Goal: Task Accomplishment & Management: Use online tool/utility

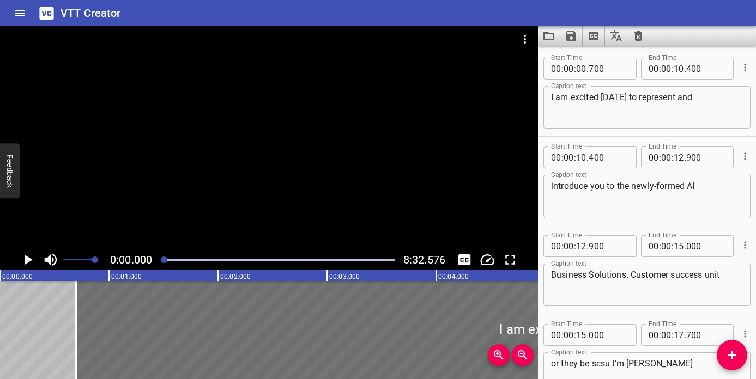
click at [30, 257] on icon "Play/Pause" at bounding box center [28, 260] width 16 height 16
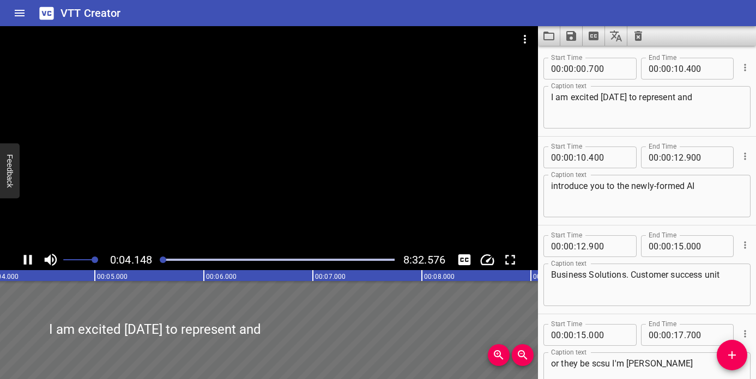
click at [40, 225] on div at bounding box center [269, 138] width 538 height 224
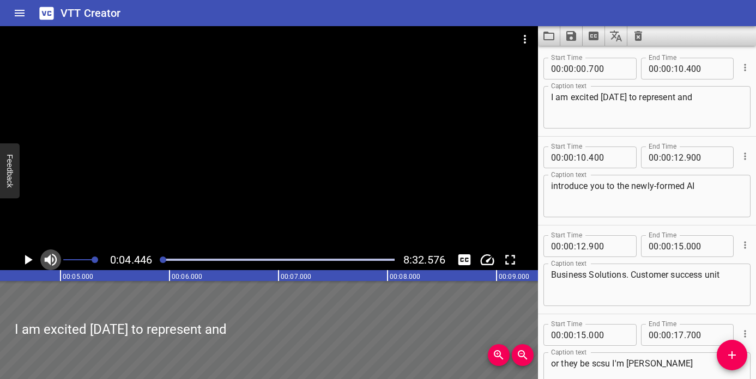
click at [51, 251] on button "Toggle mute" at bounding box center [50, 260] width 21 height 21
click at [51, 258] on icon "Toggle mute" at bounding box center [51, 260] width 16 height 16
click at [69, 258] on span at bounding box center [79, 259] width 32 height 15
click at [34, 258] on icon "Play/Pause" at bounding box center [28, 260] width 16 height 16
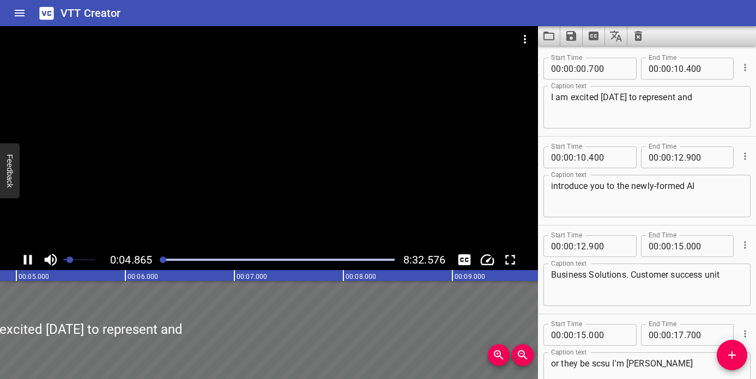
click at [73, 259] on span "Set video volume" at bounding box center [70, 260] width 7 height 7
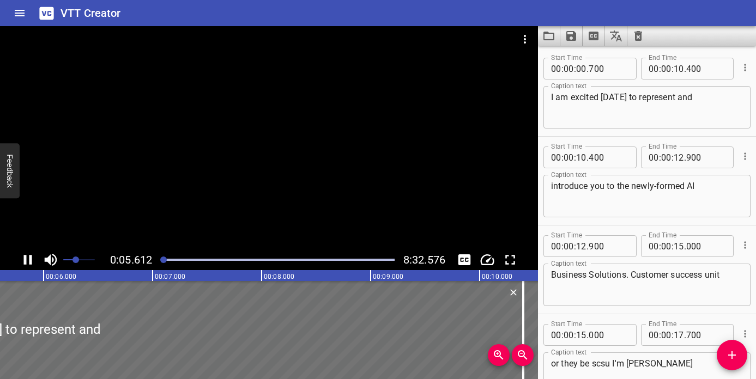
click at [31, 261] on icon "Play/Pause" at bounding box center [28, 260] width 8 height 10
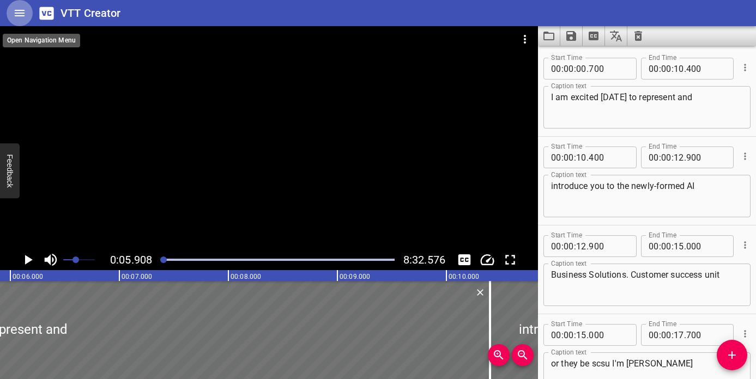
click at [23, 10] on icon "Home" at bounding box center [20, 13] width 10 height 7
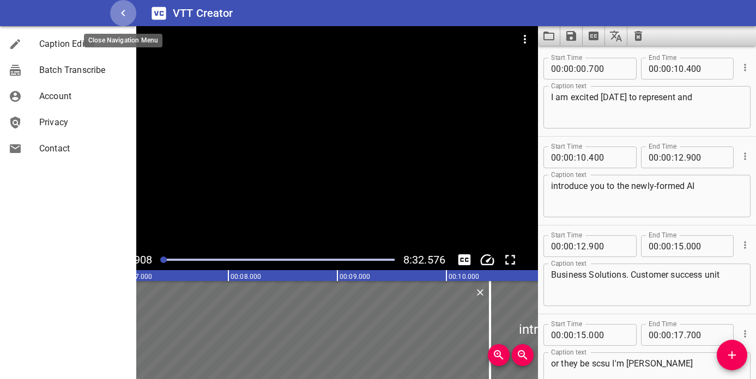
click at [123, 16] on icon "button" at bounding box center [123, 13] width 13 height 13
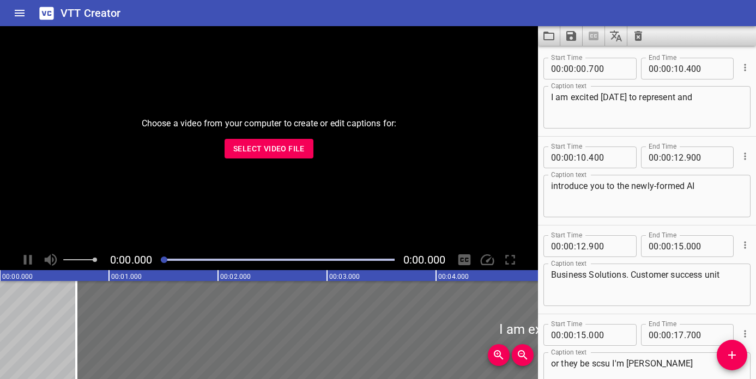
scroll to position [15801, 0]
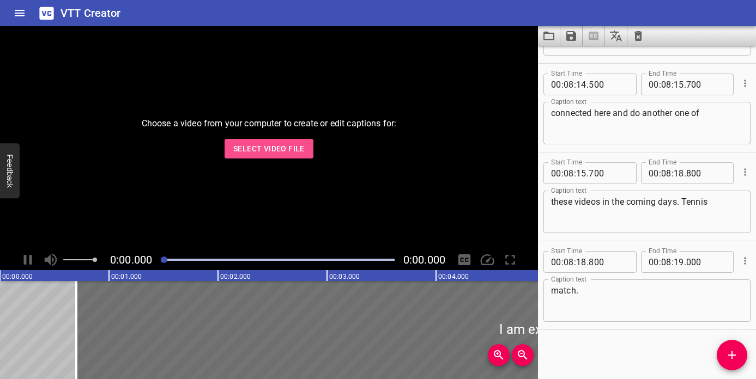
click at [302, 145] on span "Select Video File" at bounding box center [268, 149] width 71 height 14
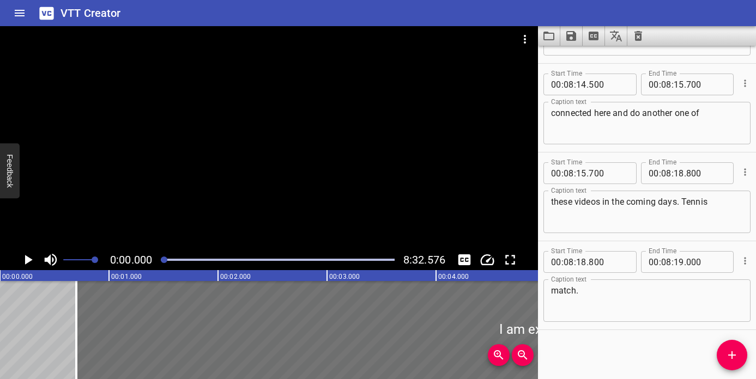
click at [29, 261] on icon "Play/Pause" at bounding box center [29, 260] width 8 height 10
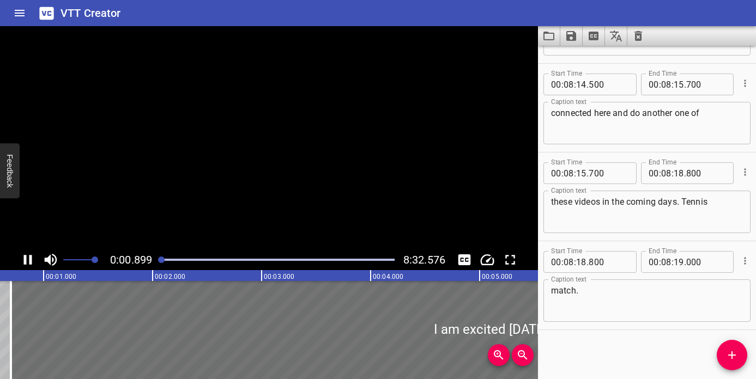
scroll to position [0, 0]
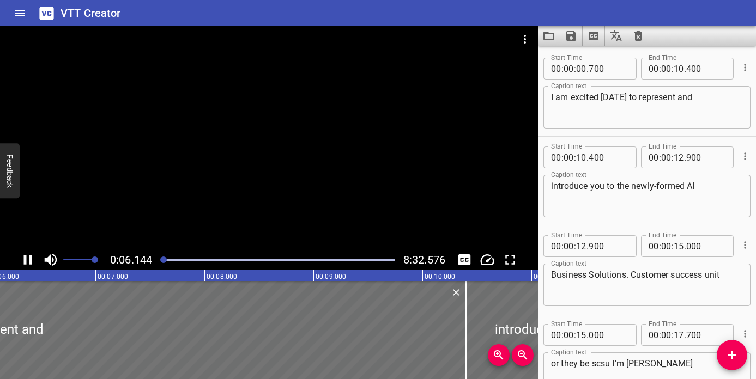
click at [28, 258] on icon "Play/Pause" at bounding box center [28, 260] width 16 height 16
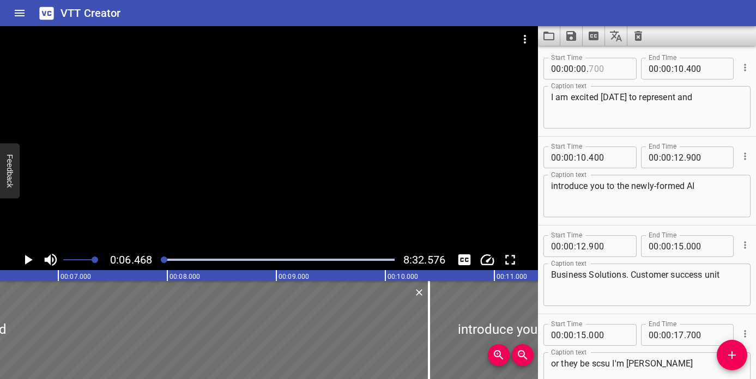
click at [594, 67] on input "number" at bounding box center [609, 69] width 40 height 22
type input "500"
click at [32, 257] on icon "Play/Pause" at bounding box center [28, 260] width 16 height 16
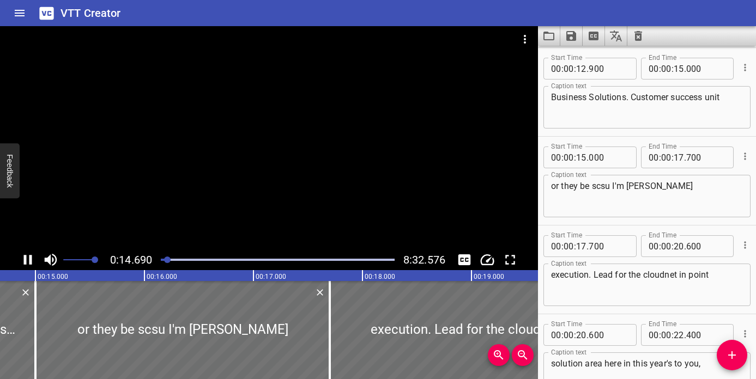
scroll to position [0, 1635]
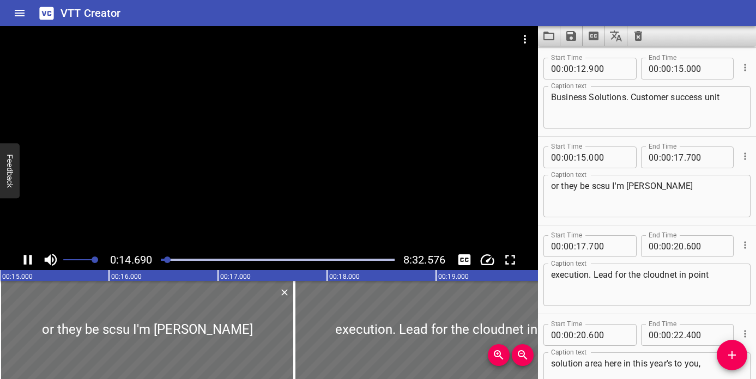
click at [299, 232] on div at bounding box center [269, 138] width 538 height 224
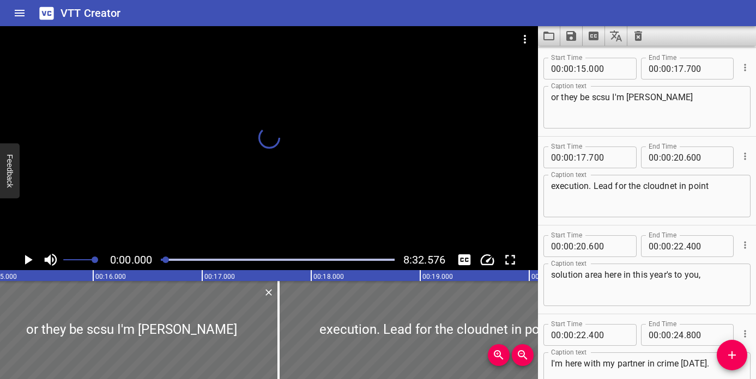
click at [167, 258] on div at bounding box center [165, 260] width 7 height 7
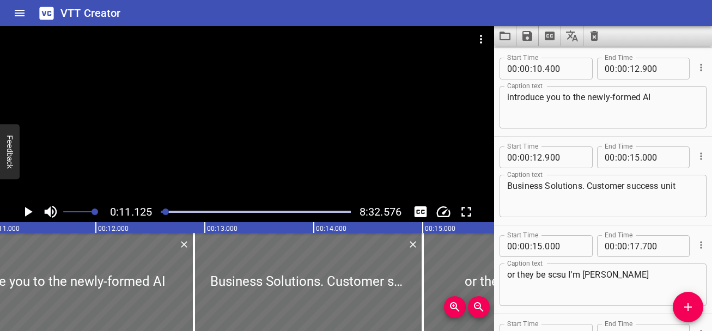
scroll to position [99, 0]
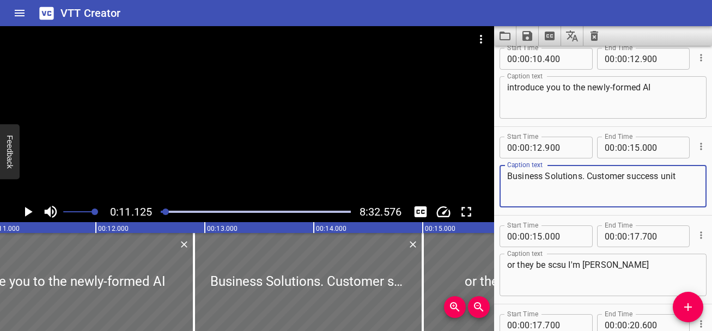
drag, startPoint x: 583, startPoint y: 178, endPoint x: 592, endPoint y: 177, distance: 8.9
click at [592, 177] on textarea "Business Solutions. Customer success unit" at bounding box center [604, 186] width 192 height 31
click at [630, 180] on textarea "Business Solutions Customer success unit" at bounding box center [604, 186] width 192 height 31
click at [662, 184] on textarea "Business Solutions Customer Success unit" at bounding box center [604, 186] width 192 height 31
click at [665, 178] on textarea "Business Solutions Customer Success unit" at bounding box center [604, 186] width 192 height 31
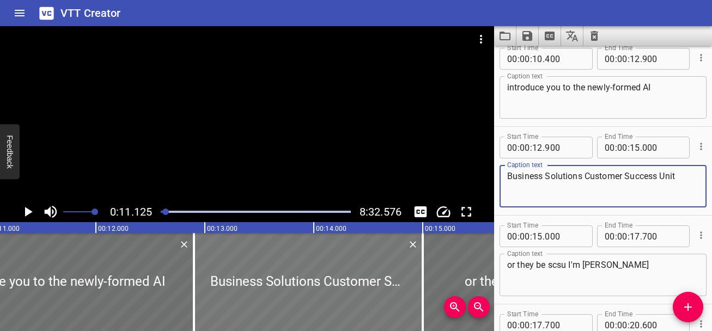
scroll to position [0, 0]
type textarea "Business Solutions Customer Success Unit"
click at [29, 207] on icon "Play/Pause" at bounding box center [28, 212] width 16 height 16
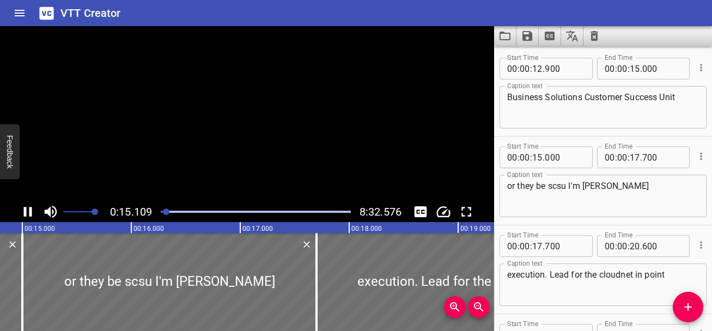
scroll to position [267, 0]
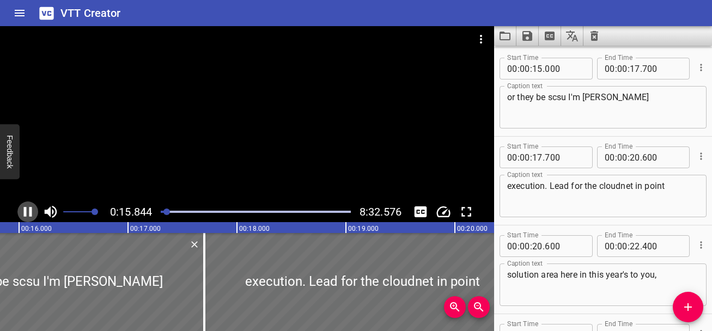
click at [29, 210] on icon "Play/Pause" at bounding box center [28, 212] width 16 height 16
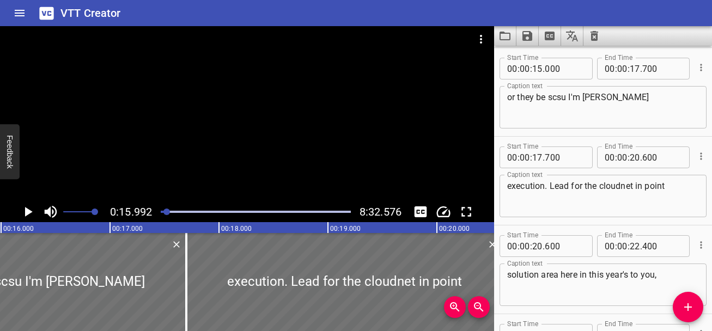
scroll to position [268, 0]
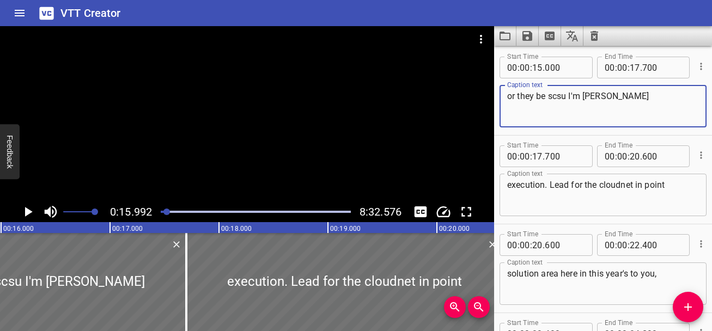
drag, startPoint x: 531, startPoint y: 98, endPoint x: 548, endPoint y: 97, distance: 16.9
click at [548, 97] on textarea "or they be scsu I'm [PERSON_NAME]" at bounding box center [604, 106] width 192 height 31
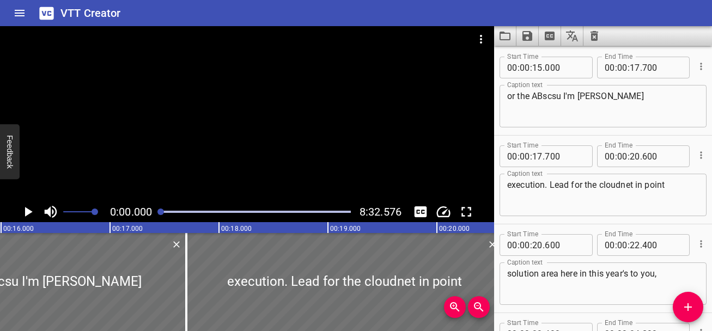
scroll to position [0, 0]
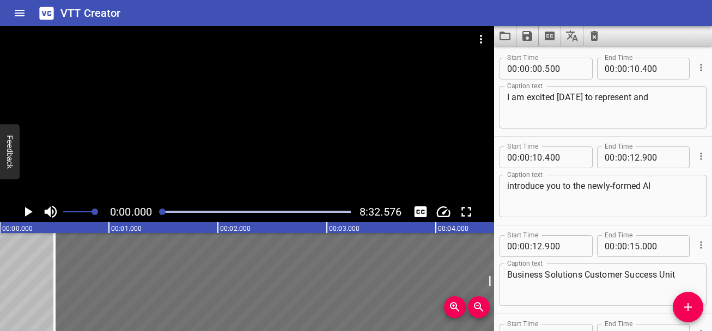
click at [164, 213] on div at bounding box center [162, 212] width 7 height 7
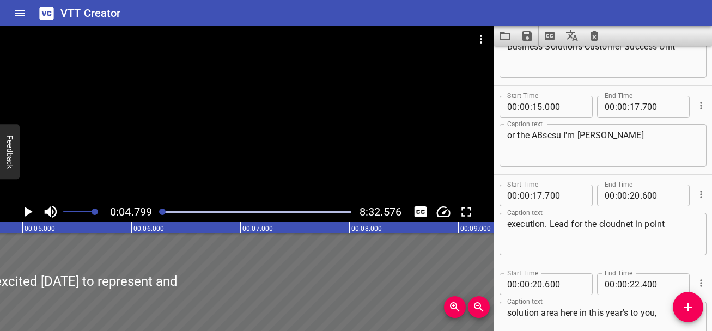
scroll to position [230, 0]
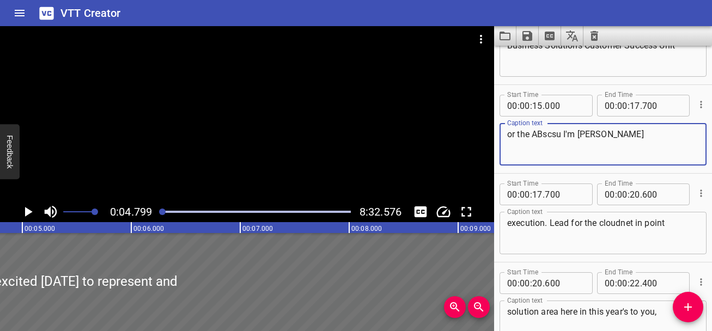
click at [549, 134] on textarea "or the ABscsu I'm Sarah Hamilton" at bounding box center [604, 144] width 192 height 31
type textarea "or the ABS CSU. I'm Sarah Hamilton"
click at [27, 211] on icon "Play/Pause" at bounding box center [29, 212] width 8 height 10
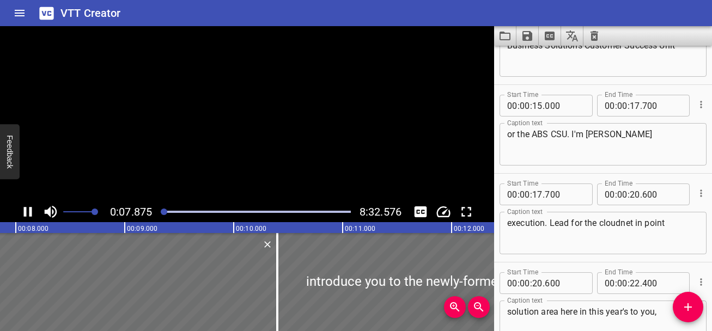
click at [27, 211] on icon "Play/Pause" at bounding box center [28, 212] width 16 height 16
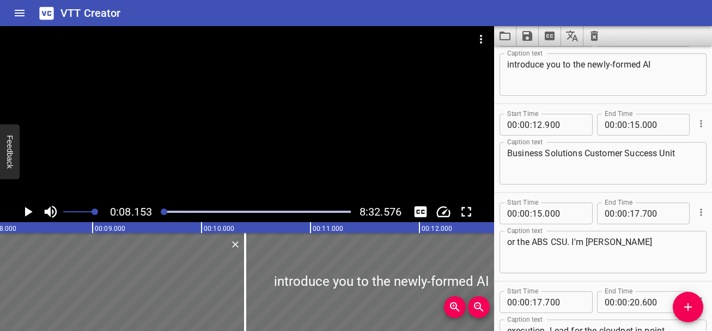
scroll to position [104, 0]
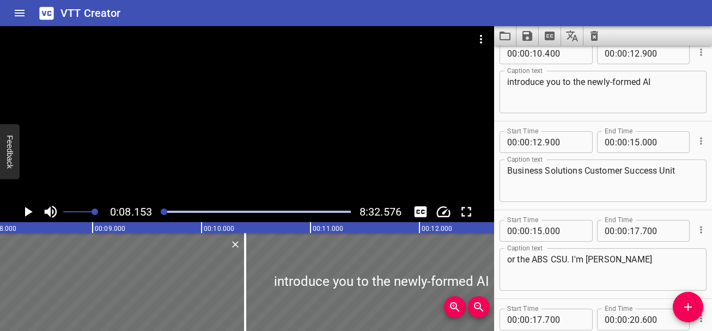
click at [166, 208] on div at bounding box center [255, 211] width 203 height 15
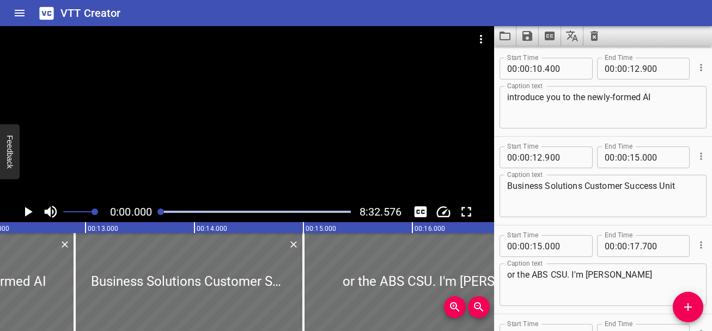
click at [161, 210] on div at bounding box center [161, 212] width 7 height 7
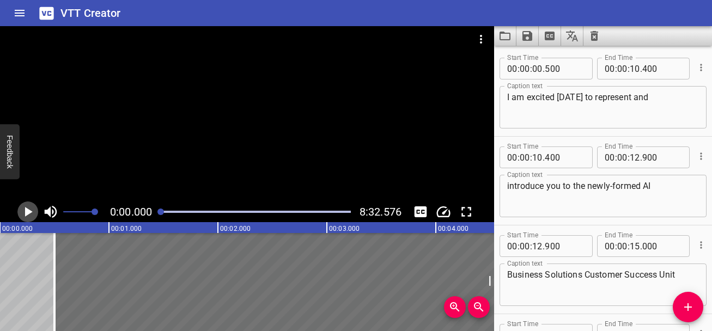
click at [36, 217] on button "Play/Pause" at bounding box center [27, 212] width 21 height 21
click at [28, 212] on icon "Play/Pause" at bounding box center [29, 212] width 8 height 10
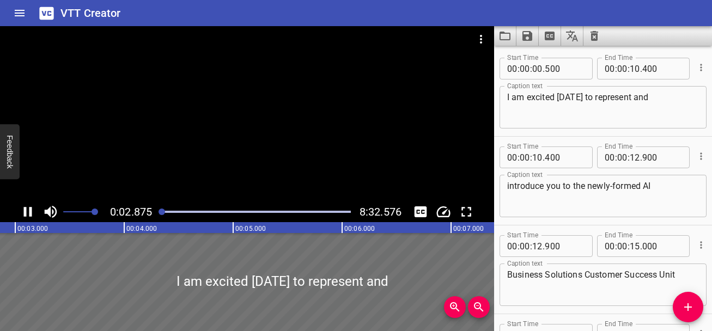
click at [506, 96] on div "I am excited today to represent and Caption text" at bounding box center [603, 107] width 207 height 43
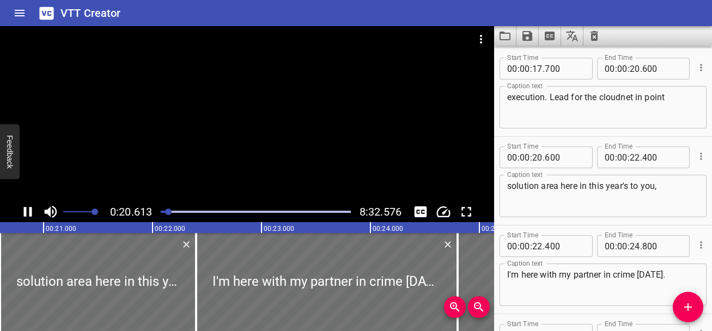
scroll to position [444, 0]
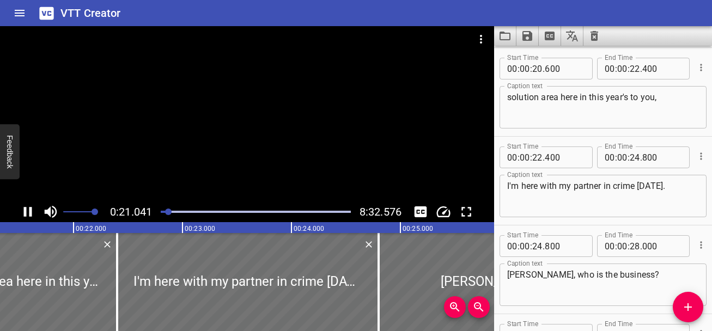
type textarea "Hi everyone!I am excited today to represent and"
click at [26, 209] on icon "Play/Pause" at bounding box center [28, 212] width 8 height 10
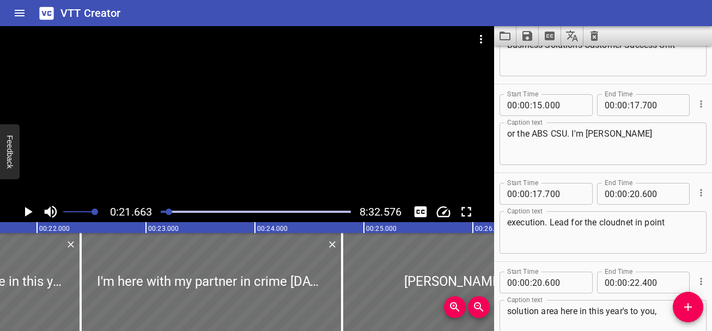
scroll to position [229, 0]
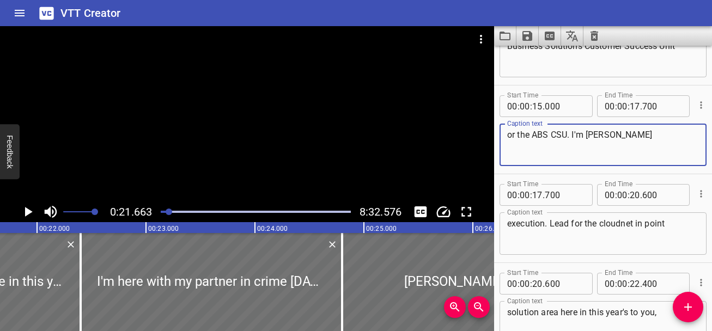
click at [653, 140] on textarea "or the ABS CSU. I'm Sarah Hamilton" at bounding box center [604, 145] width 192 height 31
type textarea "or the ABS CSU. I'm Sarah Hamilton, the"
click at [554, 225] on textarea "execution. Lead for the cloudnet in point" at bounding box center [604, 234] width 192 height 31
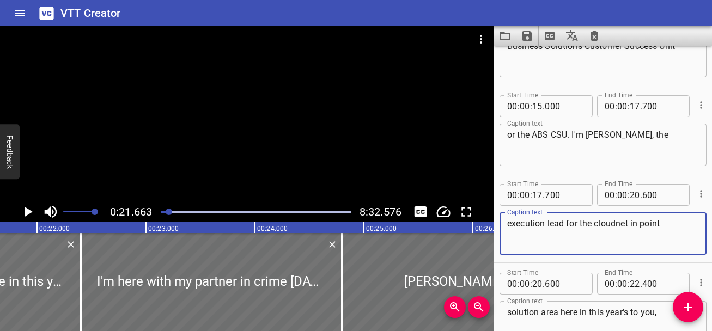
click at [600, 222] on textarea "execution lead for the cloudnet in point" at bounding box center [604, 234] width 192 height 31
drag, startPoint x: 618, startPoint y: 225, endPoint x: 641, endPoint y: 224, distance: 22.9
click at [641, 224] on textarea "execution lead for the Cloudnet in point" at bounding box center [604, 234] width 192 height 31
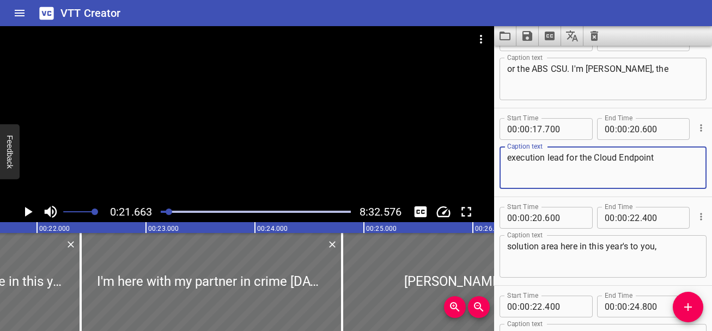
type textarea "execution lead for the Cloud Endpoint"
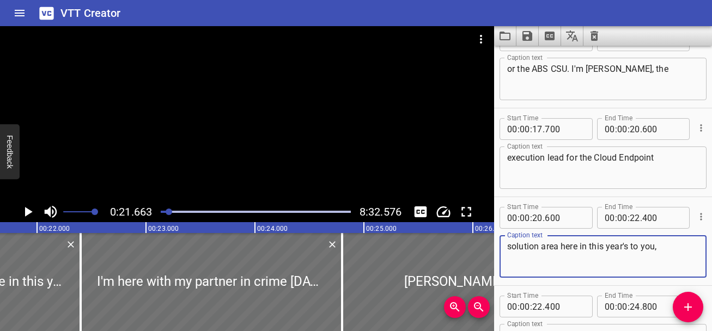
drag, startPoint x: 511, startPoint y: 245, endPoint x: 503, endPoint y: 245, distance: 7.6
click at [503, 245] on div "solution area here in this year's to you, Caption text" at bounding box center [603, 256] width 207 height 43
type textarea "Solution area here in this year's to you,"
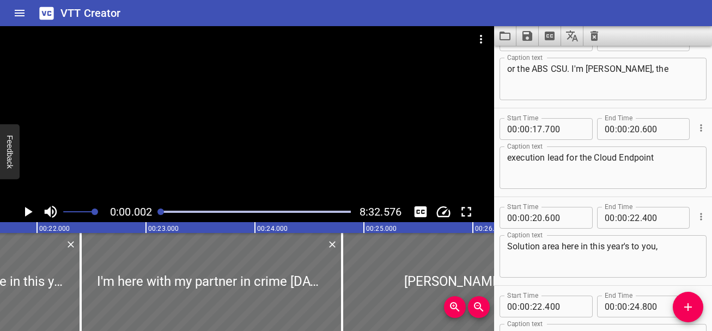
click at [160, 213] on div at bounding box center [161, 212] width 7 height 7
click at [33, 215] on icon "Play/Pause" at bounding box center [28, 212] width 16 height 16
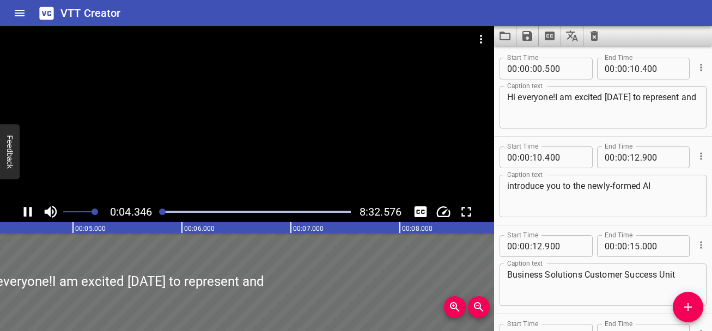
click at [556, 98] on textarea "Hi everyone!I am excited today to represent and" at bounding box center [604, 107] width 192 height 31
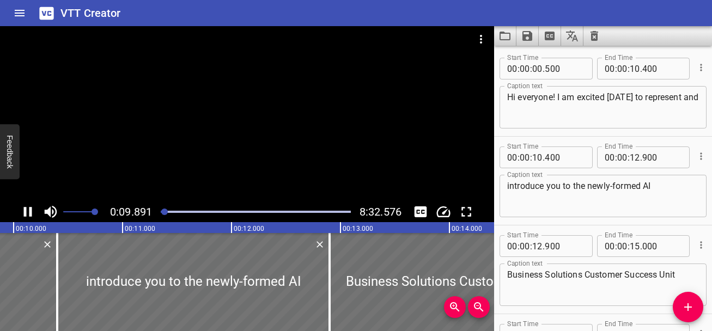
click at [323, 189] on div at bounding box center [247, 114] width 494 height 176
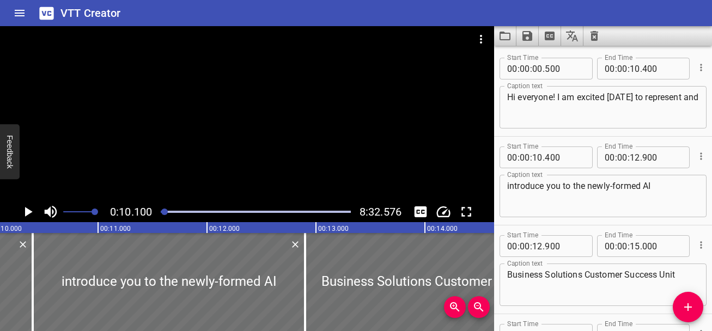
click at [645, 99] on textarea "Hi everyone! I am excited today to represent and" at bounding box center [604, 107] width 192 height 31
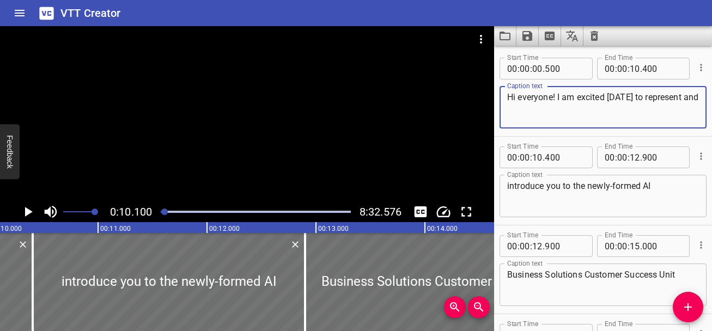
click at [643, 96] on textarea "Hi everyone! I am excited today to represent and" at bounding box center [604, 107] width 192 height 31
type textarea "Hi everyone! I am excited today to both represent and"
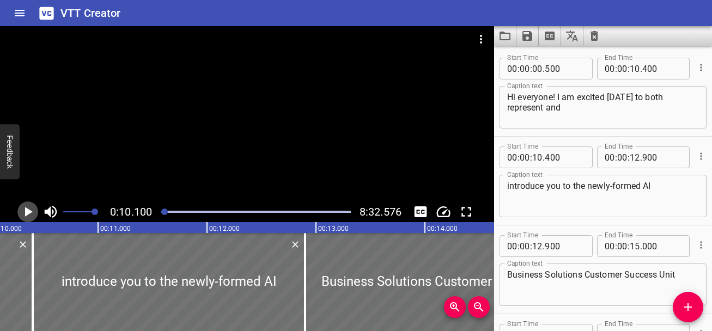
click at [27, 213] on icon "Play/Pause" at bounding box center [29, 212] width 8 height 10
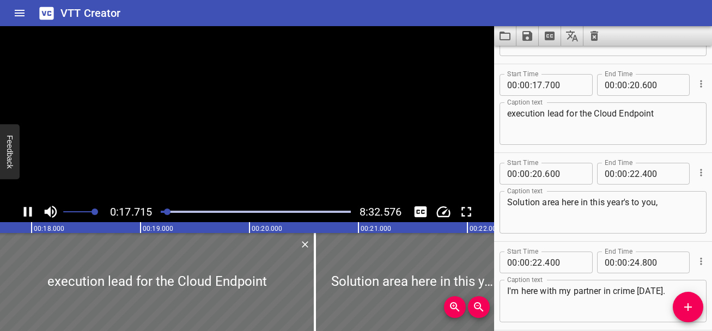
scroll to position [355, 0]
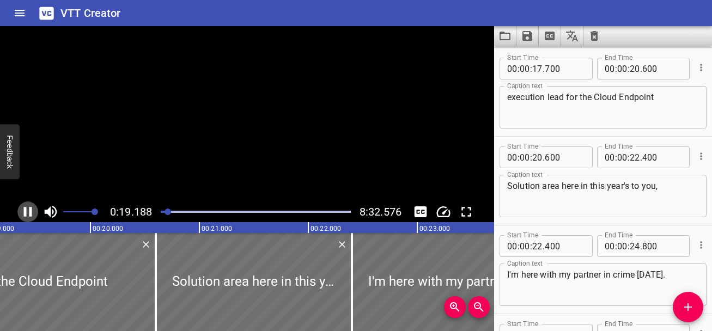
click at [27, 213] on icon "Play/Pause" at bounding box center [28, 212] width 16 height 16
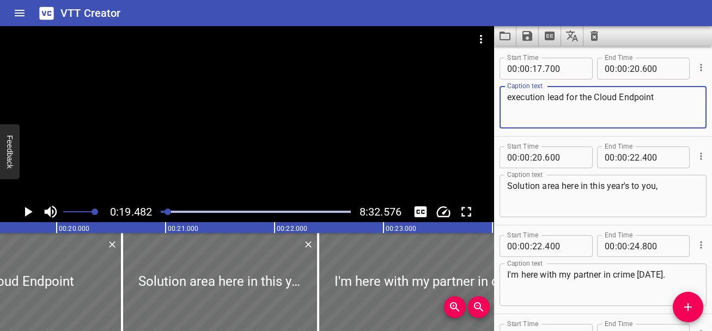
click at [507, 96] on div "execution lead for the Cloud Endpoint Caption text" at bounding box center [603, 107] width 207 height 43
click at [551, 96] on textarea "Execution lead for the Cloud Endpoint" at bounding box center [604, 107] width 192 height 31
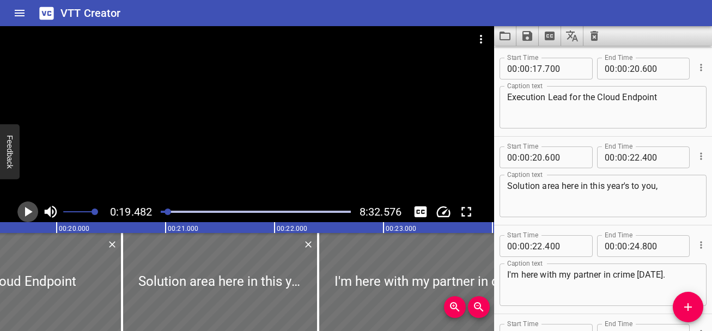
click at [31, 213] on icon "Play/Pause" at bounding box center [29, 212] width 8 height 10
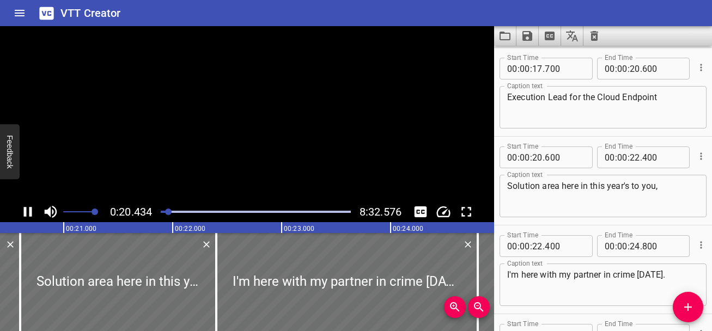
scroll to position [444, 0]
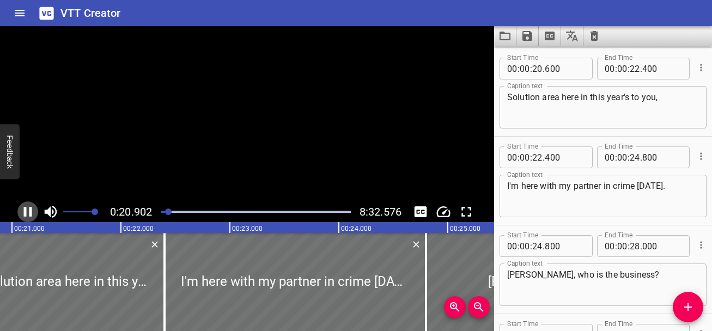
click at [31, 213] on icon "Play/Pause" at bounding box center [28, 212] width 8 height 10
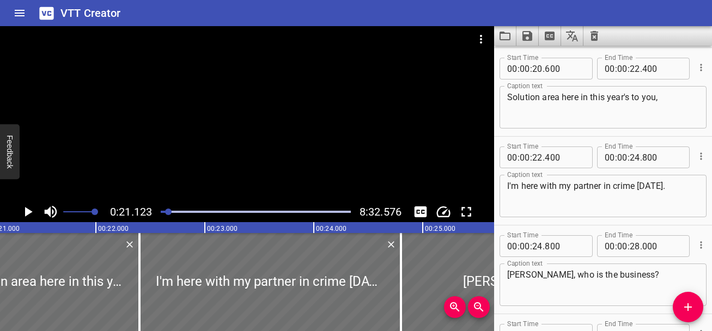
click at [167, 211] on div at bounding box center [168, 212] width 7 height 7
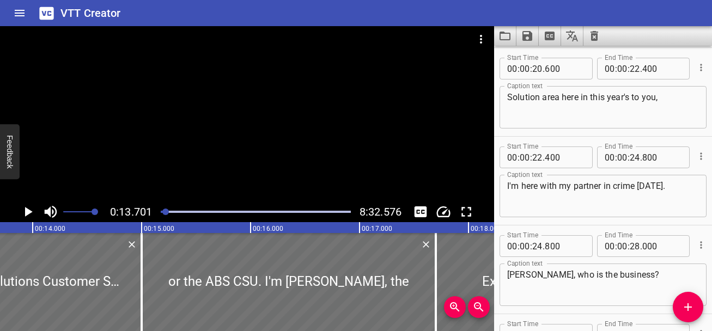
click at [27, 213] on icon "Play/Pause" at bounding box center [29, 212] width 8 height 10
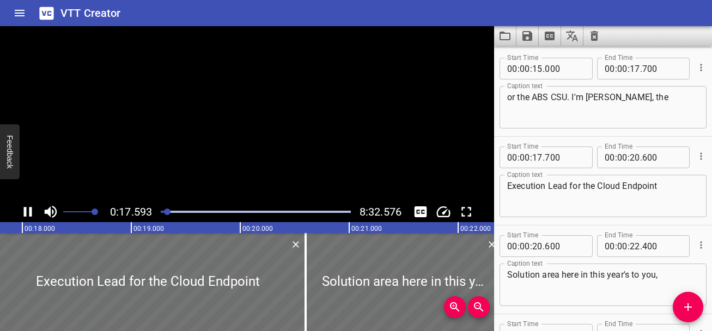
scroll to position [355, 0]
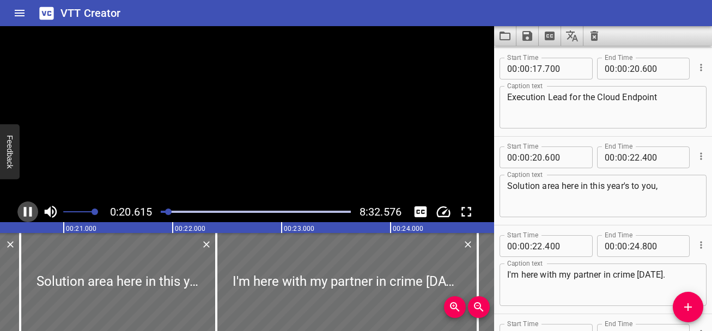
click at [27, 213] on icon "Play/Pause" at bounding box center [28, 212] width 16 height 16
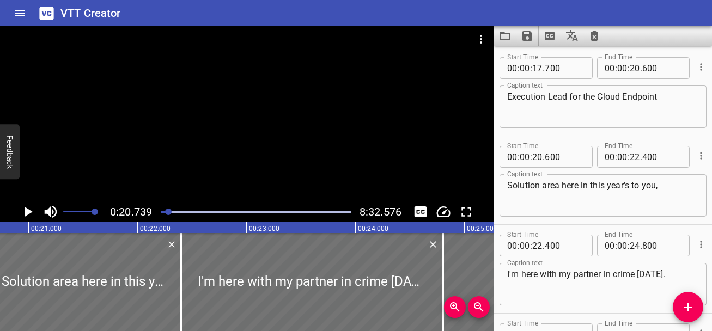
scroll to position [351, 0]
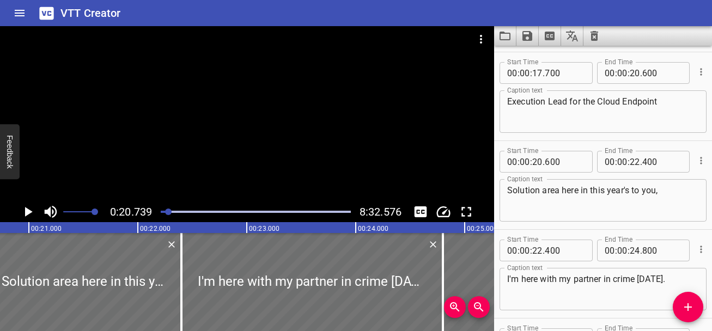
click at [625, 101] on textarea "Execution Lead for the Cloud Endpoint" at bounding box center [604, 111] width 192 height 31
click at [168, 210] on div at bounding box center [167, 212] width 7 height 7
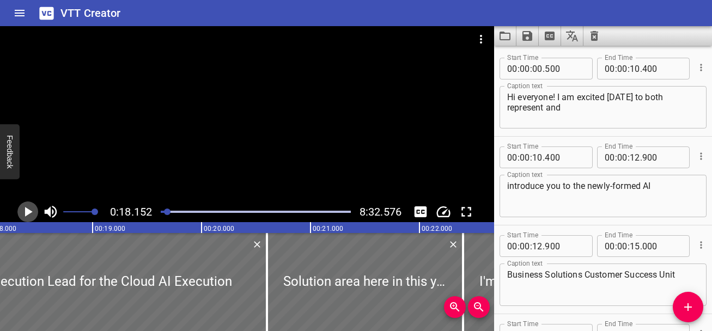
click at [31, 210] on icon "Play/Pause" at bounding box center [28, 212] width 16 height 16
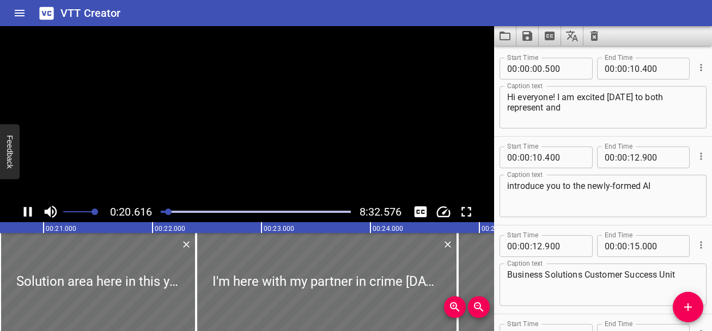
scroll to position [444, 0]
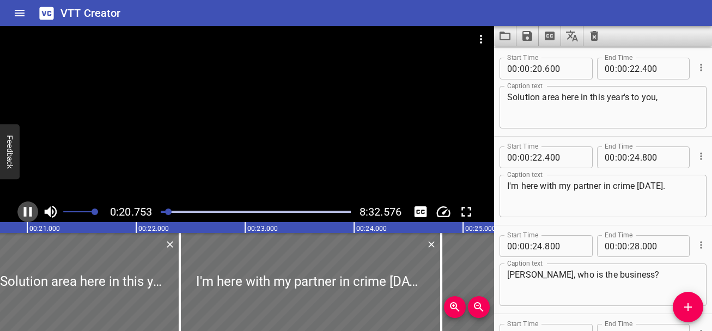
click at [31, 210] on icon "Play/Pause" at bounding box center [28, 212] width 8 height 10
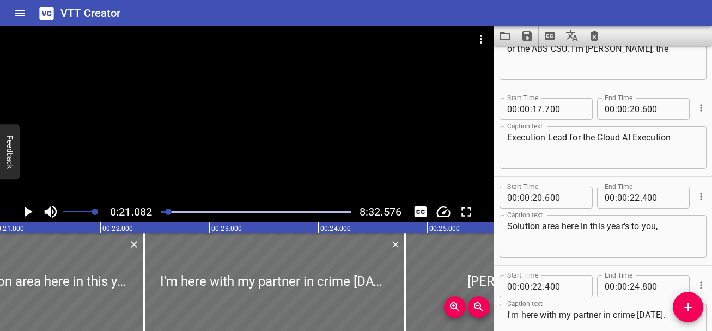
scroll to position [285, 0]
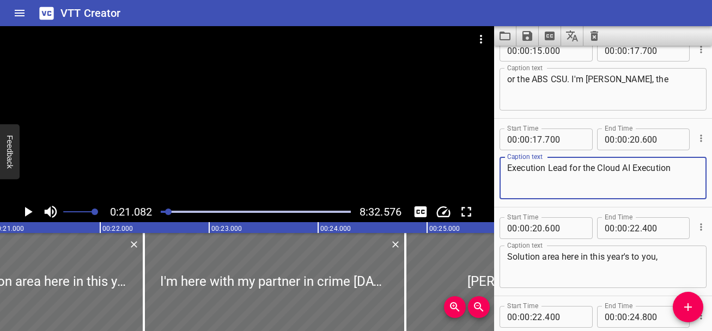
click at [623, 168] on textarea "Execution Lead for the Cloud AI Execution" at bounding box center [604, 178] width 192 height 31
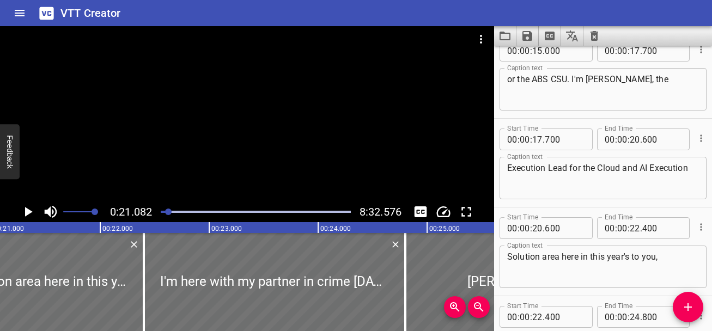
click at [168, 209] on div at bounding box center [168, 212] width 7 height 7
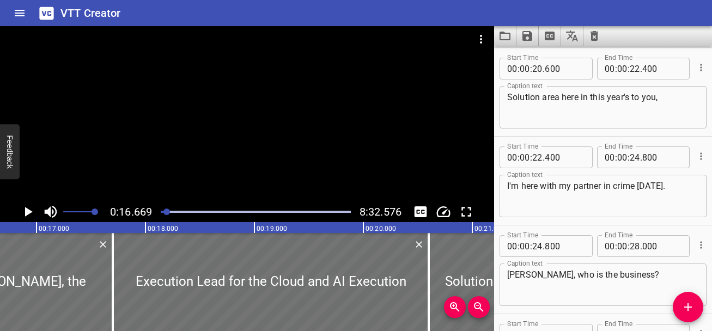
click at [29, 212] on icon "Play/Pause" at bounding box center [29, 212] width 8 height 10
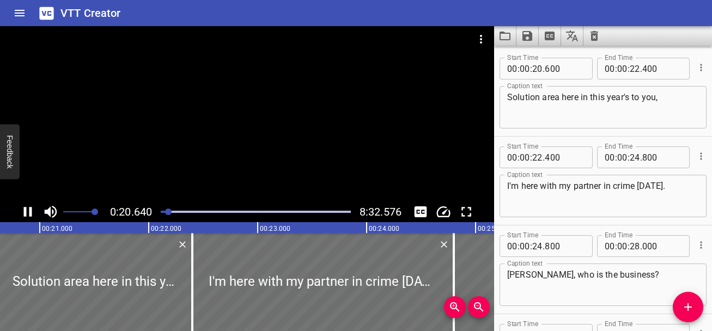
click at [29, 212] on icon "Play/Pause" at bounding box center [28, 212] width 16 height 16
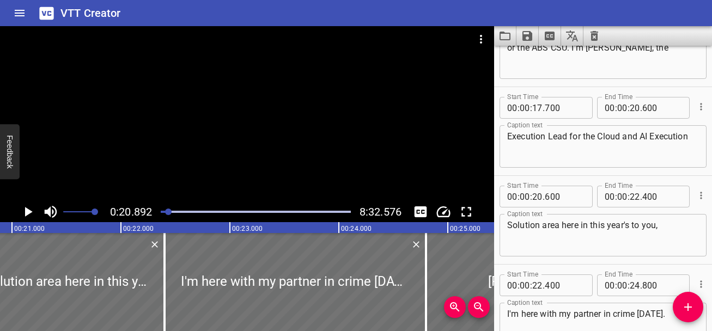
scroll to position [312, 0]
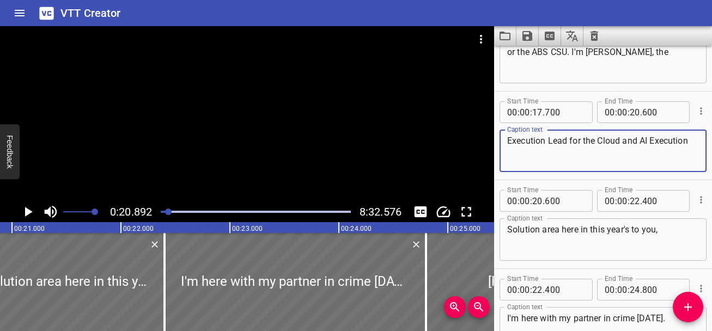
click at [642, 144] on textarea "Execution Lead for the Cloud and AI Execution" at bounding box center [604, 151] width 192 height 31
click at [166, 211] on div at bounding box center [168, 212] width 7 height 7
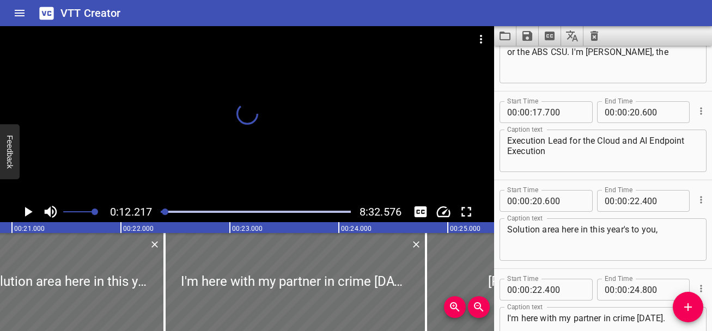
scroll to position [444, 0]
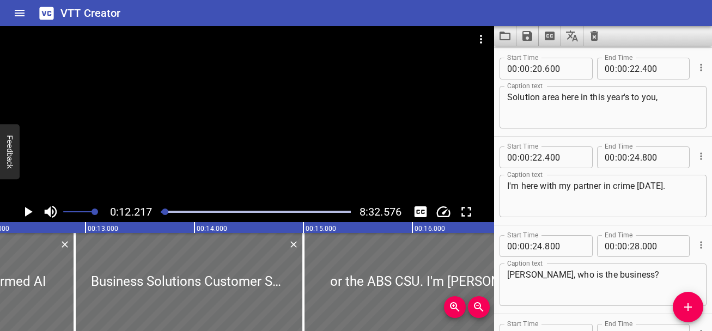
click at [31, 212] on icon "Play/Pause" at bounding box center [29, 212] width 8 height 10
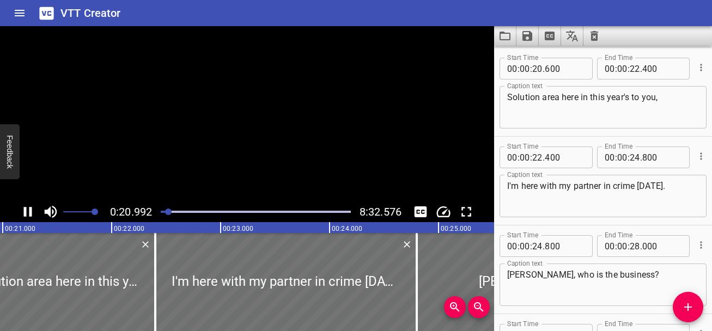
click at [31, 212] on icon "Play/Pause" at bounding box center [28, 212] width 8 height 10
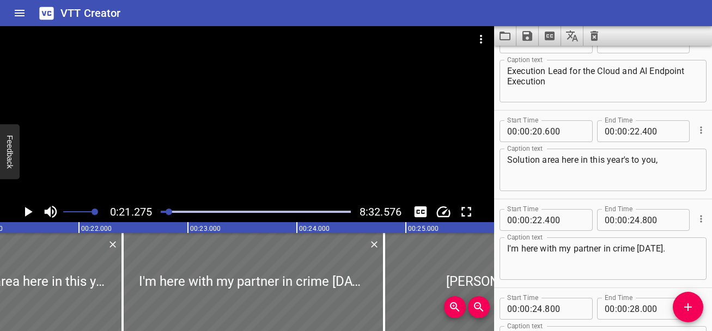
scroll to position [368, 0]
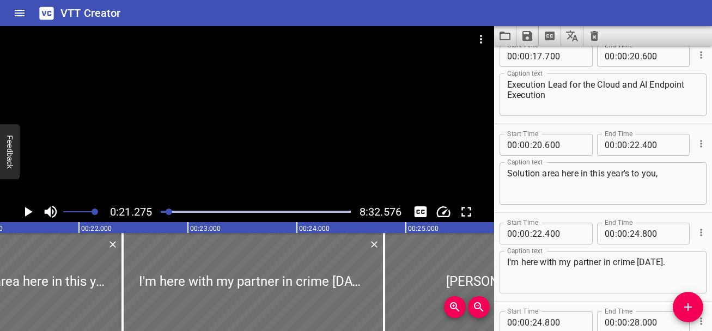
drag, startPoint x: 507, startPoint y: 95, endPoint x: 548, endPoint y: 96, distance: 40.9
click at [547, 96] on div "Execution Lead for the Cloud and AI Endpoint Execution Caption text" at bounding box center [603, 95] width 207 height 43
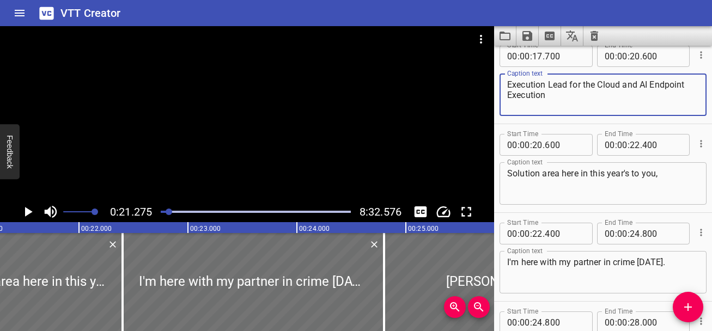
drag, startPoint x: 549, startPoint y: 96, endPoint x: 508, endPoint y: 98, distance: 41.4
click at [508, 98] on textarea "Execution Lead for the Cloud and AI Endpoint Execution" at bounding box center [604, 95] width 192 height 31
type textarea "Execution Lead for the Cloud and AI Endpoint Solution"
click at [165, 212] on div "Play progress" at bounding box center [74, 212] width 190 height 2
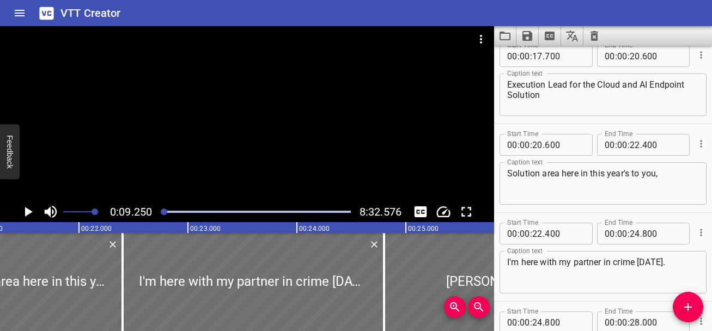
scroll to position [444, 0]
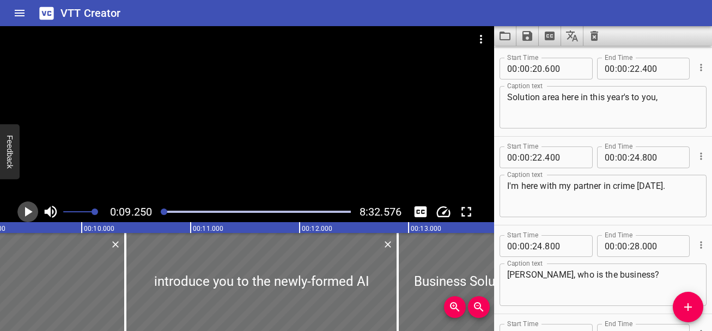
click at [32, 212] on icon "Play/Pause" at bounding box center [28, 212] width 16 height 16
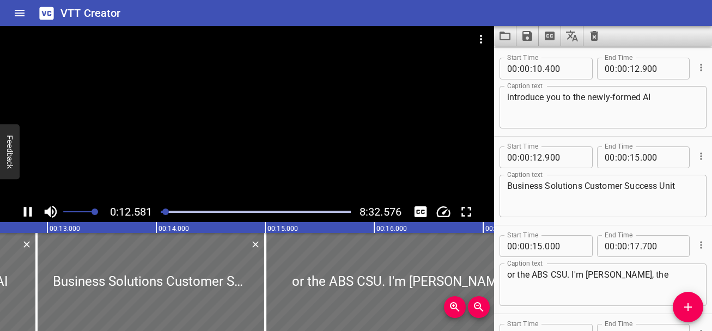
scroll to position [0, 0]
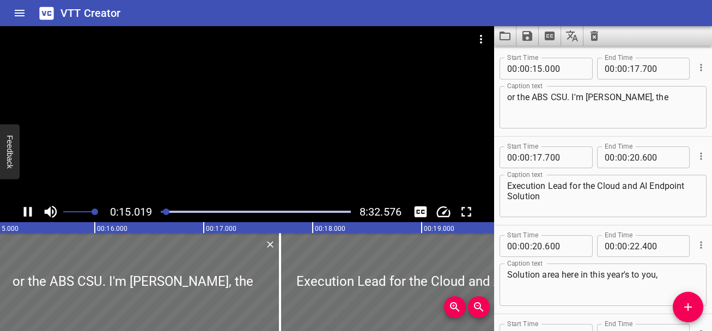
click at [32, 212] on icon "Play/Pause" at bounding box center [28, 212] width 8 height 10
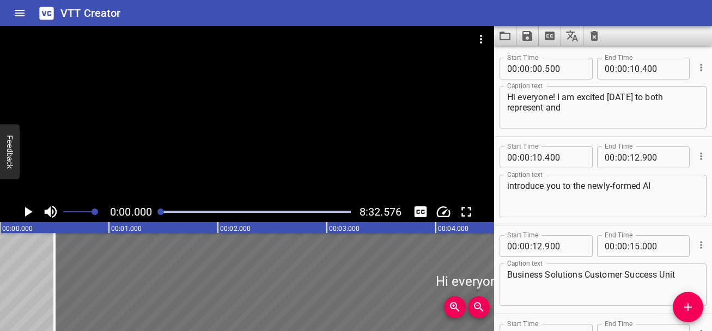
drag, startPoint x: 167, startPoint y: 210, endPoint x: 159, endPoint y: 210, distance: 8.2
click at [159, 210] on div at bounding box center [161, 212] width 7 height 7
click at [160, 215] on div at bounding box center [161, 212] width 7 height 7
click at [25, 219] on icon "Play/Pause" at bounding box center [28, 212] width 16 height 16
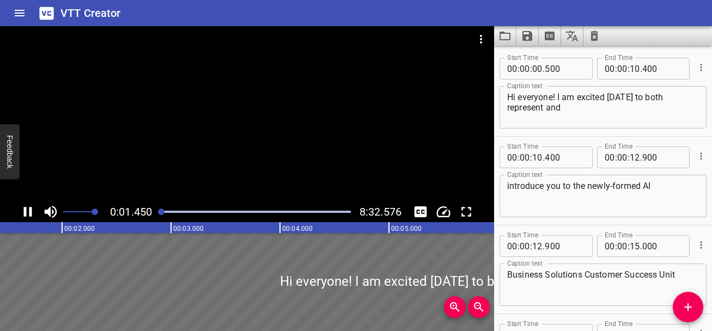
click at [25, 218] on icon "Play/Pause" at bounding box center [28, 212] width 16 height 16
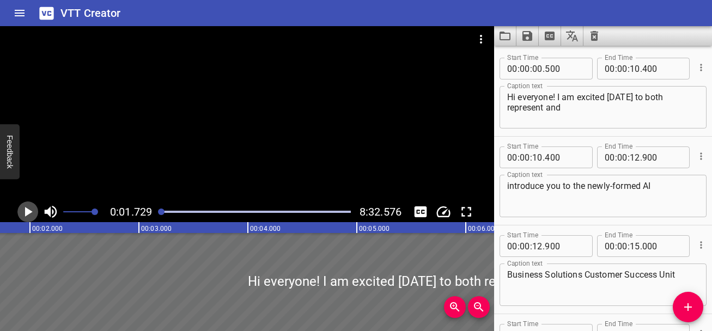
click at [25, 217] on icon "Play/Pause" at bounding box center [28, 212] width 16 height 16
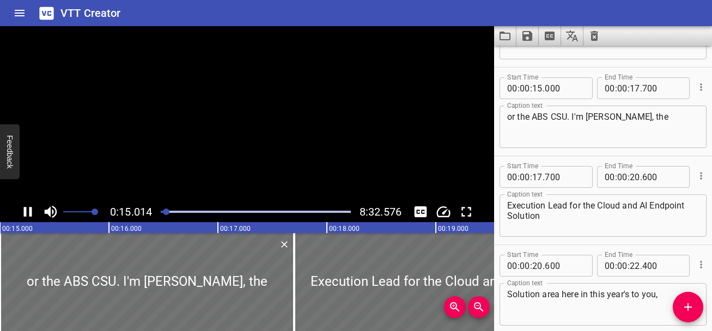
scroll to position [267, 0]
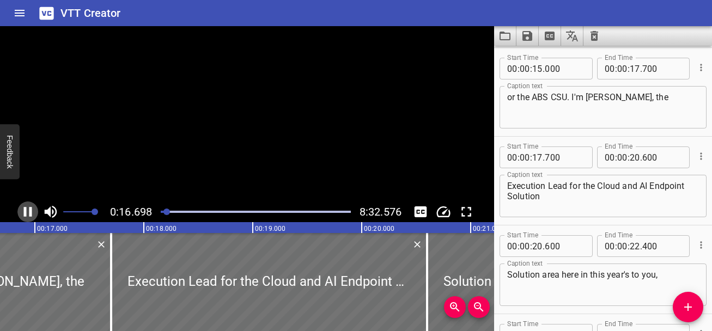
click at [25, 217] on icon "Play/Pause" at bounding box center [28, 212] width 16 height 16
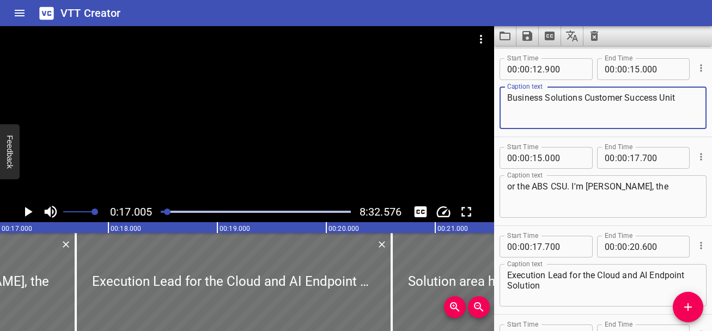
drag, startPoint x: 689, startPoint y: 93, endPoint x: 508, endPoint y: 97, distance: 181.0
click at [508, 97] on textarea "Business Solutions Customer Success Unit" at bounding box center [604, 108] width 192 height 31
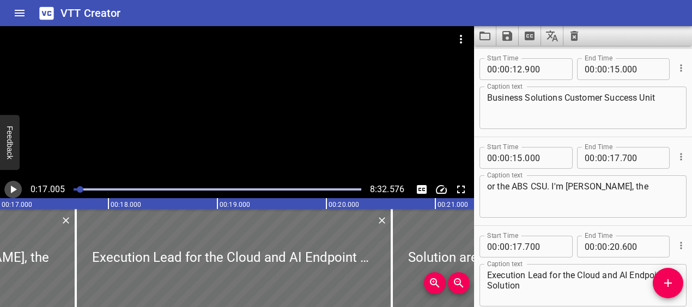
click at [18, 194] on icon "Play/Pause" at bounding box center [13, 189] width 13 height 13
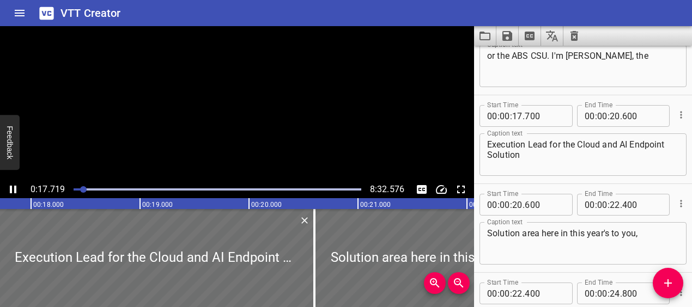
scroll to position [355, 0]
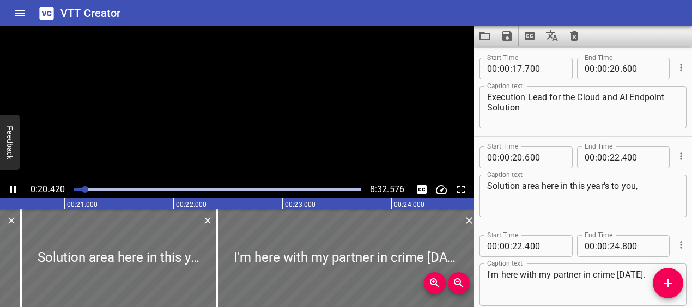
click at [18, 194] on icon "Play/Pause" at bounding box center [13, 189] width 13 height 13
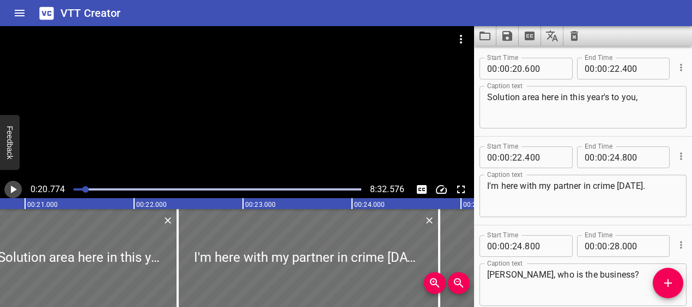
click at [18, 194] on icon "Play/Pause" at bounding box center [13, 189] width 13 height 13
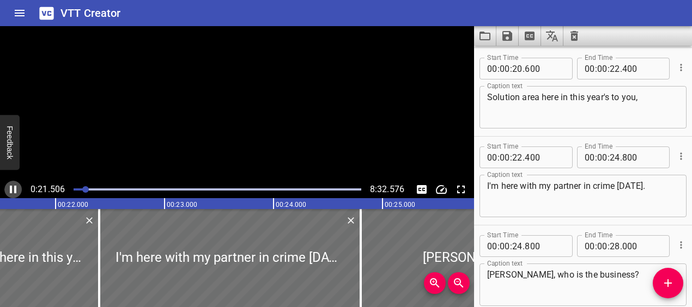
click at [18, 194] on icon "Play/Pause" at bounding box center [13, 189] width 13 height 13
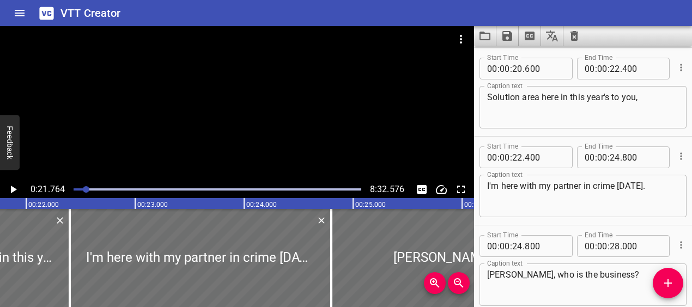
drag, startPoint x: 81, startPoint y: 190, endPoint x: 47, endPoint y: 191, distance: 33.8
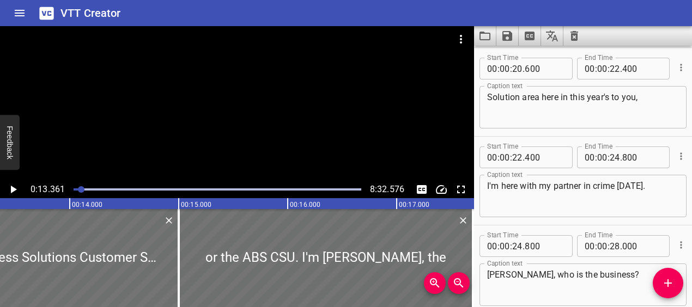
click at [18, 189] on icon "Play/Pause" at bounding box center [13, 189] width 13 height 13
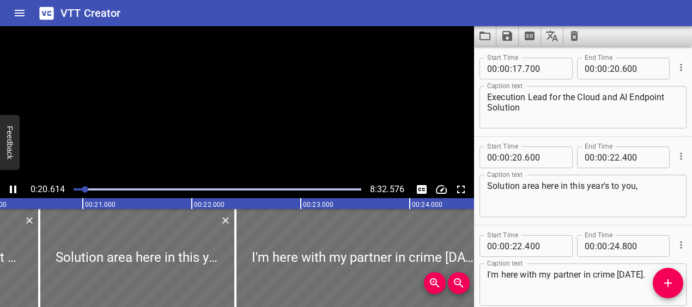
scroll to position [444, 0]
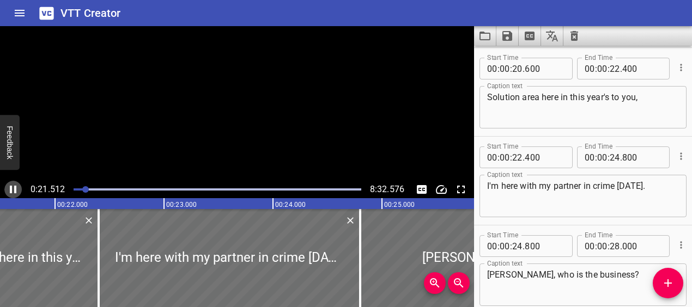
click at [18, 189] on icon "Play/Pause" at bounding box center [13, 189] width 13 height 13
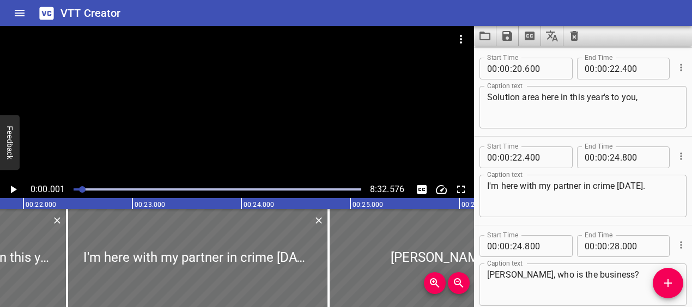
click at [82, 190] on div at bounding box center [82, 189] width 7 height 7
click at [11, 187] on icon "Play/Pause" at bounding box center [14, 190] width 6 height 8
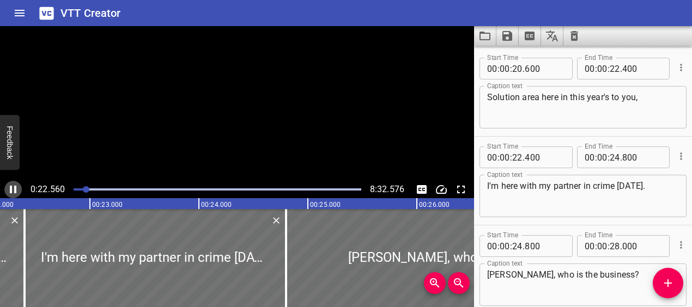
scroll to position [533, 0]
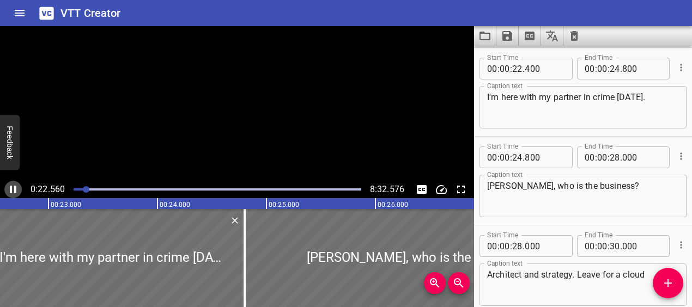
click at [11, 187] on icon "Play/Pause" at bounding box center [13, 190] width 7 height 8
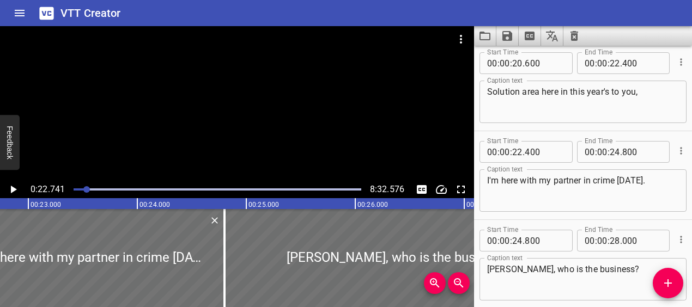
scroll to position [449, 0]
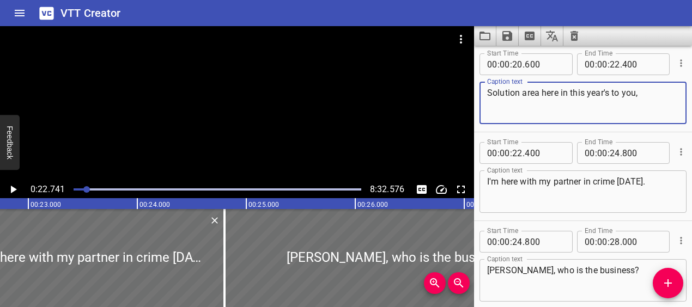
drag, startPoint x: 578, startPoint y: 93, endPoint x: 635, endPoint y: 90, distance: 56.8
click at [635, 90] on textarea "Solution area here in this year's to you," at bounding box center [583, 103] width 192 height 31
type textarea "Solution area here in the CSU."
click at [12, 184] on icon "Play/Pause" at bounding box center [13, 189] width 13 height 13
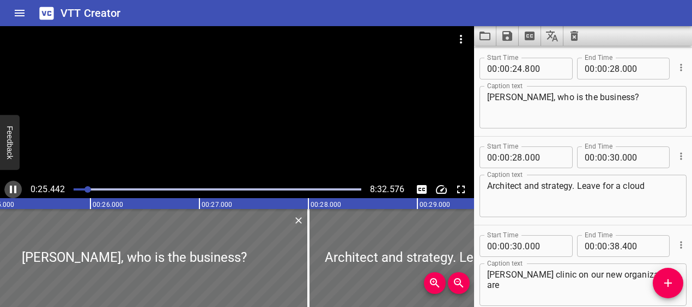
scroll to position [0, 2788]
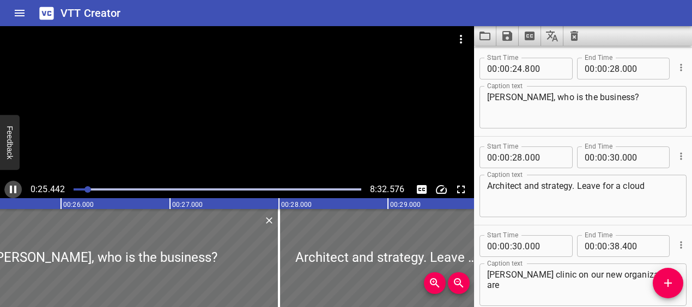
click at [14, 192] on icon "Play/Pause" at bounding box center [13, 189] width 13 height 13
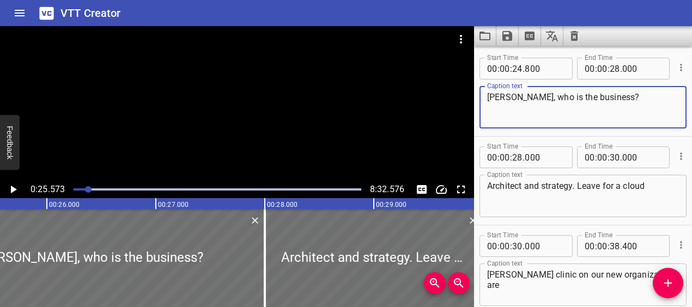
click at [506, 99] on textarea "[PERSON_NAME], who is the business?" at bounding box center [583, 107] width 192 height 31
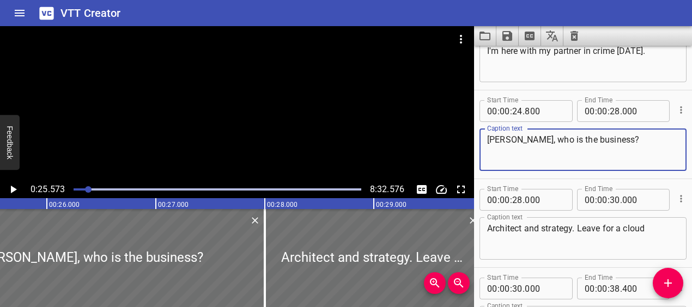
scroll to position [577, 0]
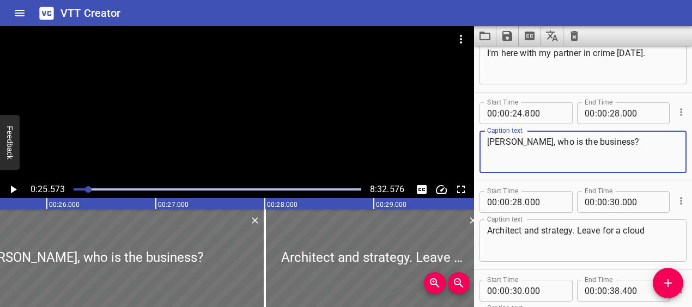
type textarea "Nick Combellack, who is the business?"
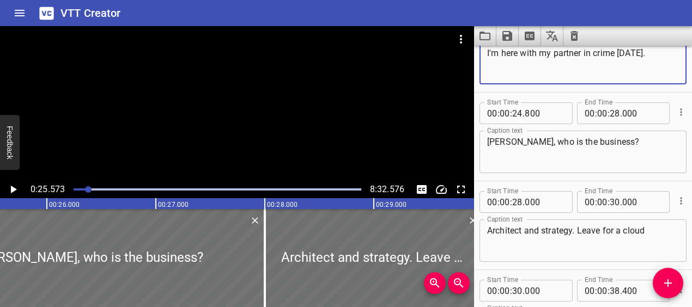
click at [647, 60] on textarea "I'm here with my partner in crime [DATE]." at bounding box center [583, 63] width 192 height 31
type textarea "I'm here with my partner in crime today,"
click at [10, 189] on icon "Play/Pause" at bounding box center [13, 189] width 13 height 13
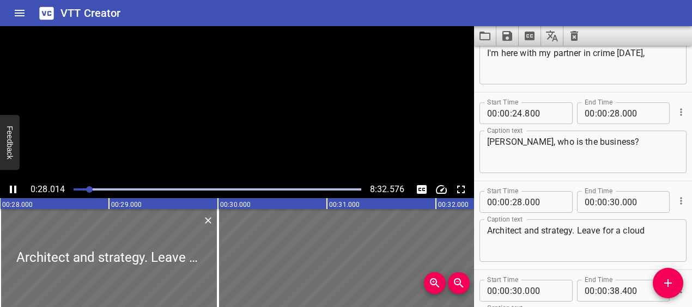
scroll to position [711, 0]
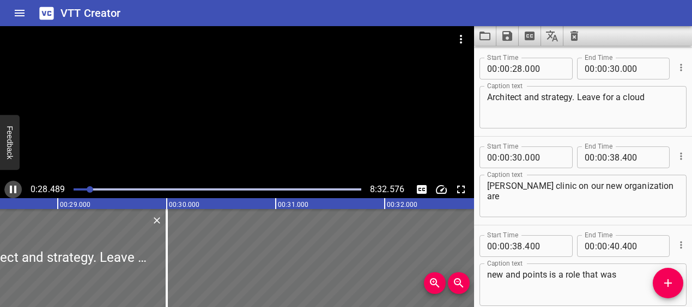
click at [11, 189] on icon "Play/Pause" at bounding box center [13, 190] width 7 height 8
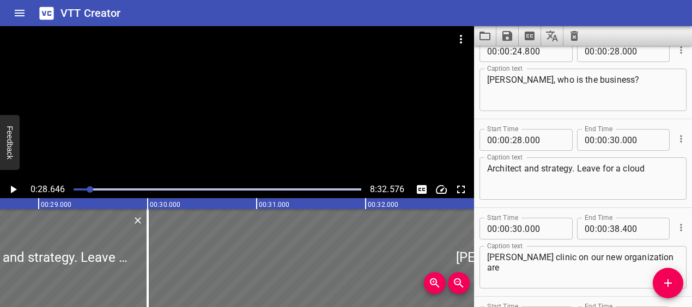
scroll to position [638, 0]
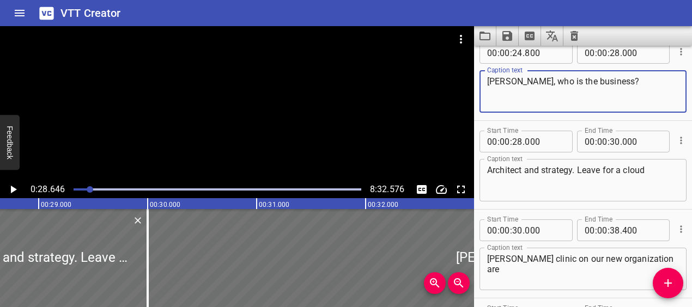
click at [601, 81] on textarea "Nick Combellack, who is the business?" at bounding box center [583, 91] width 192 height 31
click at [644, 82] on textarea "Nick Combellack, who is the Business?" at bounding box center [583, 91] width 192 height 31
type textarea "Nick Combellack, who is the Business"
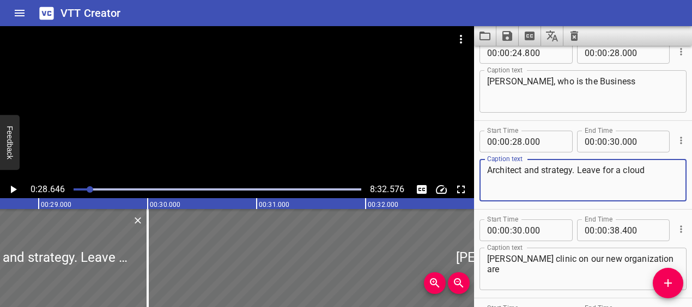
click at [547, 171] on textarea "Architect and strategy. Leave for a cloud" at bounding box center [583, 180] width 192 height 31
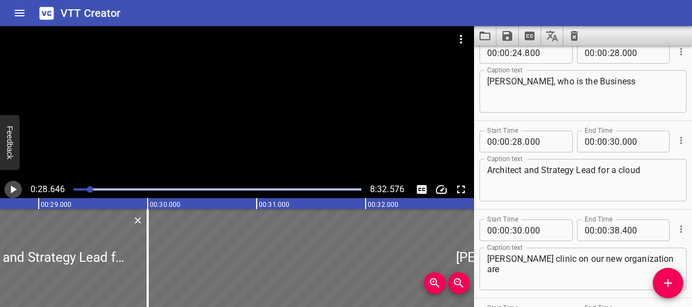
click at [15, 190] on icon "Play/Pause" at bounding box center [13, 189] width 13 height 13
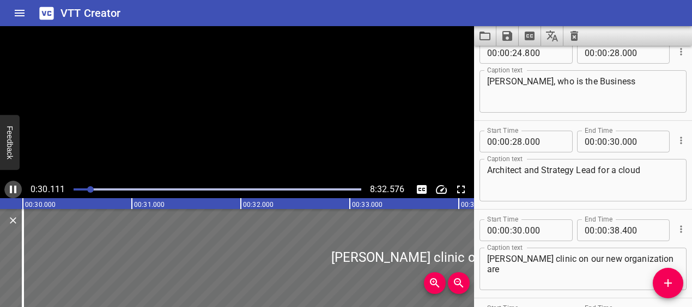
scroll to position [800, 0]
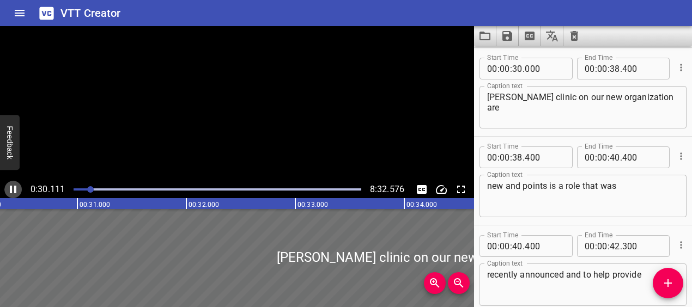
click at [15, 190] on icon "Play/Pause" at bounding box center [13, 190] width 7 height 8
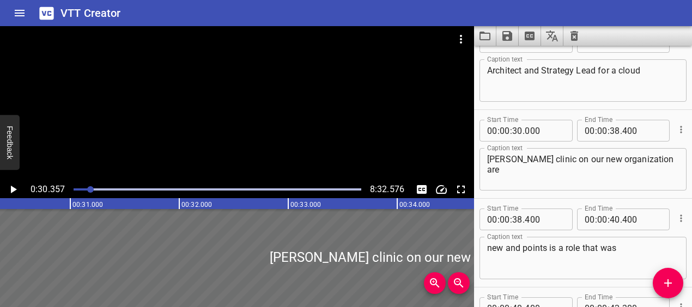
scroll to position [737, 0]
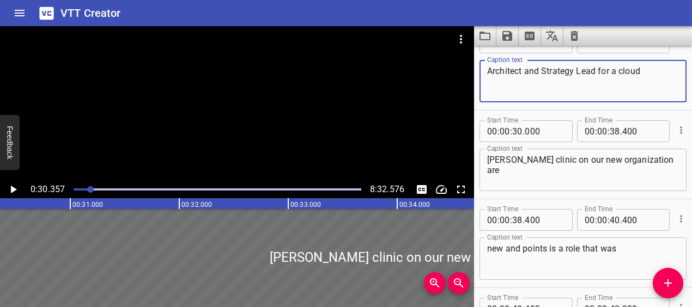
click at [624, 73] on textarea "Architect and Strategy Lead for a cloud" at bounding box center [583, 81] width 192 height 31
click at [620, 73] on textarea "Architect and Strategy Lead for a cloud" at bounding box center [583, 81] width 192 height 31
type textarea "Architect and Strategy Lead for a Cloud"
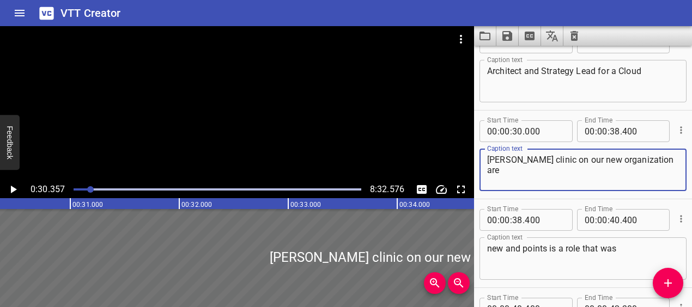
click at [490, 159] on textarea "[PERSON_NAME] clinic on our new organization are" at bounding box center [583, 170] width 192 height 31
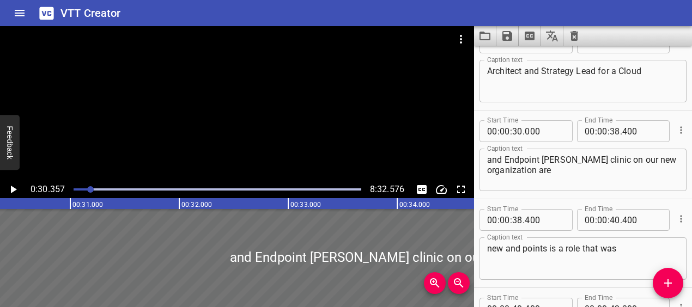
click at [89, 188] on div at bounding box center [90, 189] width 7 height 7
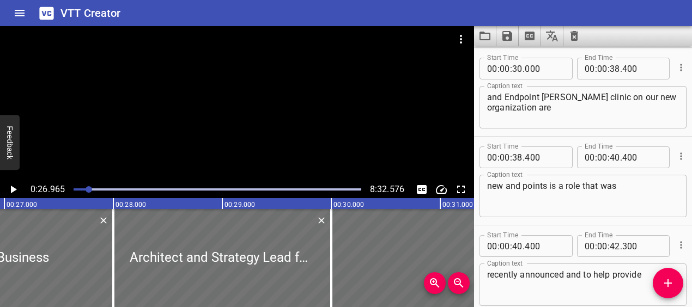
click at [14, 190] on icon "Play/Pause" at bounding box center [14, 190] width 6 height 8
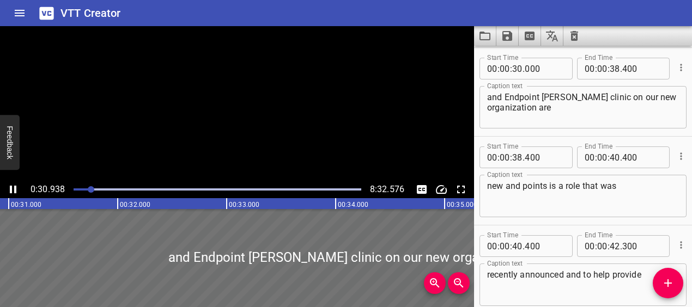
click at [14, 190] on icon "Play/Pause" at bounding box center [13, 189] width 13 height 13
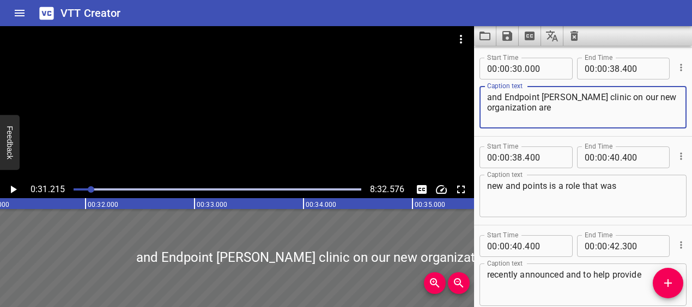
click at [539, 98] on textarea "and Endpoint Marian clinic on our new organization are" at bounding box center [583, 107] width 192 height 31
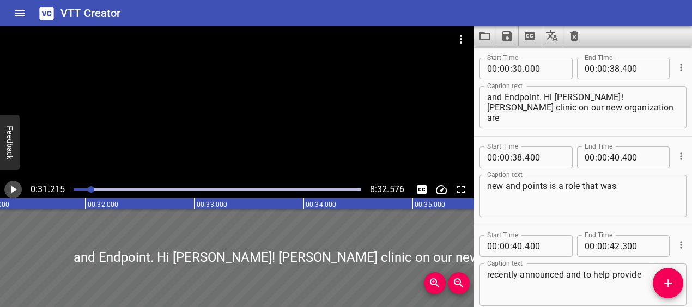
click at [16, 186] on icon "Play/Pause" at bounding box center [13, 189] width 13 height 13
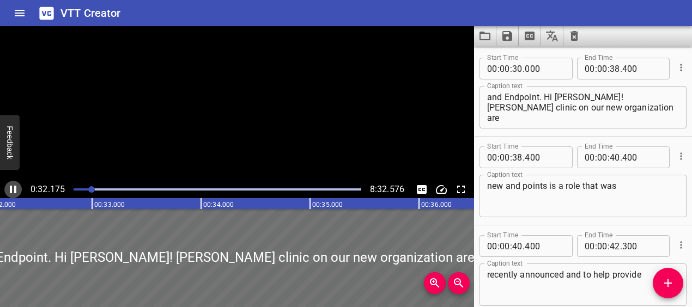
click at [16, 186] on icon "Play/Pause" at bounding box center [13, 190] width 7 height 8
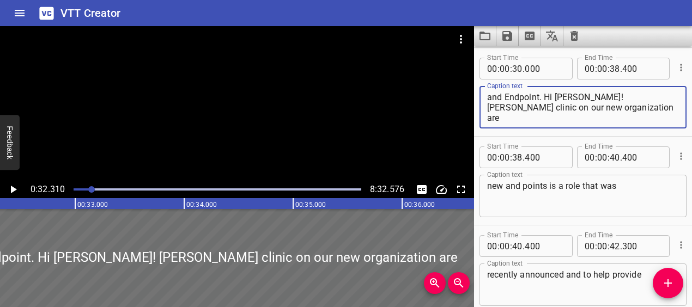
click at [580, 96] on textarea "and Endpoint. Hi Nick! Marian clinic on our new organization are" at bounding box center [583, 107] width 192 height 31
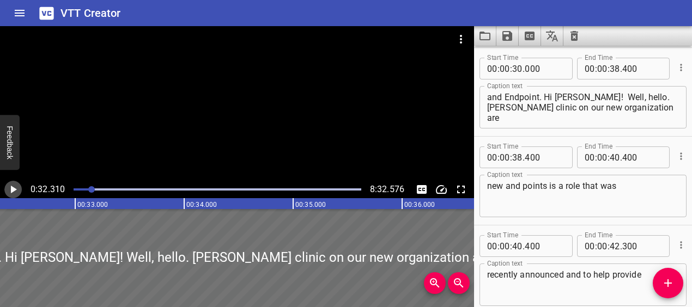
click at [11, 183] on icon "Play/Pause" at bounding box center [13, 189] width 13 height 13
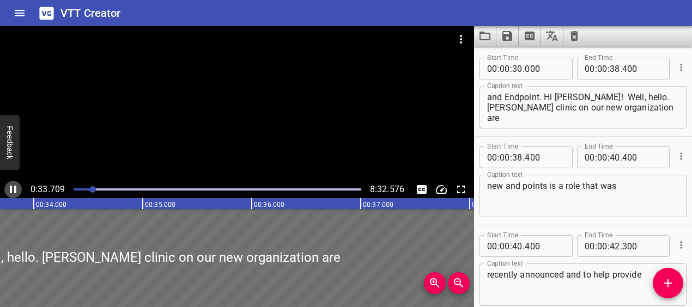
click at [12, 185] on icon "Play/Pause" at bounding box center [13, 189] width 13 height 13
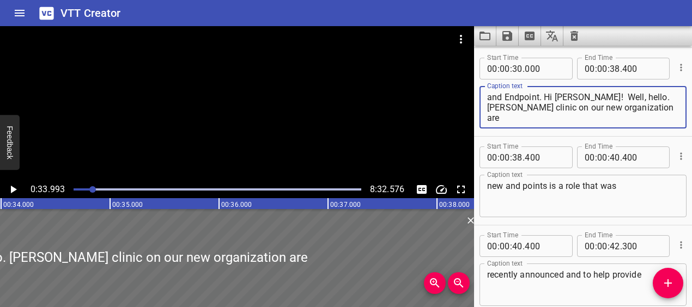
click at [625, 96] on textarea "and Endpoint. Hi Nick! Well, hello. Marian clinic on our new organization are" at bounding box center [583, 107] width 192 height 31
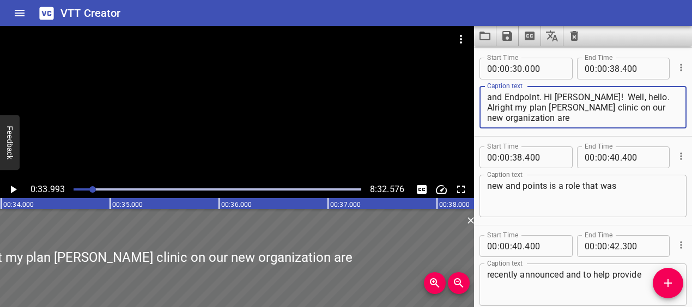
click at [15, 189] on icon "Play/Pause" at bounding box center [13, 189] width 13 height 13
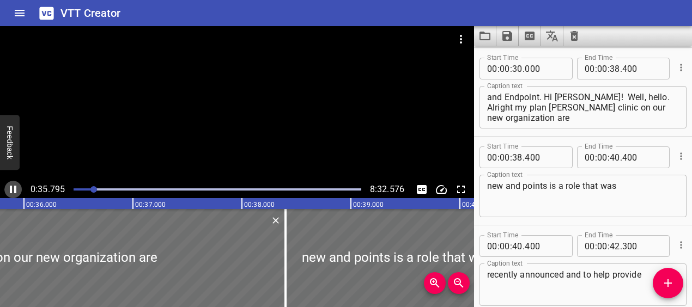
click at [15, 189] on icon "Play/Pause" at bounding box center [13, 190] width 7 height 8
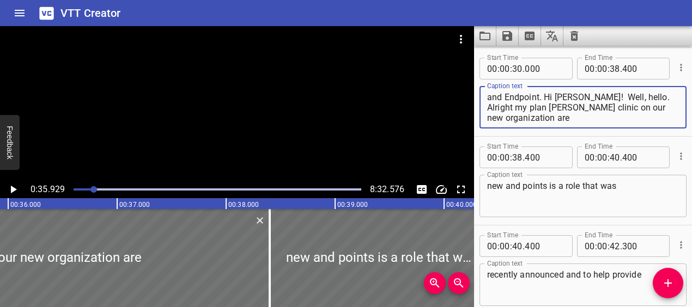
click at [505, 110] on textarea "and Endpoint. Hi Nick! Well, hello. Alright my plan Marian clinic on our new or…" at bounding box center [583, 107] width 192 height 31
drag, startPoint x: 541, startPoint y: 108, endPoint x: 564, endPoint y: 118, distance: 25.1
click at [564, 118] on textarea "and Endpoint. Hi Nick! Well, hello. Alright my plan today is Marian clinic on o…" at bounding box center [583, 107] width 192 height 31
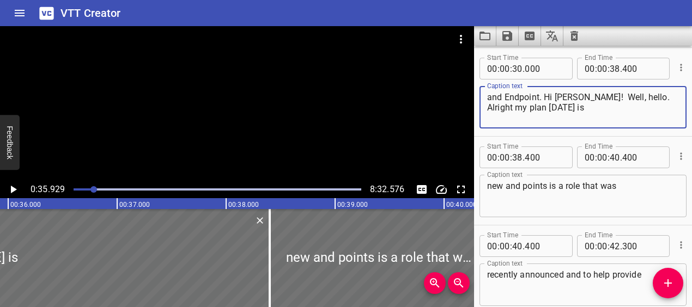
type textarea "and Endpoint. Hi Nick! Well, hello. Alright my plan today is"
click at [669, 285] on icon "Add Cue" at bounding box center [669, 284] width 8 height 8
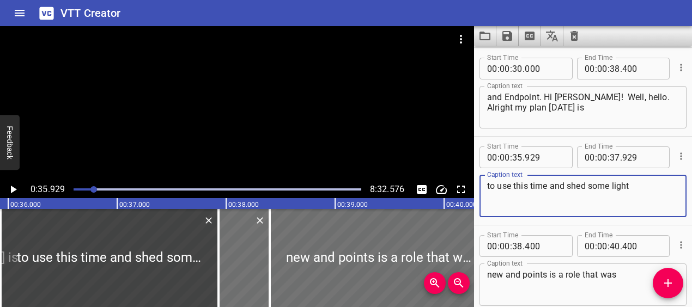
type textarea "to use this time and shed some light"
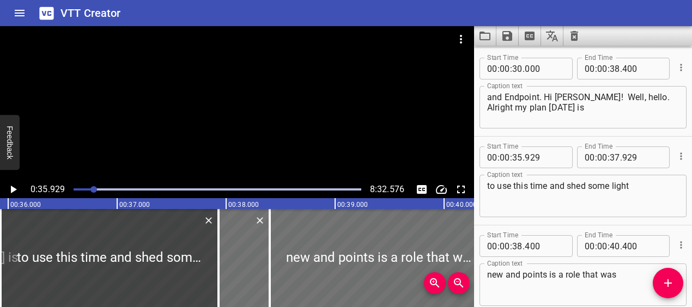
click at [90, 188] on div at bounding box center [217, 189] width 301 height 15
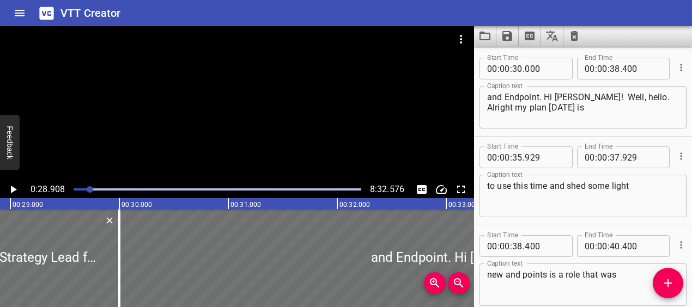
click at [19, 187] on icon "Play/Pause" at bounding box center [13, 189] width 13 height 13
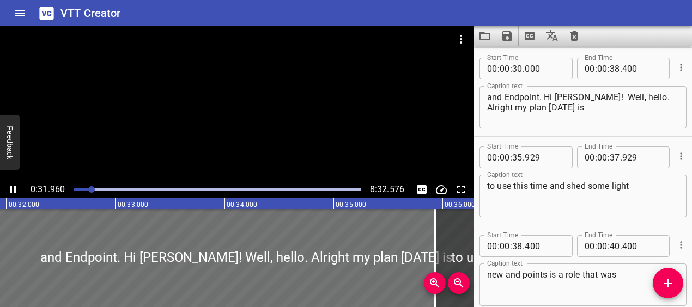
click at [19, 188] on icon "Play/Pause" at bounding box center [13, 189] width 13 height 13
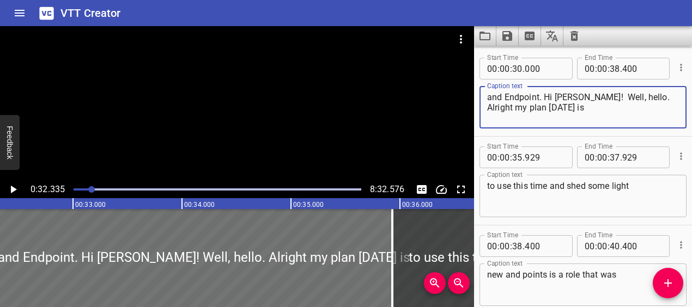
drag, startPoint x: 581, startPoint y: 98, endPoint x: 594, endPoint y: 98, distance: 13.6
click at [594, 98] on textarea "and Endpoint. Hi Nick! Well, hello. Alright my plan today is" at bounding box center [583, 107] width 192 height 31
type textarea "and Endpoint. Hi Nick! Hello, hello. Alright my plan today is"
click at [13, 191] on icon "Play/Pause" at bounding box center [14, 190] width 6 height 8
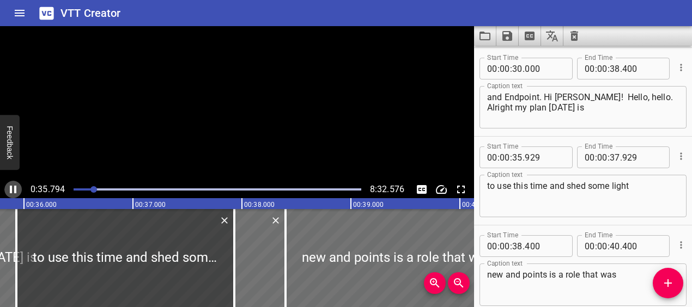
click at [13, 191] on icon "Play/Pause" at bounding box center [13, 189] width 13 height 13
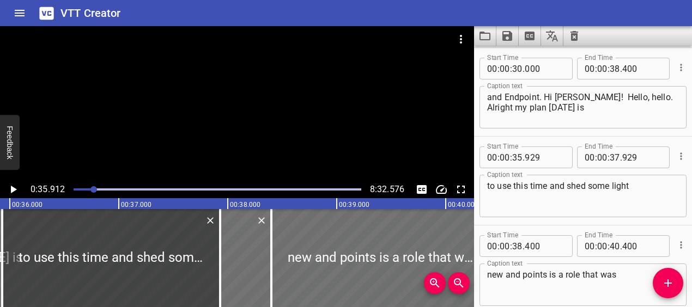
click at [90, 188] on div at bounding box center [217, 189] width 301 height 15
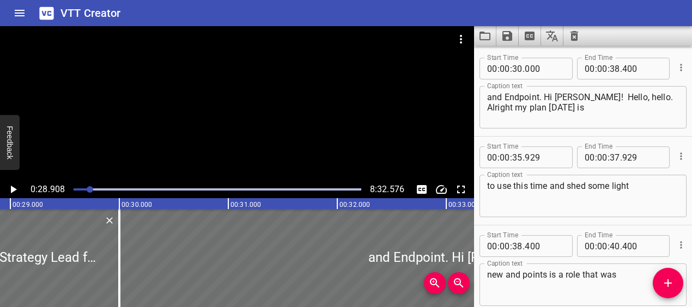
click at [16, 189] on icon "Play/Pause" at bounding box center [14, 190] width 6 height 8
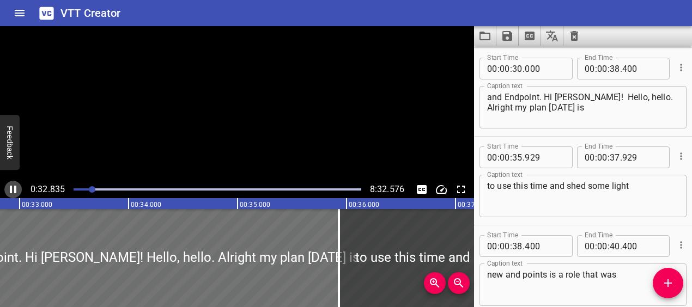
click at [16, 189] on icon "Play/Pause" at bounding box center [13, 190] width 7 height 8
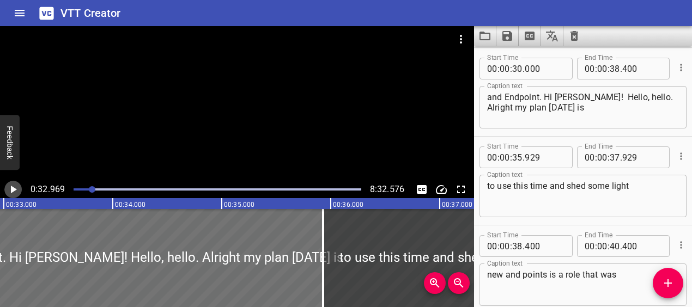
click at [16, 189] on icon "Play/Pause" at bounding box center [14, 190] width 6 height 8
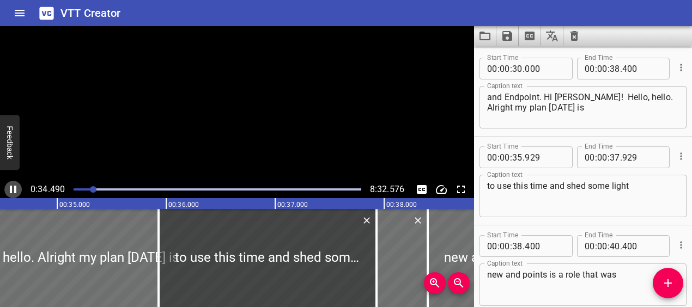
click at [16, 189] on icon "Play/Pause" at bounding box center [13, 190] width 7 height 8
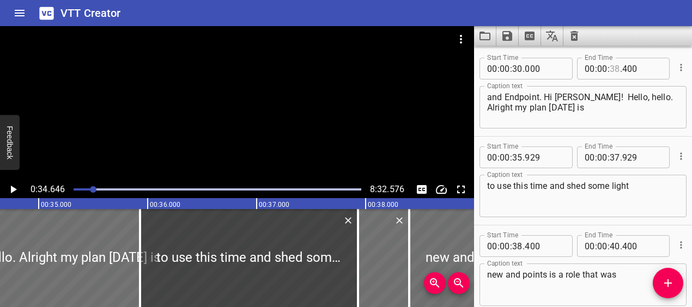
click at [619, 71] on input "number" at bounding box center [615, 69] width 10 height 22
type input "34"
click at [627, 70] on input "number" at bounding box center [643, 69] width 40 height 22
type input "600"
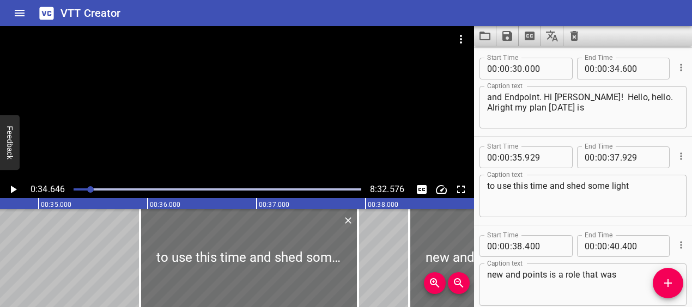
click at [90, 189] on div at bounding box center [90, 189] width 7 height 7
click at [17, 187] on icon "Play/Pause" at bounding box center [13, 189] width 13 height 13
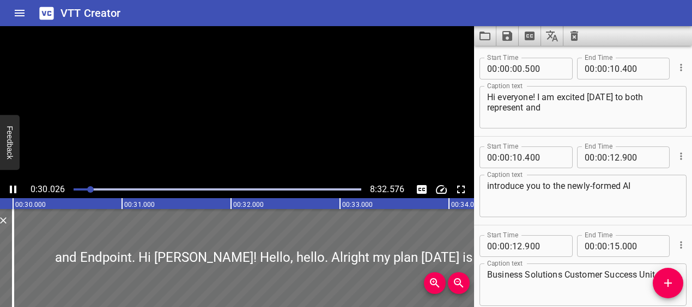
scroll to position [800, 0]
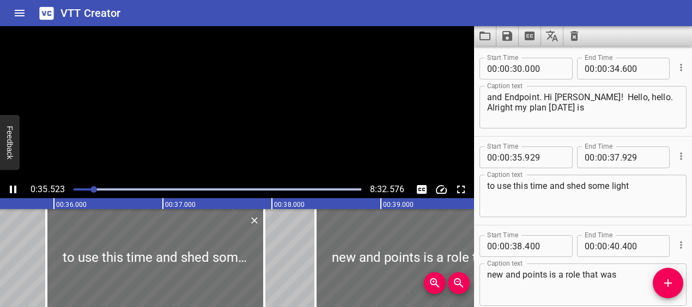
click at [17, 187] on icon "Play/Pause" at bounding box center [13, 189] width 13 height 13
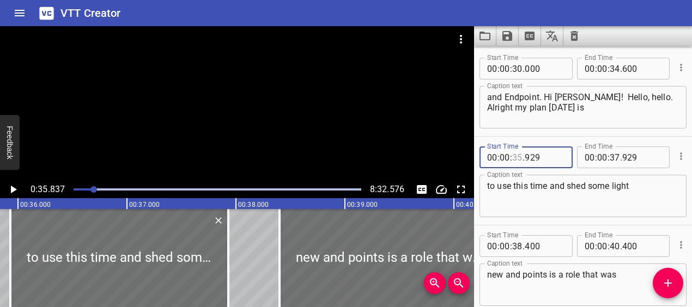
click at [520, 160] on input "number" at bounding box center [517, 158] width 10 height 22
type input "34"
type input "700"
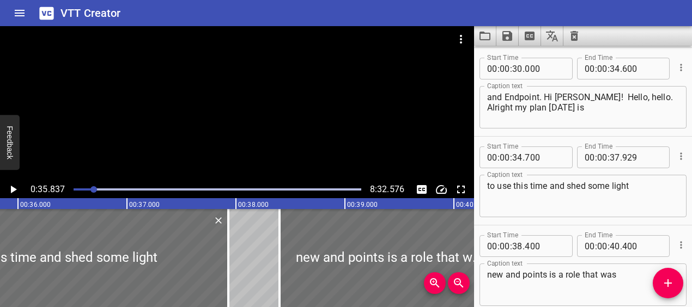
click at [90, 185] on div at bounding box center [217, 189] width 301 height 15
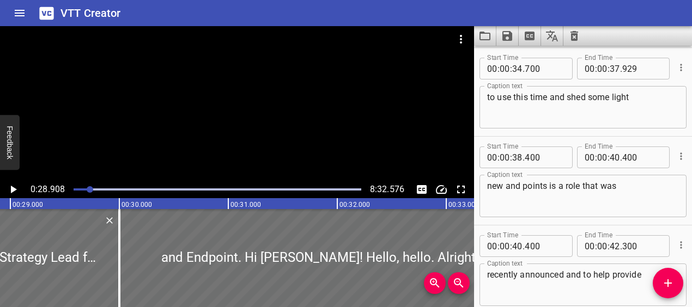
click at [11, 190] on icon "Play/Pause" at bounding box center [14, 190] width 6 height 8
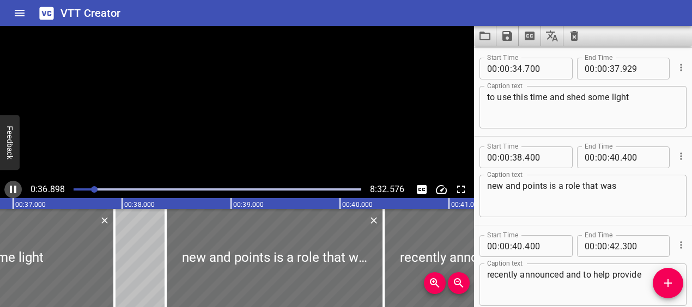
click at [11, 190] on icon "Play/Pause" at bounding box center [13, 190] width 7 height 8
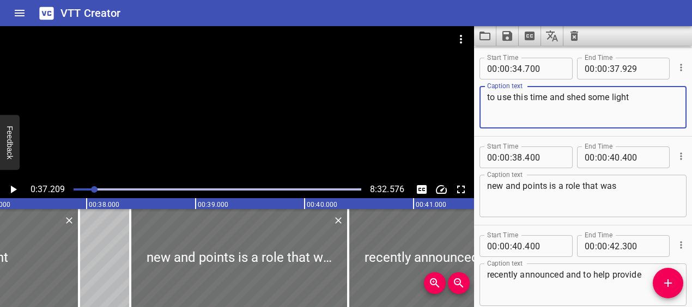
click at [645, 99] on textarea "to use this time and shed some light" at bounding box center [583, 107] width 192 height 31
type textarea "to use this time and shed some light on our new"
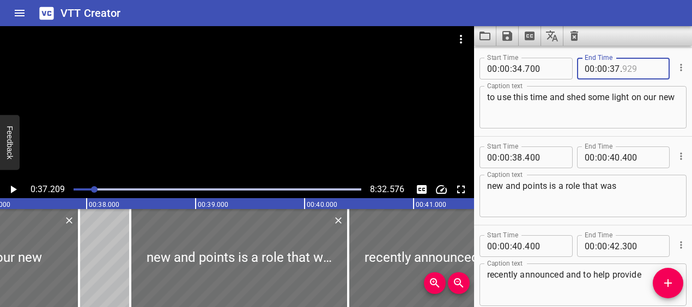
drag, startPoint x: 623, startPoint y: 69, endPoint x: 632, endPoint y: 69, distance: 9.8
click at [632, 69] on input "number" at bounding box center [643, 69] width 40 height 22
type input "300"
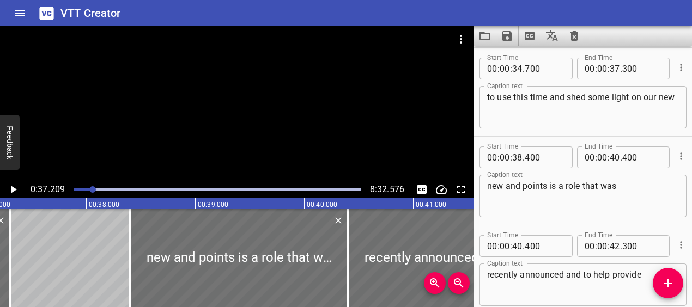
click at [93, 189] on div at bounding box center [92, 189] width 7 height 7
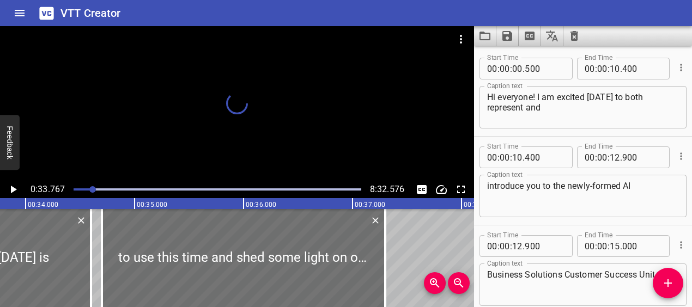
click at [13, 190] on icon "Play/Pause" at bounding box center [14, 190] width 6 height 8
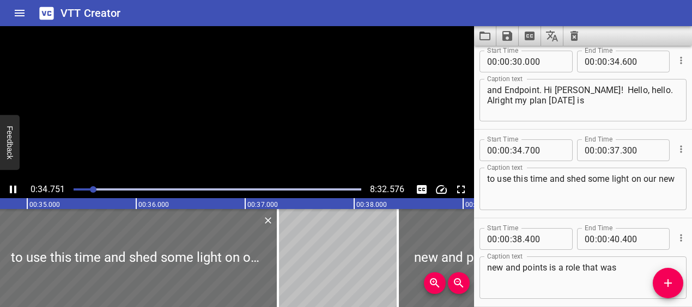
scroll to position [889, 0]
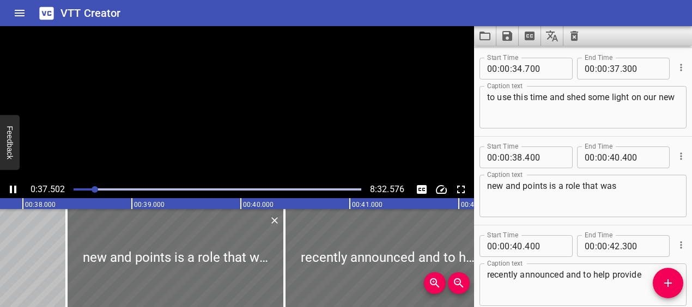
click at [14, 190] on icon "Play/Pause" at bounding box center [13, 189] width 13 height 13
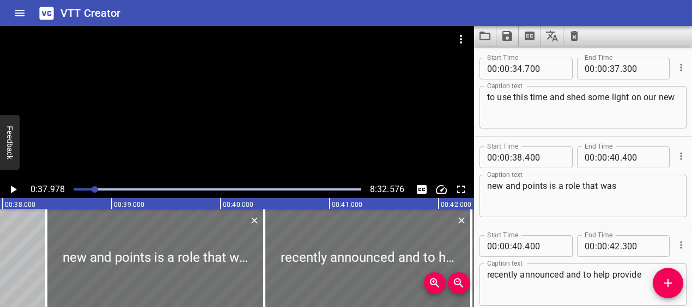
drag, startPoint x: 487, startPoint y: 191, endPoint x: 502, endPoint y: 189, distance: 15.4
click at [502, 189] on div "new and points is a role that was Caption text" at bounding box center [583, 196] width 207 height 43
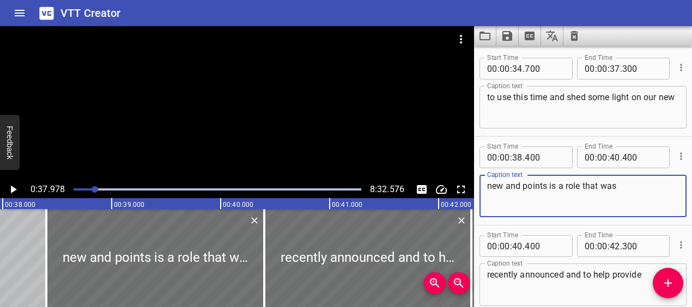
drag, startPoint x: 505, startPoint y: 187, endPoint x: 498, endPoint y: 176, distance: 12.7
click at [498, 176] on div "new and points is a role that was Caption text" at bounding box center [583, 196] width 207 height 43
type textarea "organization and points is a role that was"
click at [92, 188] on div at bounding box center [95, 189] width 7 height 7
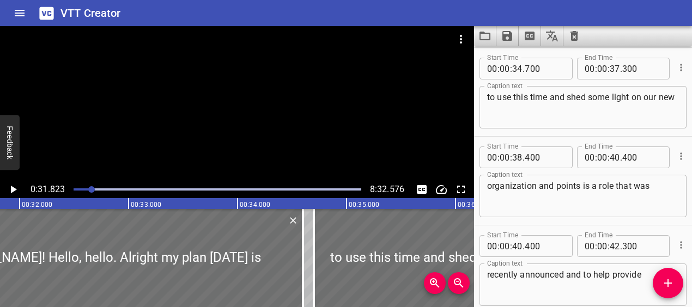
click at [17, 184] on icon "Play/Pause" at bounding box center [13, 189] width 13 height 13
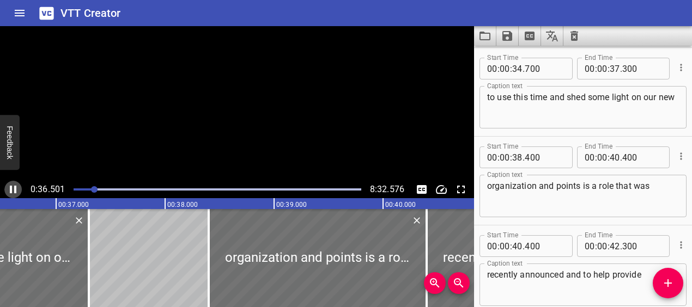
click at [17, 184] on icon "Play/Pause" at bounding box center [13, 189] width 13 height 13
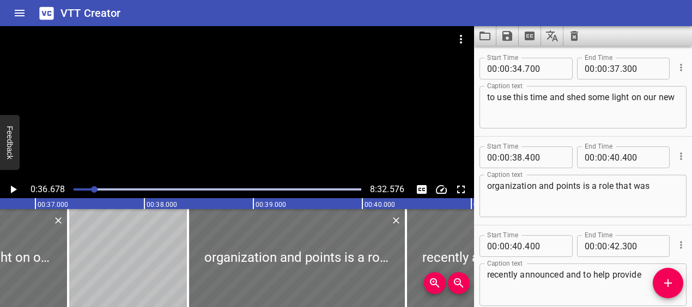
scroll to position [865, 0]
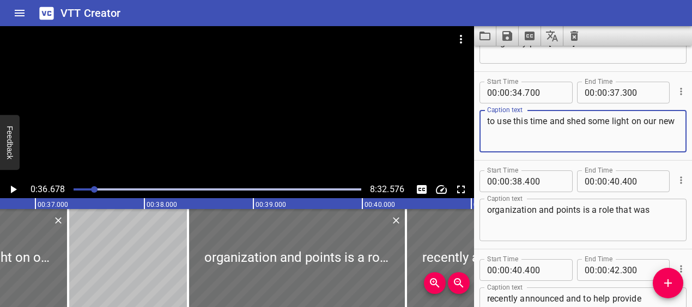
drag, startPoint x: 549, startPoint y: 120, endPoint x: 564, endPoint y: 120, distance: 14.7
click at [564, 120] on textarea "to use this time and shed some light on our new" at bounding box center [583, 131] width 192 height 31
type textarea "to use this time to shed some light on our new"
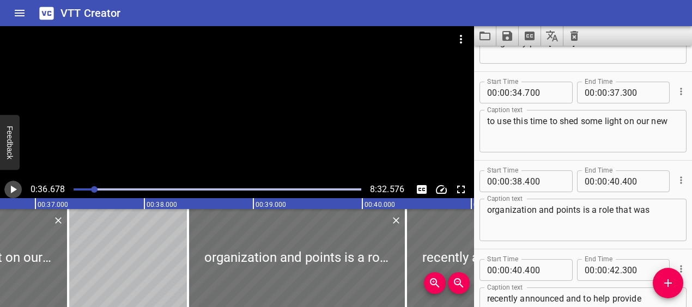
click at [14, 190] on icon "Play/Pause" at bounding box center [14, 190] width 6 height 8
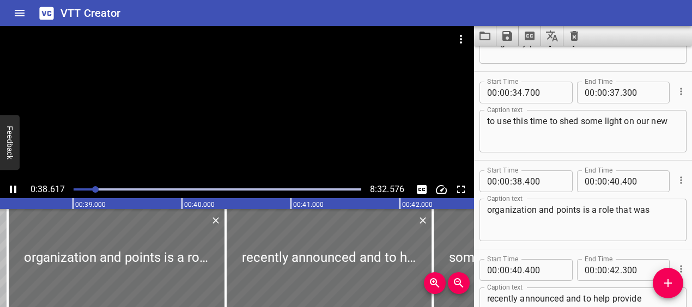
scroll to position [977, 0]
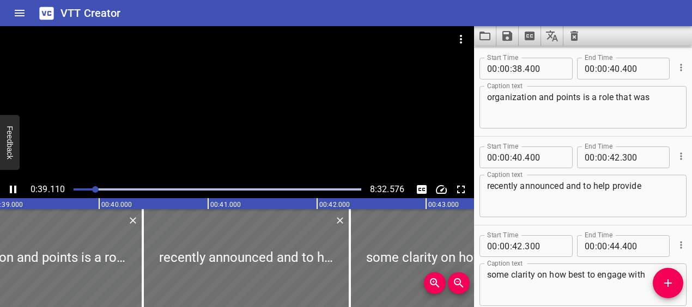
click at [14, 190] on icon "Play/Pause" at bounding box center [13, 189] width 13 height 13
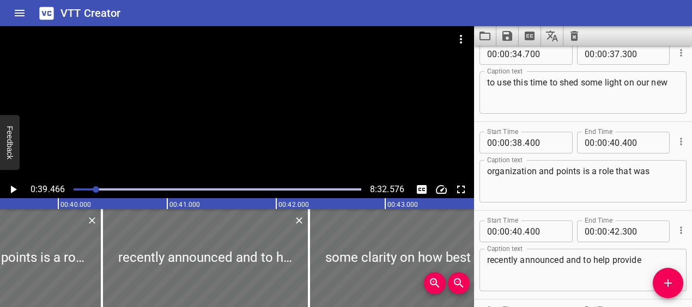
scroll to position [902, 0]
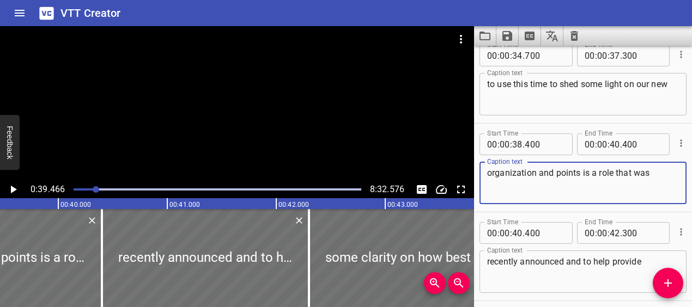
click at [536, 173] on textarea "organization and points is a role that was" at bounding box center [583, 183] width 192 height 31
type textarea "organization, and points is a role that was"
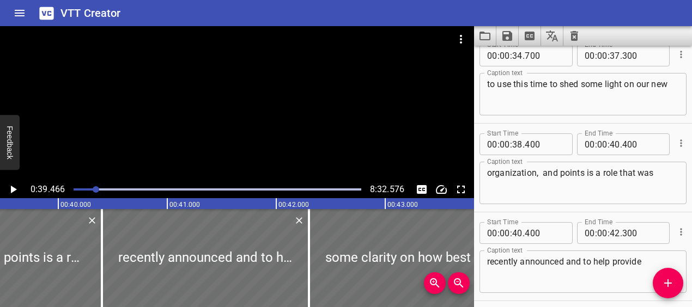
click at [92, 188] on div at bounding box center [217, 189] width 301 height 15
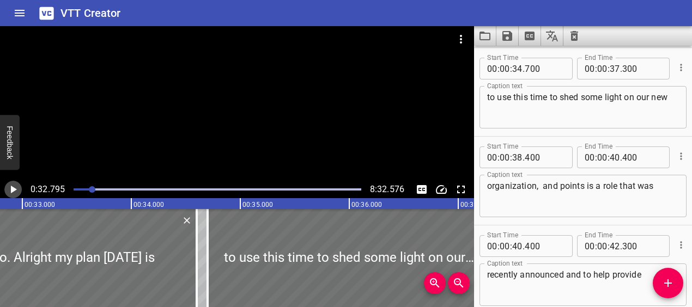
click at [13, 191] on icon "Play/Pause" at bounding box center [14, 190] width 6 height 8
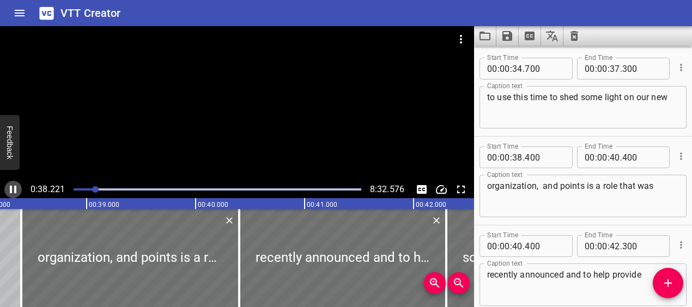
click at [14, 191] on icon "Play/Pause" at bounding box center [13, 190] width 7 height 8
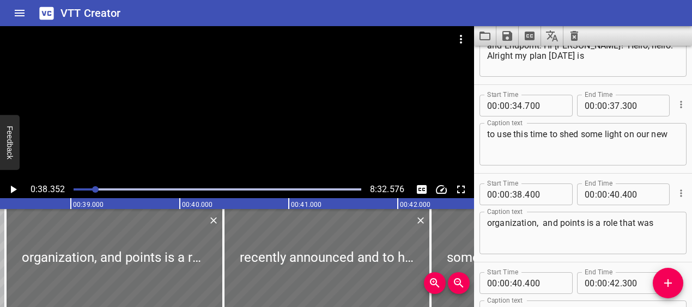
scroll to position [859, 0]
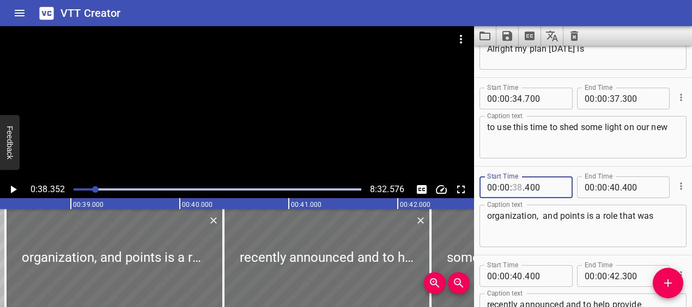
click at [518, 184] on input "number" at bounding box center [517, 188] width 10 height 22
type input "37"
type input "500"
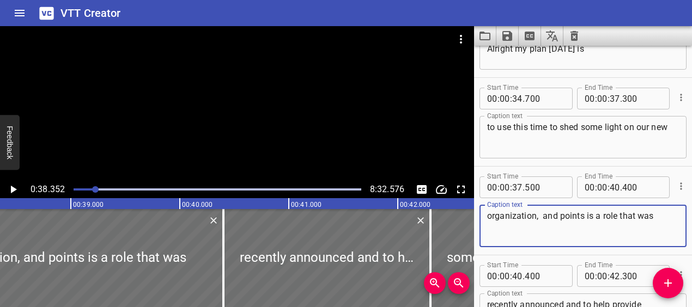
click at [551, 234] on textarea "organization, and points is a role that was" at bounding box center [583, 226] width 192 height 31
click at [545, 216] on textarea "organization, and points is a role that was" at bounding box center [583, 226] width 192 height 31
click at [92, 189] on div at bounding box center [95, 189] width 7 height 7
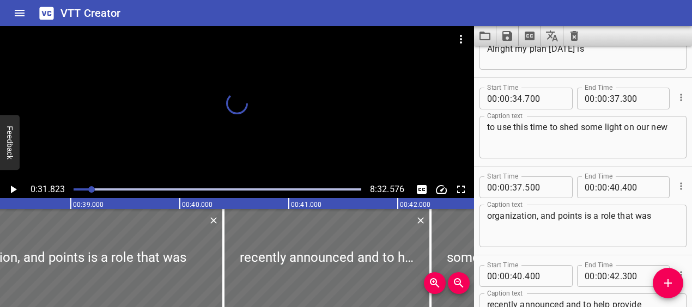
scroll to position [0, 3469]
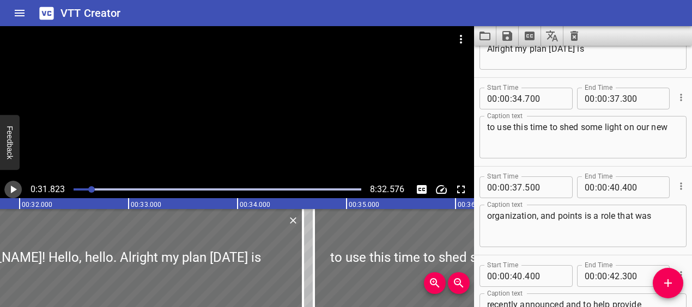
click at [9, 190] on icon "Play/Pause" at bounding box center [13, 189] width 13 height 13
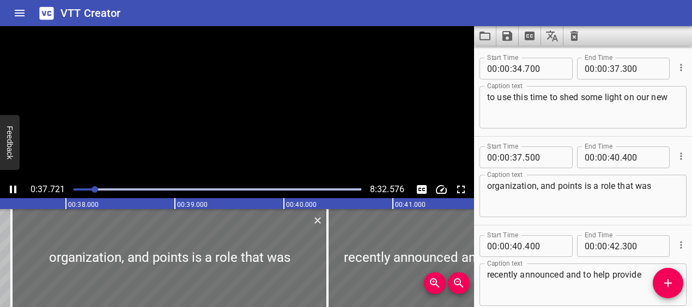
scroll to position [977, 0]
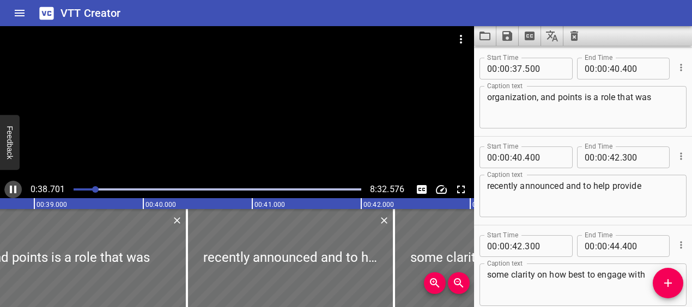
click at [10, 190] on icon "Play/Pause" at bounding box center [13, 190] width 7 height 8
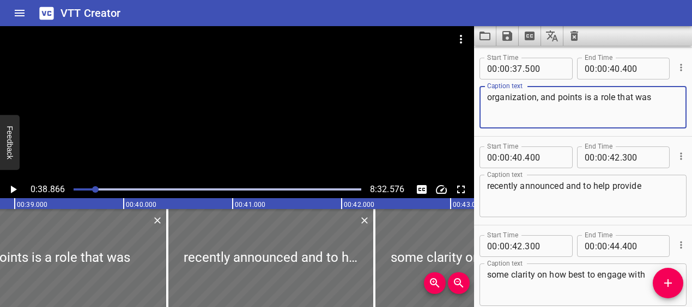
drag, startPoint x: 541, startPoint y: 101, endPoint x: 557, endPoint y: 101, distance: 15.8
click at [557, 101] on textarea "organization, and points is a role that was" at bounding box center [583, 107] width 192 height 31
type textarea "organization, our new endpoints is a role that was"
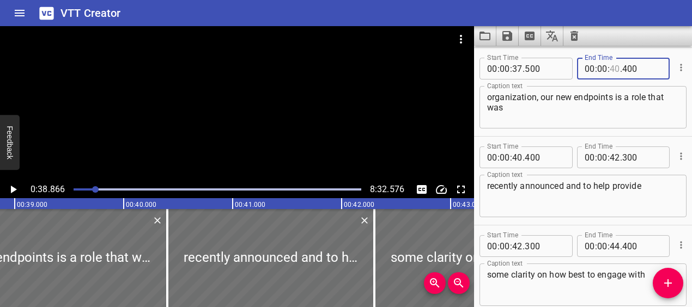
click at [619, 70] on input "number" at bounding box center [615, 69] width 10 height 22
type input "39"
type input "000"
click at [92, 189] on div at bounding box center [95, 189] width 7 height 7
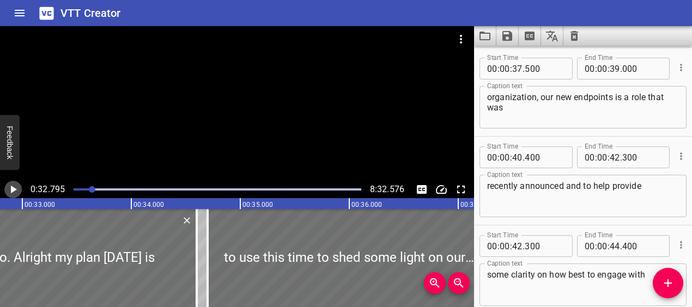
click at [12, 191] on icon "Play/Pause" at bounding box center [14, 190] width 6 height 8
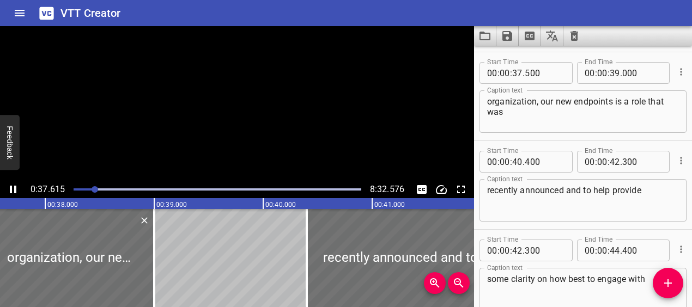
scroll to position [977, 0]
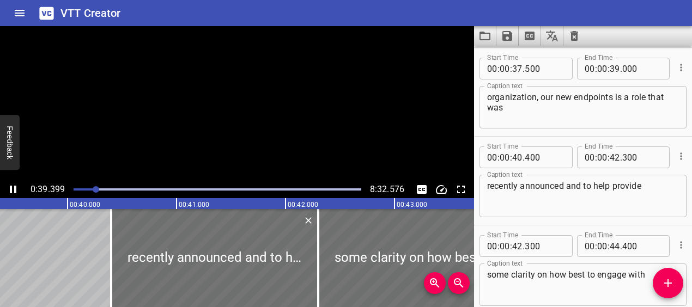
click at [13, 190] on icon "Play/Pause" at bounding box center [13, 189] width 13 height 13
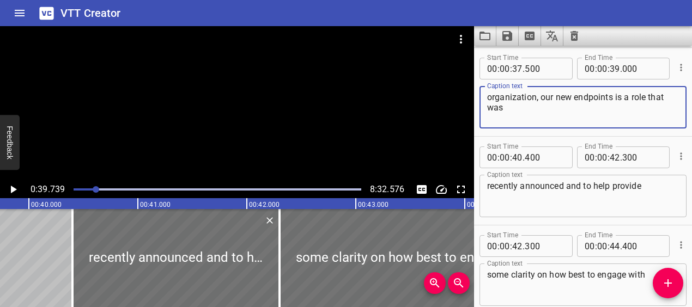
drag, startPoint x: 615, startPoint y: 99, endPoint x: 632, endPoint y: 96, distance: 16.5
click at [632, 96] on textarea "organization, our new endpoints is a role that was" at bounding box center [583, 107] width 192 height 31
type textarea "organization, our new endpoints CSA role that was"
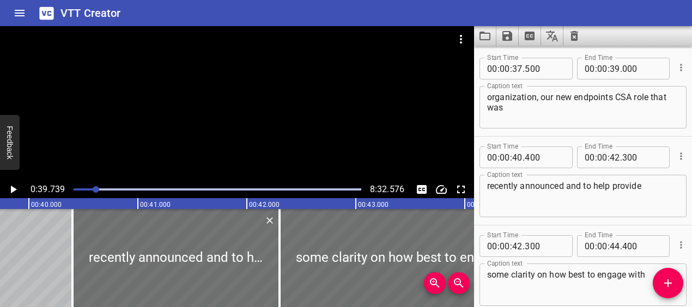
click at [93, 189] on div at bounding box center [96, 189] width 7 height 7
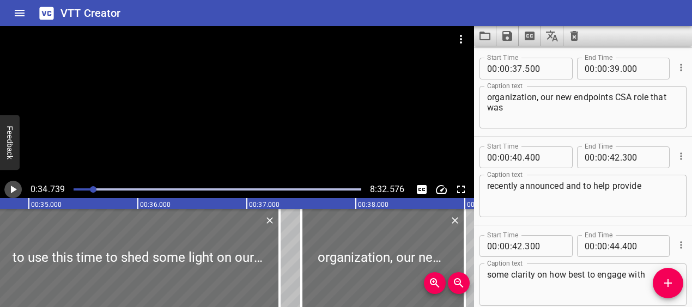
click at [11, 195] on icon "Play/Pause" at bounding box center [13, 189] width 13 height 13
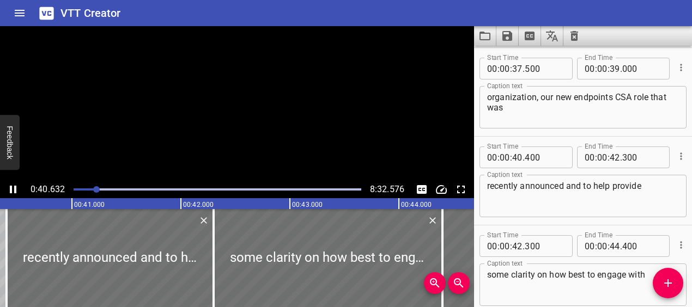
scroll to position [1066, 0]
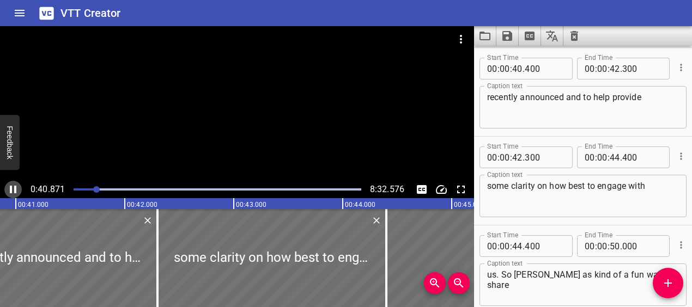
click at [11, 195] on icon "Play/Pause" at bounding box center [13, 189] width 13 height 13
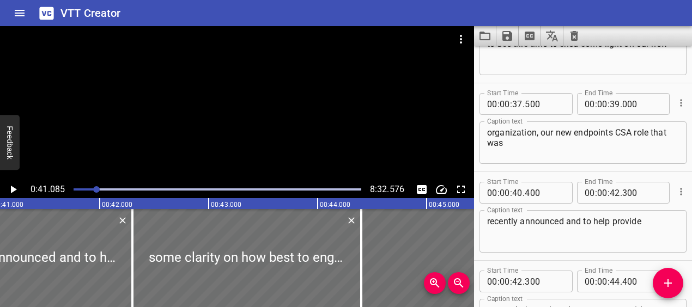
scroll to position [940, 0]
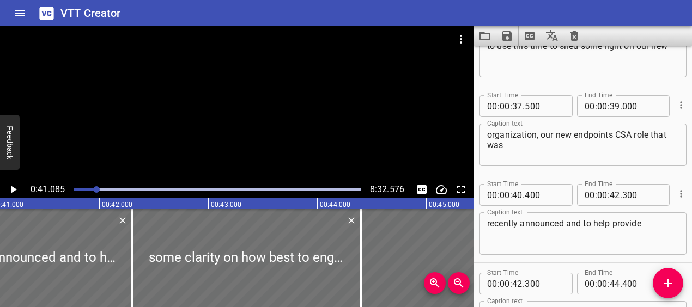
click at [94, 186] on div at bounding box center [217, 189] width 301 height 15
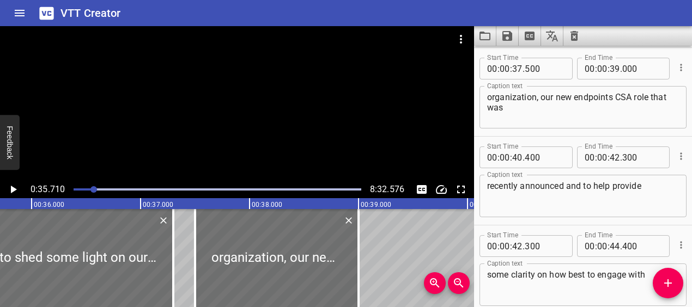
click at [10, 192] on icon "Play/Pause" at bounding box center [13, 189] width 13 height 13
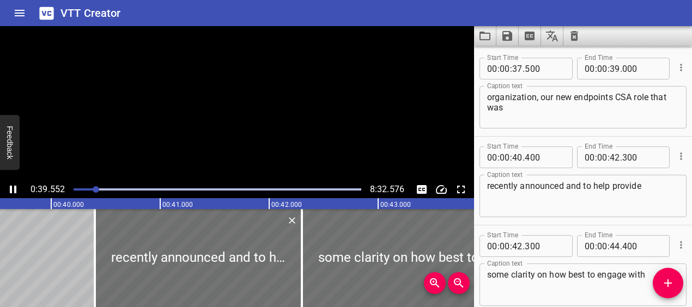
click at [10, 192] on icon "Play/Pause" at bounding box center [13, 190] width 7 height 8
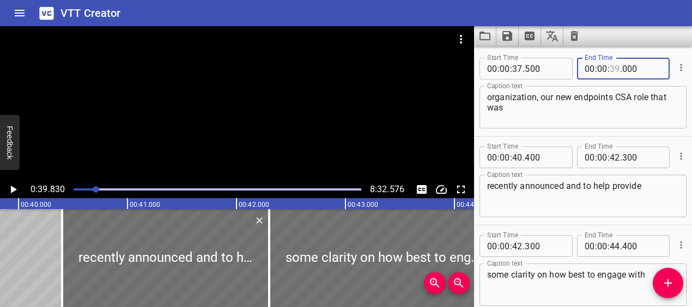
click at [614, 70] on input "number" at bounding box center [615, 69] width 10 height 22
type input "40"
type input "000"
click at [624, 113] on textarea "organization, our new endpoints CSA role that was" at bounding box center [583, 107] width 192 height 31
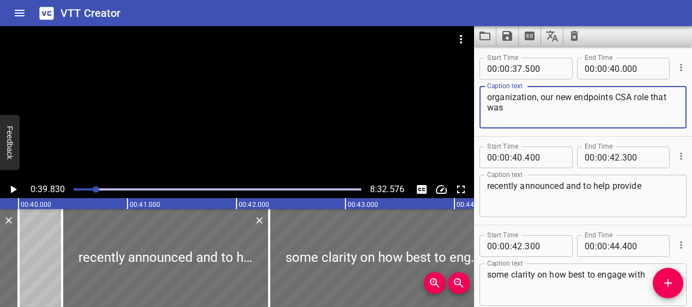
click at [92, 186] on div at bounding box center [217, 189] width 301 height 15
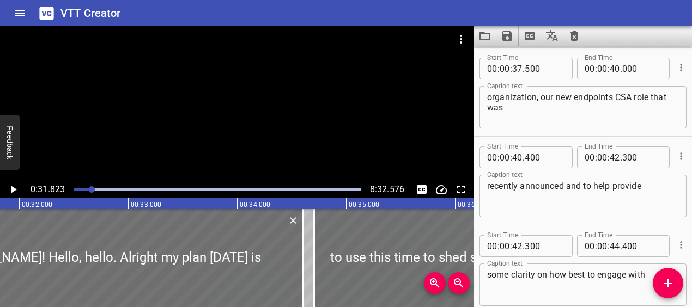
click at [13, 190] on icon "Play/Pause" at bounding box center [14, 190] width 6 height 8
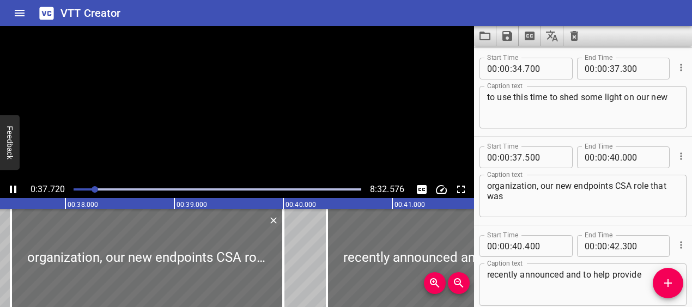
scroll to position [977, 0]
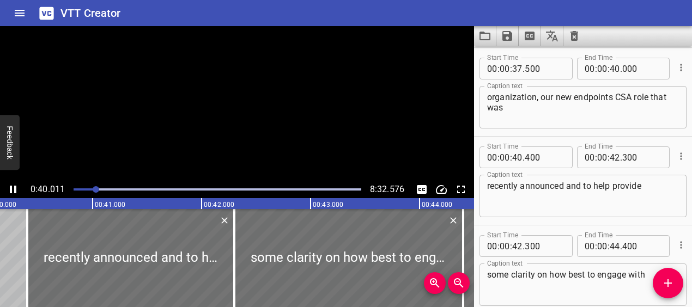
click at [13, 190] on icon "Play/Pause" at bounding box center [13, 189] width 13 height 13
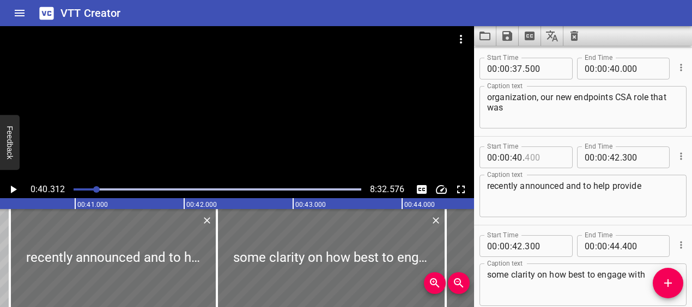
click at [533, 155] on input "number" at bounding box center [545, 158] width 40 height 22
type input "200"
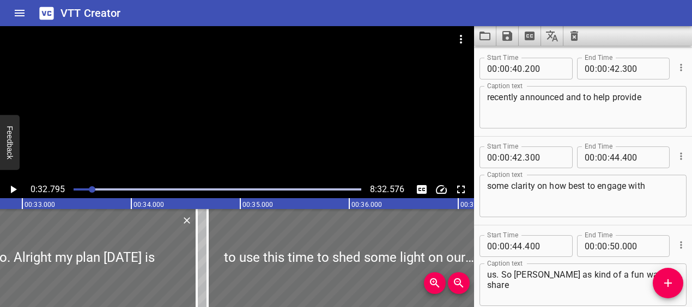
click at [14, 189] on icon "Play/Pause" at bounding box center [14, 190] width 6 height 8
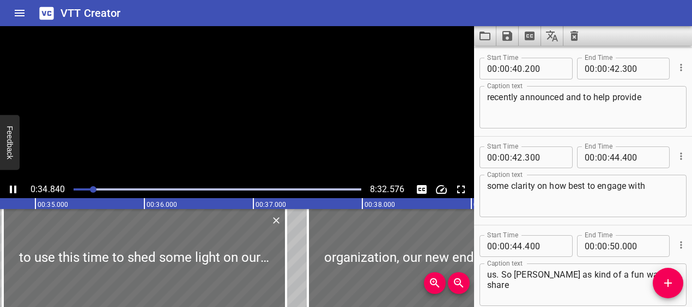
scroll to position [889, 0]
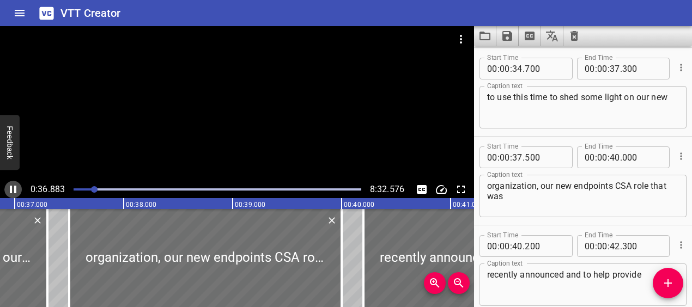
click at [14, 189] on icon "Play/Pause" at bounding box center [13, 190] width 7 height 8
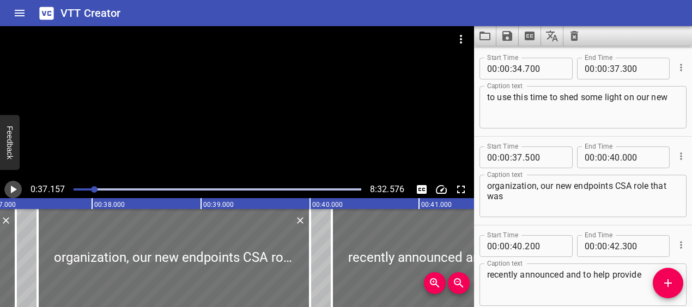
click at [15, 189] on icon "Play/Pause" at bounding box center [14, 190] width 6 height 8
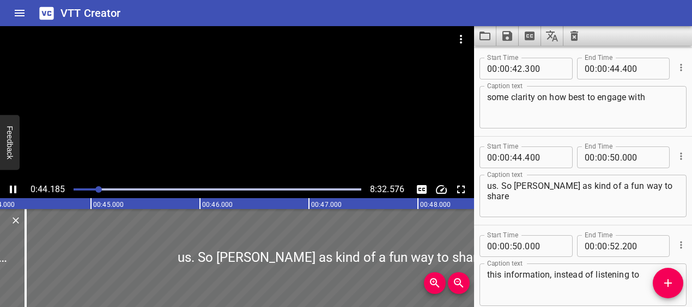
scroll to position [1244, 0]
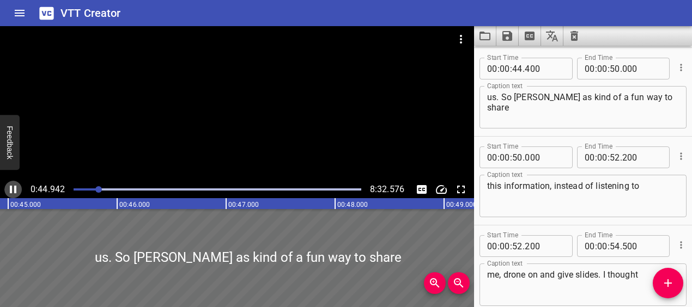
click at [15, 189] on icon "Play/Pause" at bounding box center [13, 190] width 7 height 8
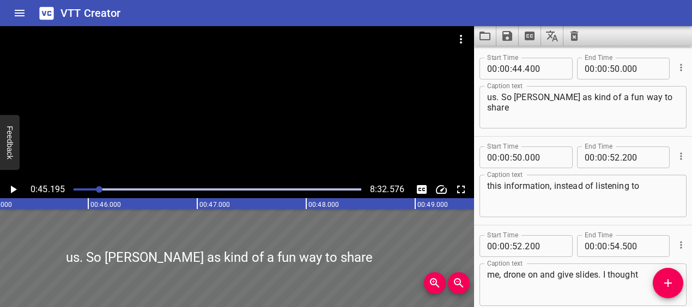
click at [95, 186] on div at bounding box center [217, 189] width 301 height 15
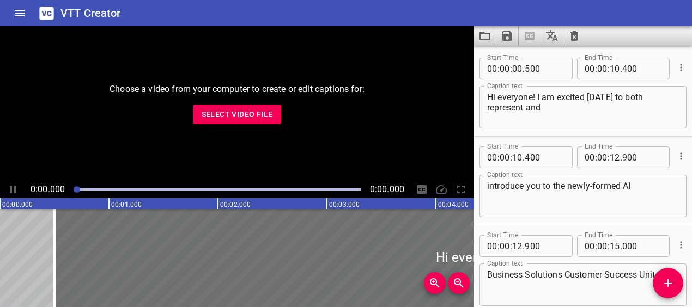
scroll to position [15962, 0]
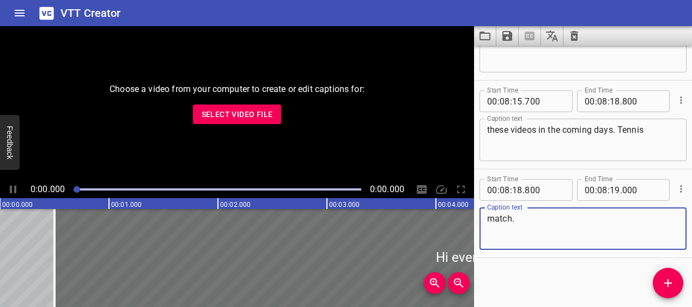
click at [241, 118] on span "Select Video File" at bounding box center [237, 115] width 71 height 14
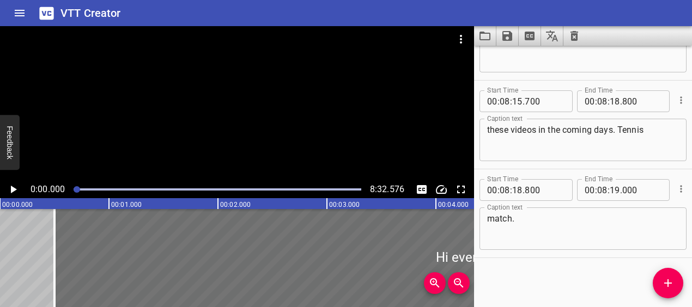
click at [11, 192] on icon "Play/Pause" at bounding box center [14, 190] width 6 height 8
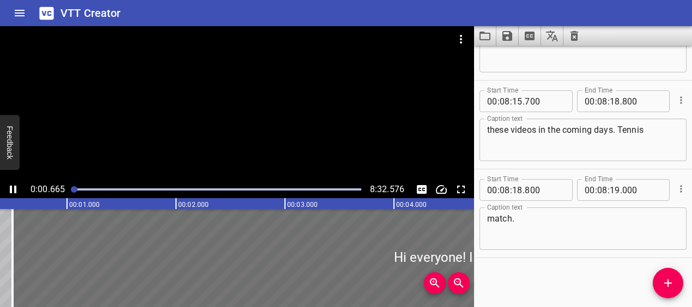
scroll to position [0, 0]
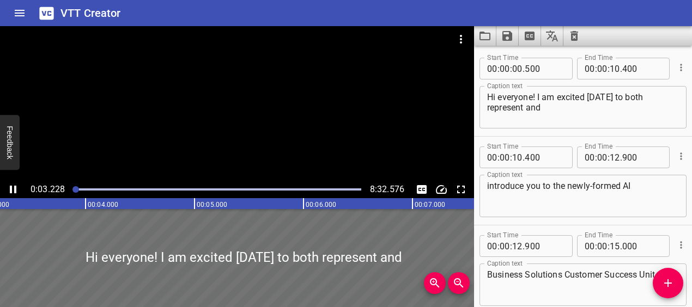
click at [12, 195] on icon "Play/Pause" at bounding box center [13, 189] width 13 height 13
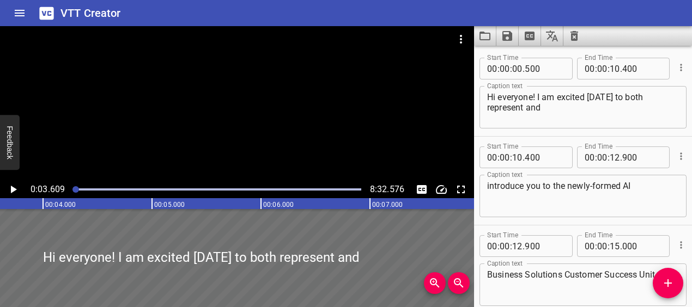
click at [11, 191] on icon "Play/Pause" at bounding box center [14, 190] width 6 height 8
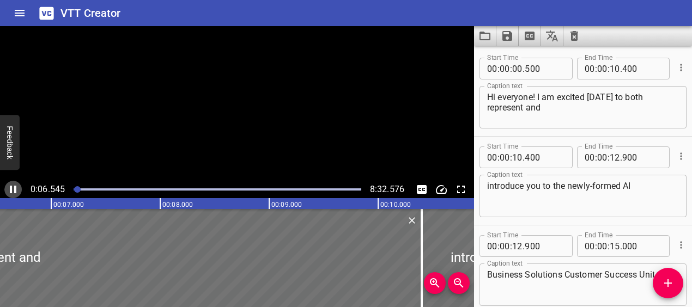
click at [11, 191] on icon "Play/Pause" at bounding box center [13, 190] width 7 height 8
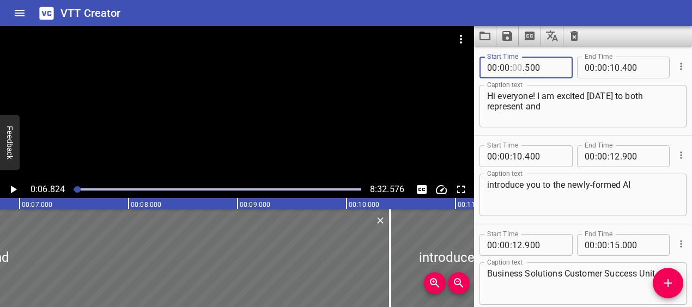
click at [521, 69] on input "number" at bounding box center [517, 68] width 10 height 22
type input "05"
type input "500"
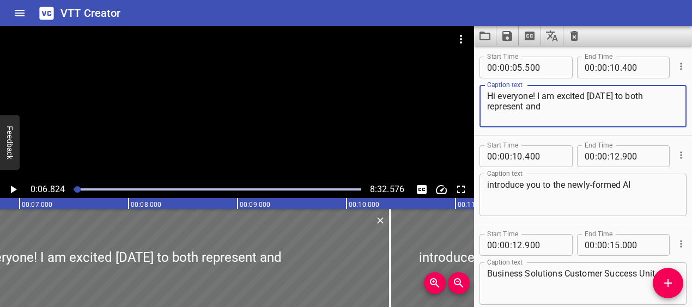
click at [560, 114] on textarea "Hi everyone! I am excited today to both represent and" at bounding box center [583, 106] width 192 height 31
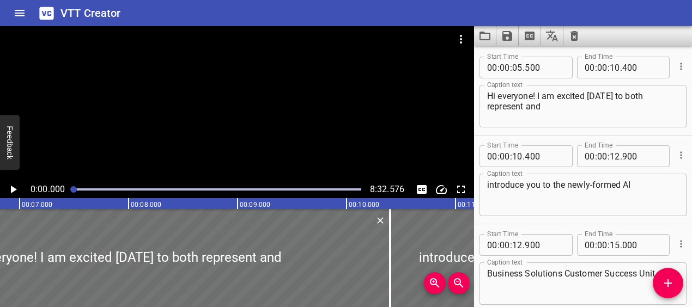
drag, startPoint x: 77, startPoint y: 188, endPoint x: 62, endPoint y: 188, distance: 15.3
click at [62, 188] on div "0:00.000 8:32.576" at bounding box center [237, 189] width 474 height 17
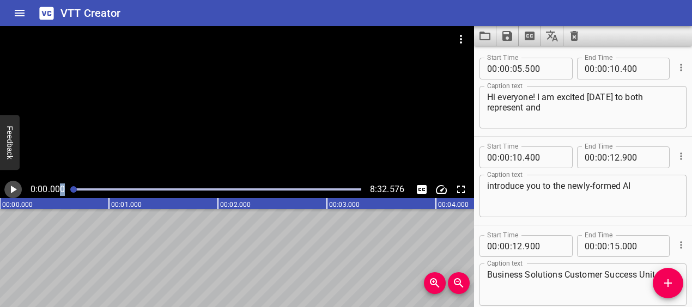
click at [13, 195] on icon "Play/Pause" at bounding box center [13, 189] width 13 height 13
click at [12, 193] on icon "Play/Pause" at bounding box center [13, 190] width 7 height 8
click at [13, 193] on icon "Play/Pause" at bounding box center [13, 189] width 13 height 13
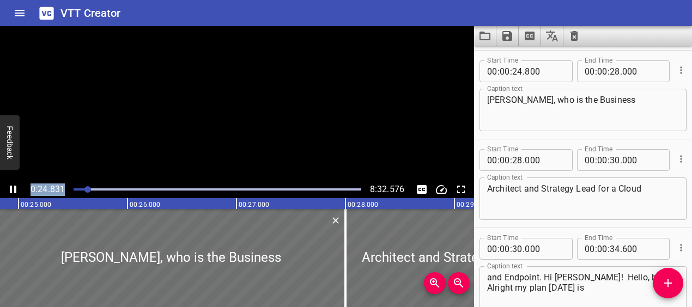
scroll to position [622, 0]
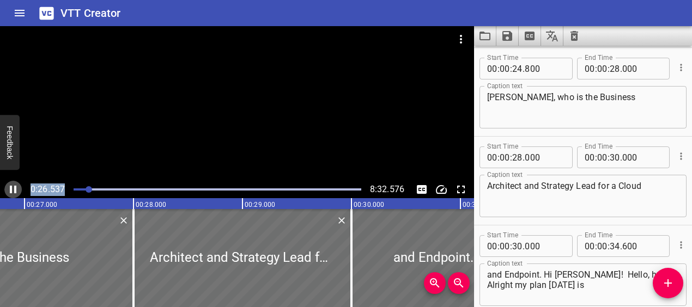
click at [15, 196] on icon "Play/Pause" at bounding box center [13, 189] width 13 height 13
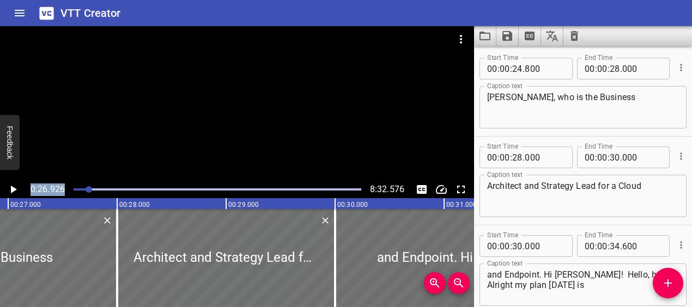
click at [15, 196] on icon "Play/Pause" at bounding box center [13, 189] width 13 height 13
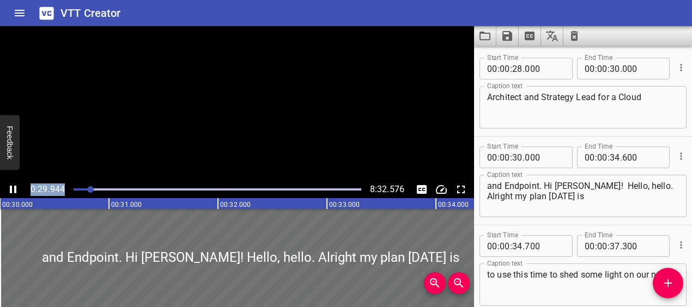
scroll to position [800, 0]
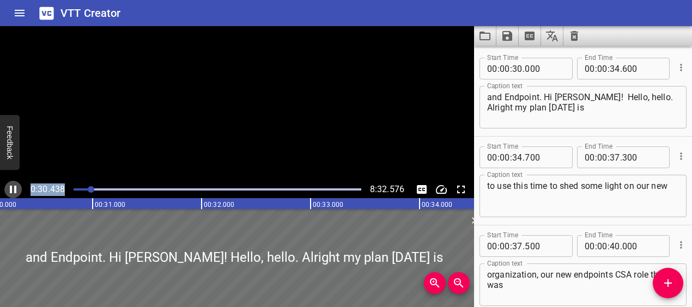
click at [15, 196] on icon "Play/Pause" at bounding box center [13, 189] width 13 height 13
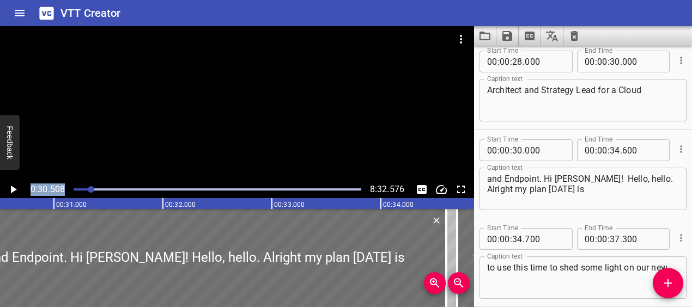
scroll to position [716, 0]
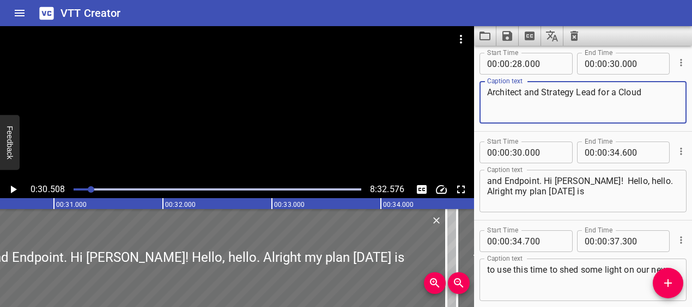
click at [618, 90] on textarea "Architect and Strategy Lead for a Cloud" at bounding box center [583, 102] width 192 height 31
type textarea "Architect and Strategy Lead for Cloud"
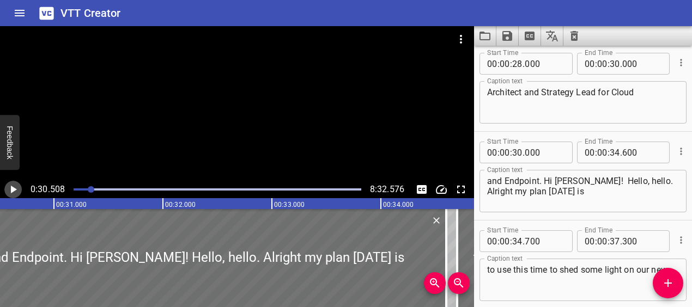
click at [14, 189] on icon "Play/Pause" at bounding box center [14, 190] width 6 height 8
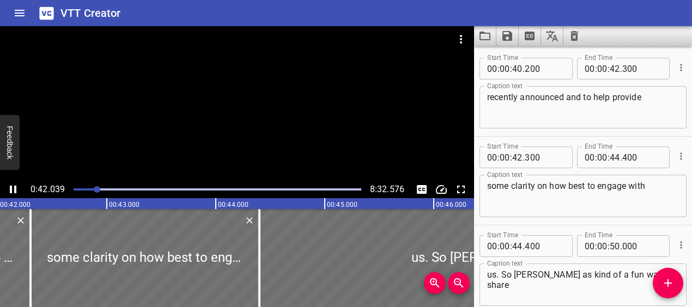
scroll to position [0, 0]
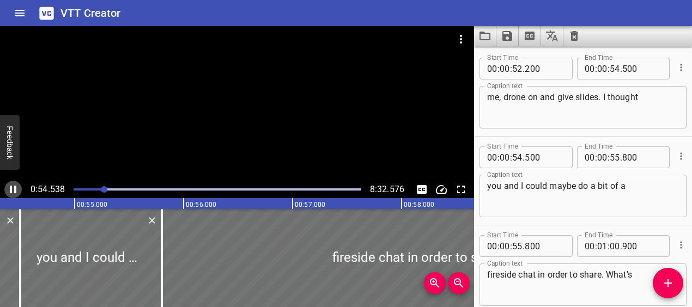
click at [12, 189] on icon "Play/Pause" at bounding box center [13, 190] width 7 height 8
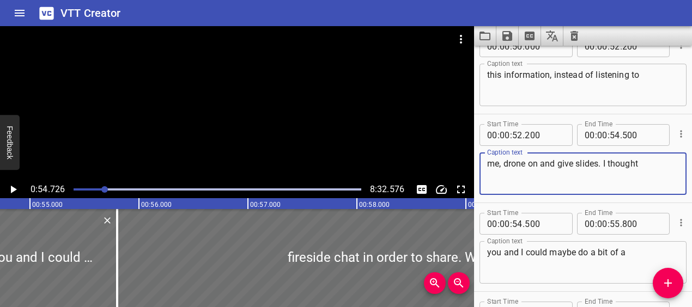
click at [502, 165] on textarea "me, drone on and give slides. I thought" at bounding box center [583, 174] width 192 height 31
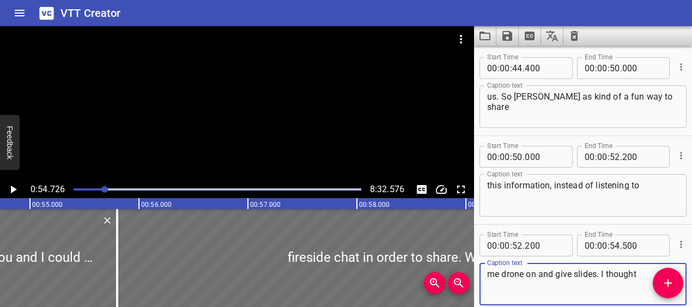
type textarea "me drone on and give slides. I thought"
click at [595, 98] on textarea "us. So [PERSON_NAME] as kind of a fun way to share" at bounding box center [583, 107] width 192 height 31
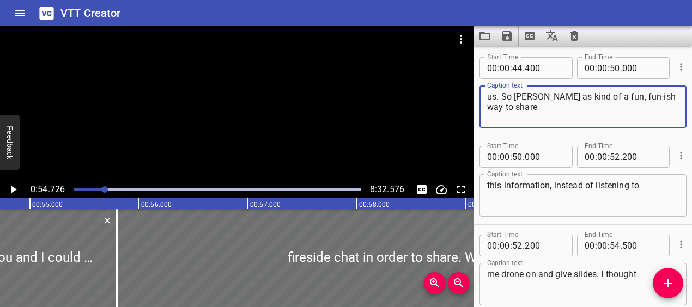
type textarea "us. So Nick as kind of a fun, fun-ish way to share"
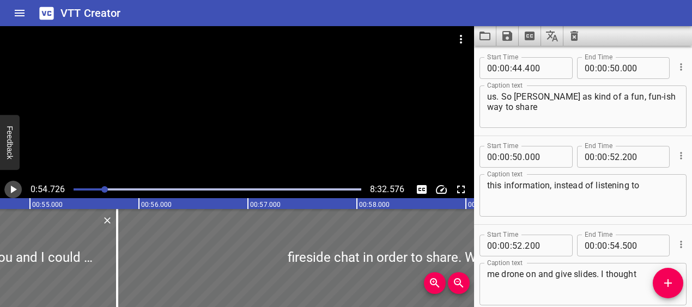
click at [17, 188] on icon "Play/Pause" at bounding box center [13, 189] width 13 height 13
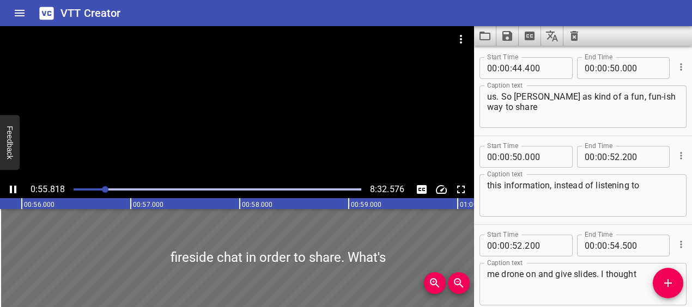
scroll to position [1599, 0]
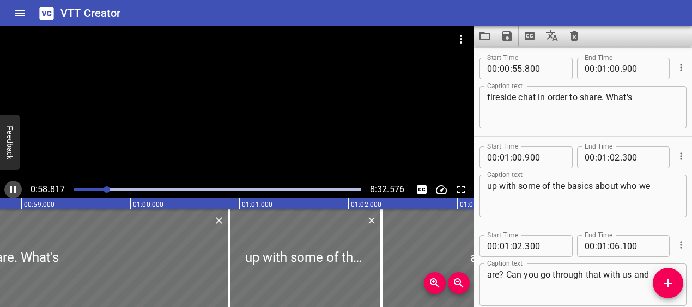
click at [14, 188] on icon "Play/Pause" at bounding box center [13, 190] width 7 height 8
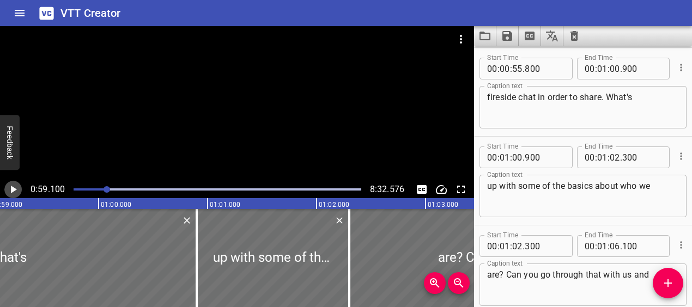
click at [14, 188] on icon "Play/Pause" at bounding box center [14, 190] width 6 height 8
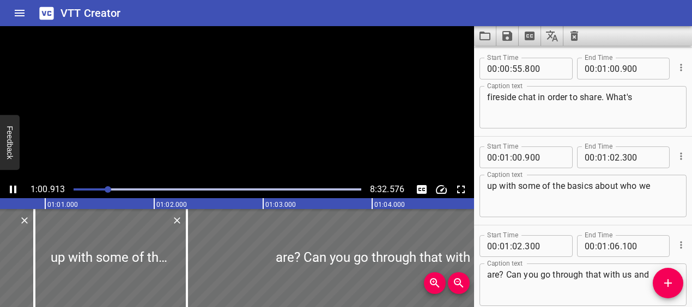
scroll to position [1688, 0]
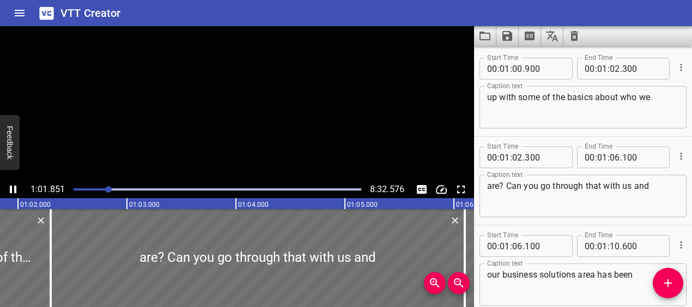
click at [14, 188] on icon "Play/Pause" at bounding box center [13, 190] width 7 height 8
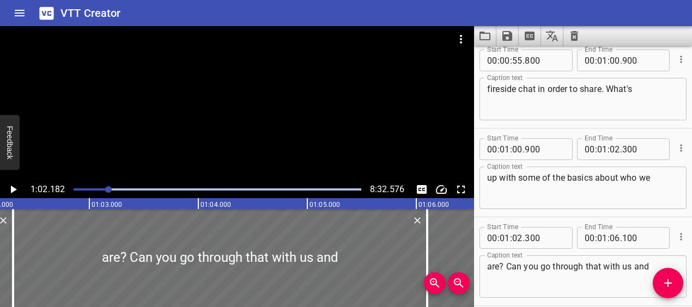
scroll to position [1605, 0]
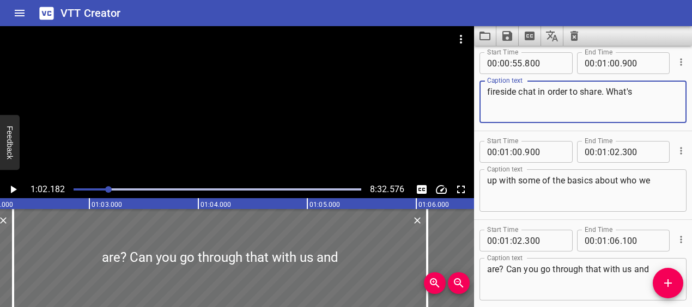
drag, startPoint x: 609, startPoint y: 93, endPoint x: 634, endPoint y: 90, distance: 24.6
click at [634, 90] on textarea "fireside chat in order to share. What's" at bounding box center [583, 102] width 192 height 31
type textarea "fireside chat in order to share. Let's start"
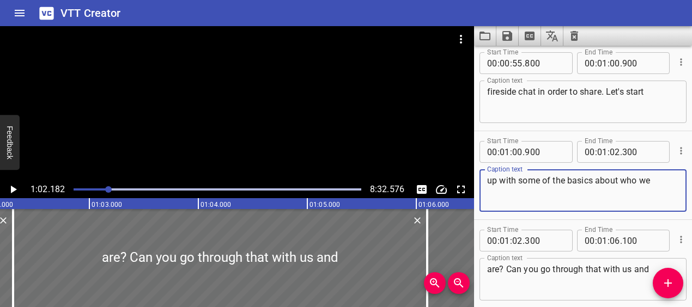
click at [500, 182] on textarea "up with some of the basics about who we" at bounding box center [583, 191] width 192 height 31
type textarea "with some of the basics about who we"
click at [107, 190] on div at bounding box center [108, 189] width 7 height 7
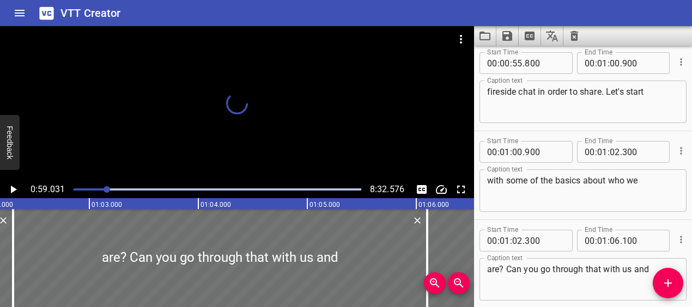
scroll to position [1688, 0]
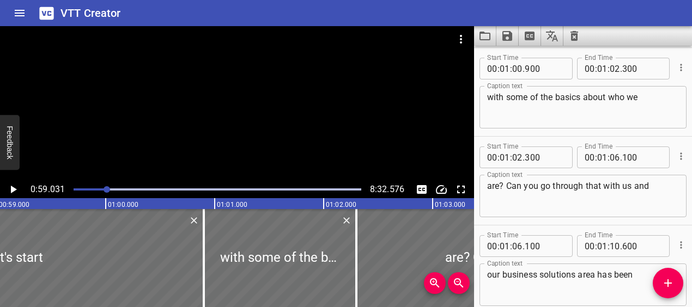
click at [20, 190] on button "Play/Pause" at bounding box center [12, 189] width 17 height 17
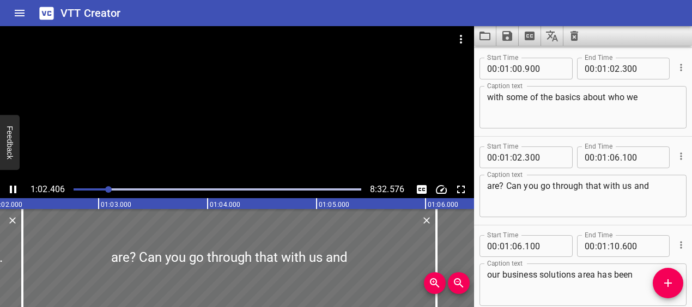
scroll to position [1777, 0]
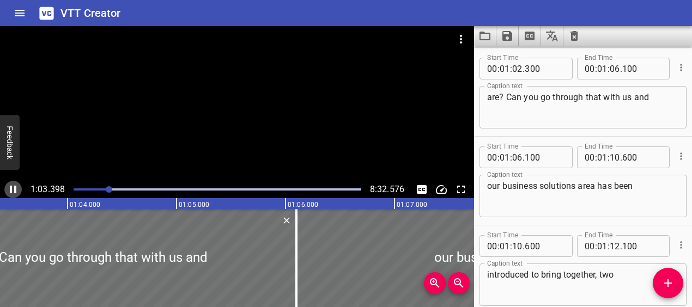
click at [17, 190] on icon "Play/Pause" at bounding box center [13, 189] width 13 height 13
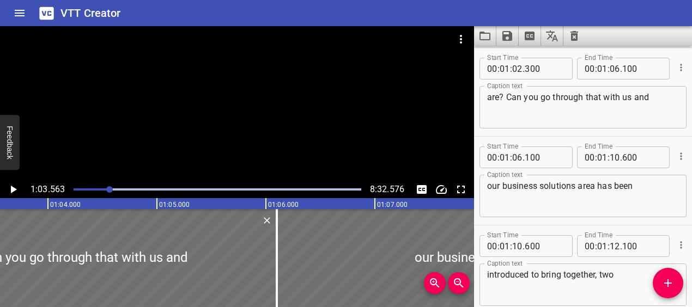
click at [497, 98] on textarea "are? Can you go through that with us and" at bounding box center [583, 107] width 192 height 31
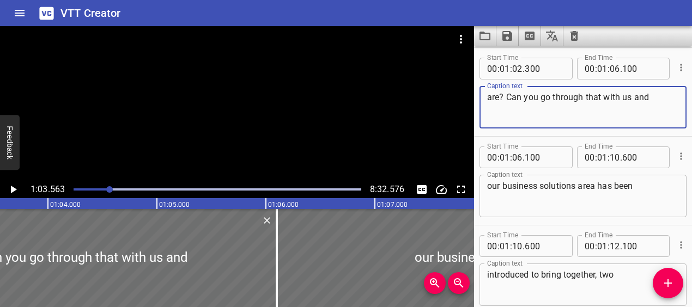
click at [503, 97] on textarea "are? Can you go through that with us and" at bounding box center [583, 107] width 192 height 31
click at [107, 188] on div at bounding box center [109, 189] width 7 height 7
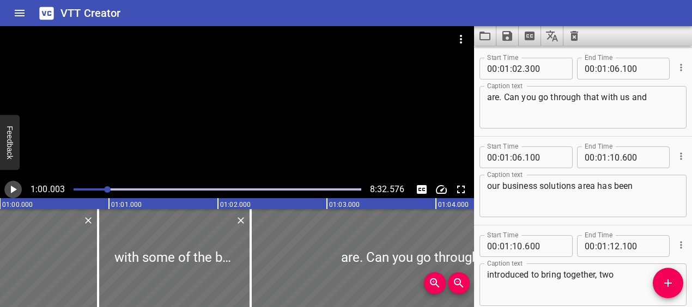
click at [14, 191] on icon "Play/Pause" at bounding box center [14, 190] width 6 height 8
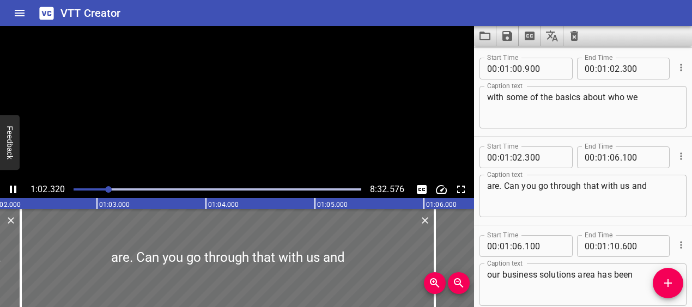
scroll to position [1777, 0]
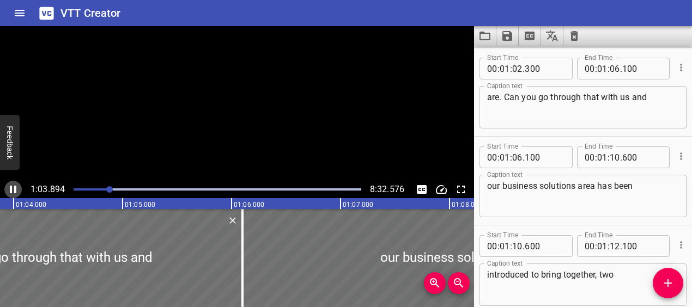
click at [14, 191] on icon "Play/Pause" at bounding box center [13, 190] width 7 height 8
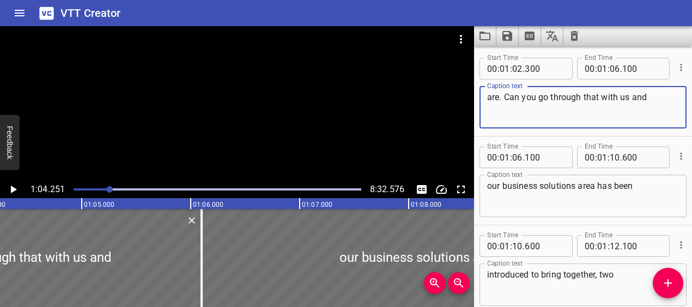
drag, startPoint x: 629, startPoint y: 97, endPoint x: 648, endPoint y: 96, distance: 19.1
click at [648, 96] on textarea "are. Can you go through that with us and" at bounding box center [583, 107] width 192 height 31
type textarea "are. Can you go through that with us?"
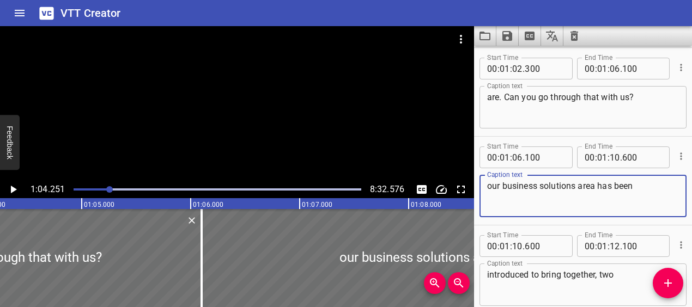
click at [491, 188] on textarea "our business solutions area has been" at bounding box center [583, 196] width 192 height 31
type textarea "Our business solutions area has been"
click at [11, 191] on icon "Play/Pause" at bounding box center [14, 190] width 6 height 8
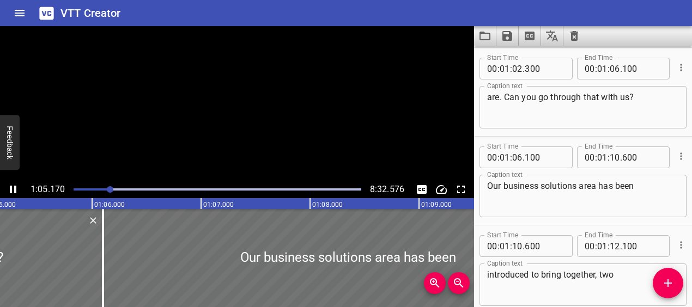
click at [12, 191] on icon "Play/Pause" at bounding box center [13, 190] width 7 height 8
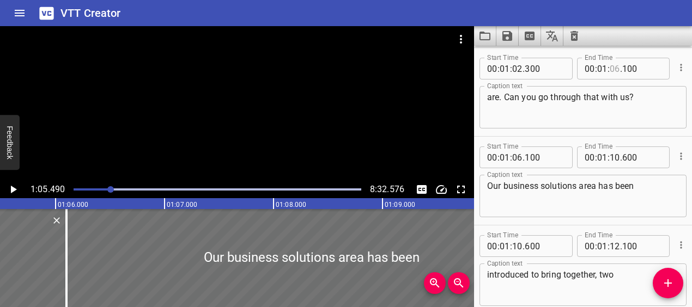
click at [618, 69] on input "number" at bounding box center [615, 69] width 10 height 22
type input "05"
type input "200"
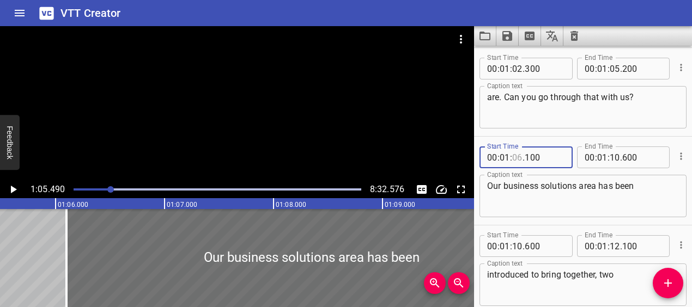
click at [520, 156] on input "number" at bounding box center [517, 158] width 10 height 22
type input "05"
type input "400"
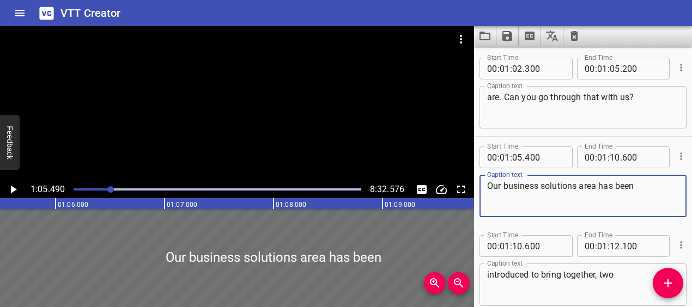
click at [511, 191] on textarea "Our business solutions area has been" at bounding box center [583, 196] width 192 height 31
click at [487, 189] on textarea "Our business solutions area has been" at bounding box center [583, 196] width 192 height 31
click at [13, 190] on icon "Play/Pause" at bounding box center [14, 190] width 6 height 8
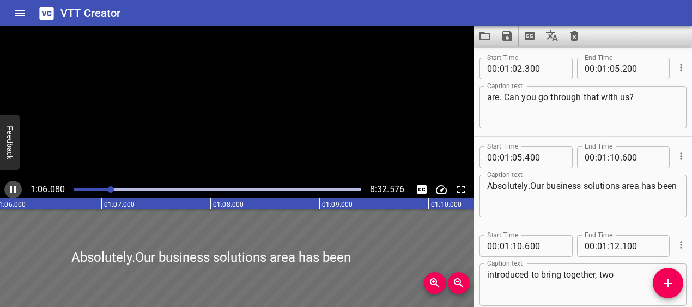
click at [13, 190] on icon "Play/Pause" at bounding box center [13, 189] width 13 height 13
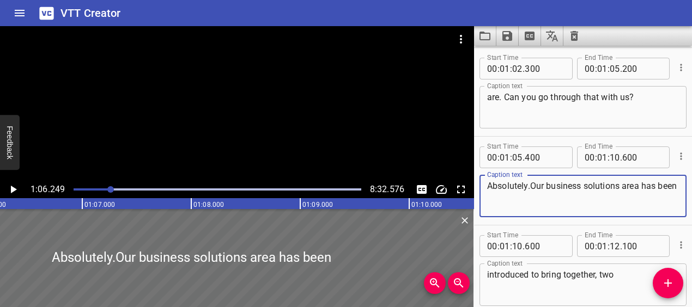
click at [531, 186] on textarea "Absolutely.Our business solutions area has been" at bounding box center [583, 196] width 192 height 31
click at [13, 188] on icon "Play/Pause" at bounding box center [14, 190] width 6 height 8
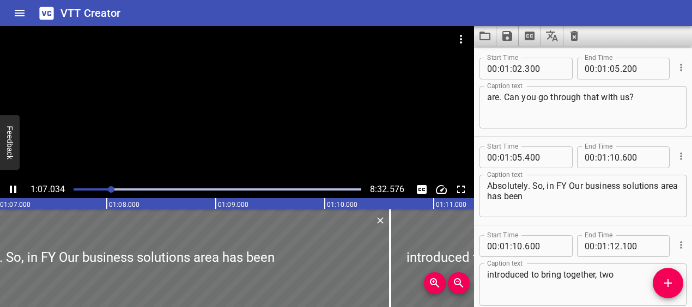
click at [13, 187] on icon "Play/Pause" at bounding box center [13, 189] width 13 height 13
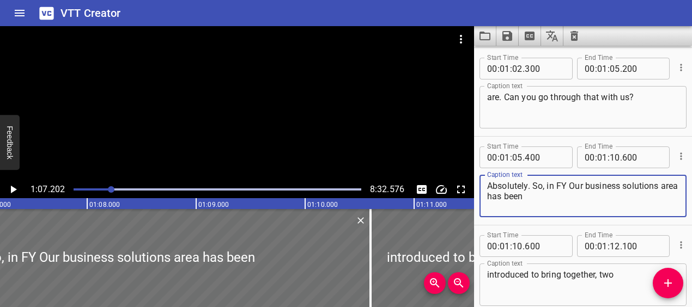
click at [571, 187] on textarea "Absolutely. So, in FY Our business solutions area has been" at bounding box center [583, 196] width 192 height 31
click at [11, 187] on icon "Play/Pause" at bounding box center [14, 190] width 6 height 8
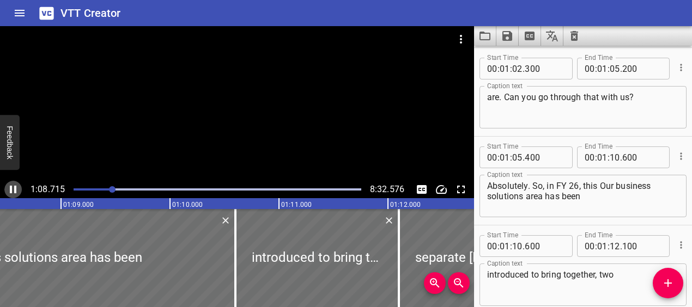
scroll to position [0, 7503]
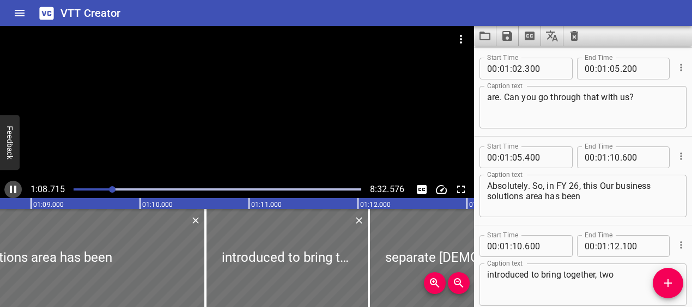
click at [11, 187] on icon "Play/Pause" at bounding box center [13, 190] width 7 height 8
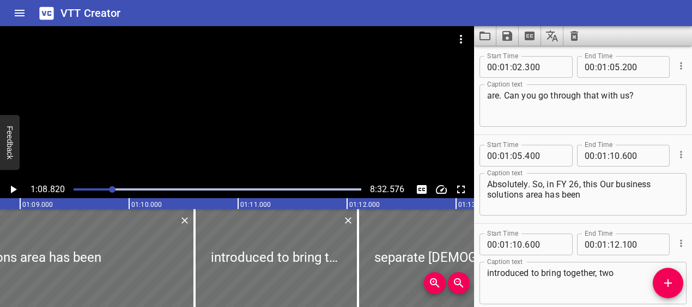
scroll to position [1782, 0]
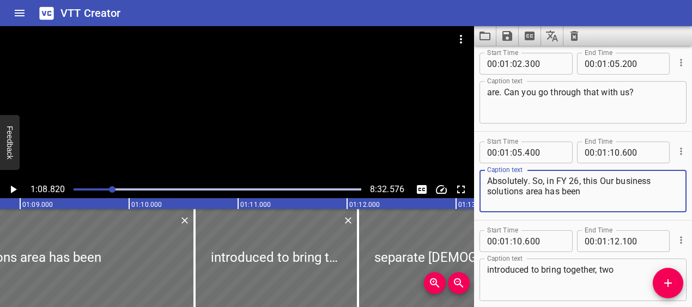
drag, startPoint x: 599, startPoint y: 182, endPoint x: 613, endPoint y: 181, distance: 14.2
click at [613, 181] on textarea "Absolutely. So, in FY 26, this Our business solutions area has been" at bounding box center [583, 191] width 192 height 31
type textarea "Absolutely. So, in FY 26, this formed business solutions area has been"
click at [110, 189] on div at bounding box center [112, 189] width 7 height 7
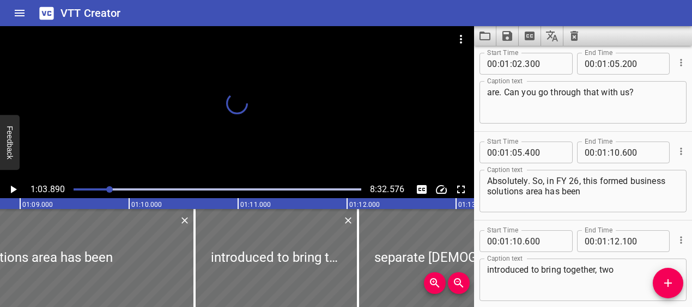
scroll to position [1866, 0]
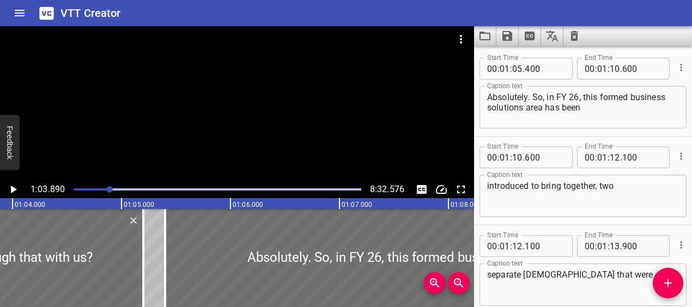
click at [17, 188] on icon "Play/Pause" at bounding box center [13, 189] width 13 height 13
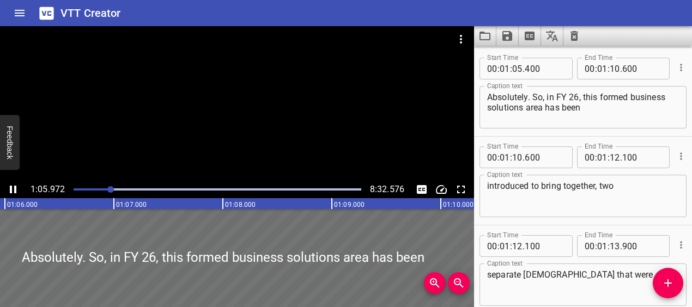
click at [18, 188] on icon "Play/Pause" at bounding box center [13, 189] width 13 height 13
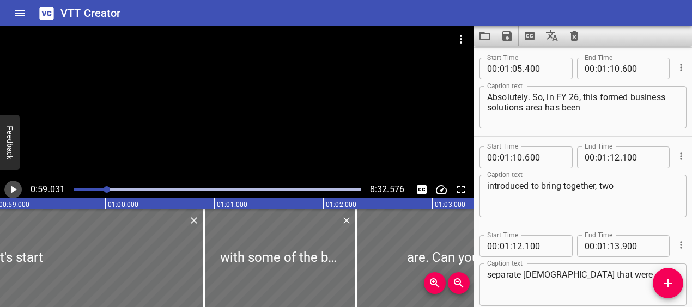
click at [14, 192] on icon "Play/Pause" at bounding box center [13, 189] width 13 height 13
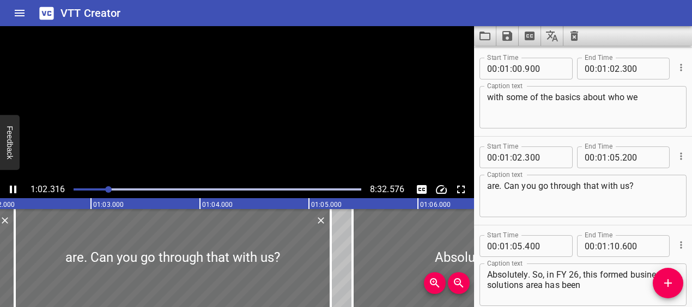
scroll to position [1777, 0]
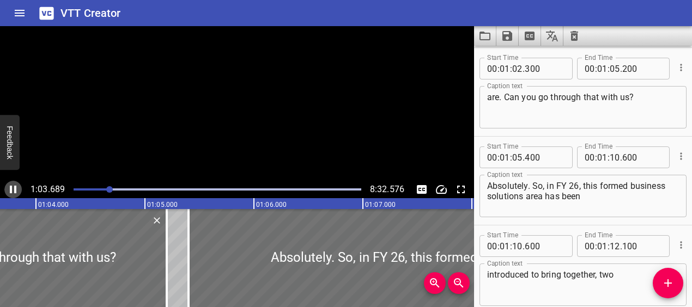
click at [14, 192] on icon "Play/Pause" at bounding box center [13, 190] width 7 height 8
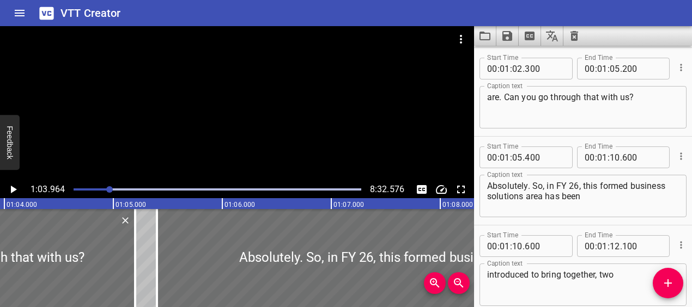
click at [14, 194] on icon "Play/Pause" at bounding box center [13, 189] width 13 height 13
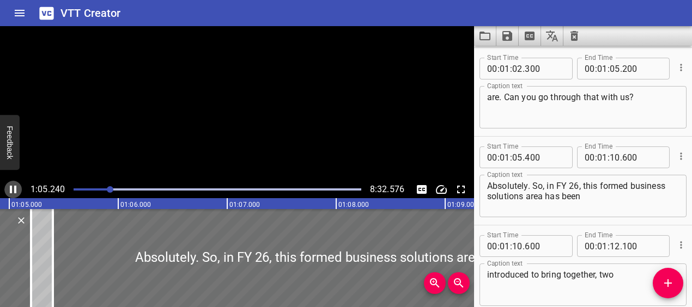
click at [14, 194] on icon "Play/Pause" at bounding box center [13, 189] width 13 height 13
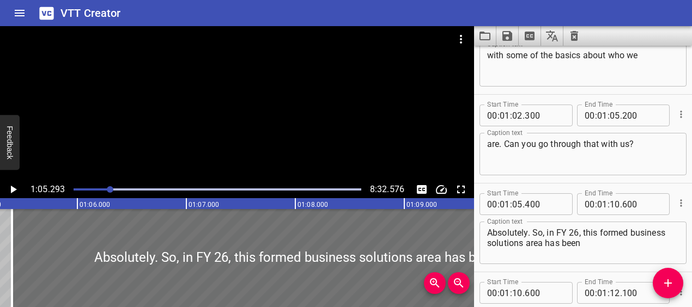
scroll to position [1728, 0]
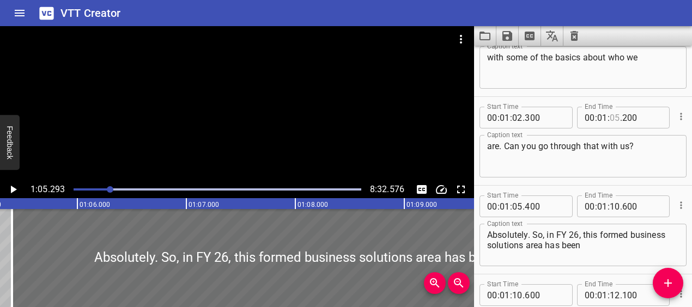
click at [617, 118] on input "number" at bounding box center [615, 118] width 10 height 22
type input "04"
type input "800"
click at [533, 206] on input "number" at bounding box center [545, 207] width 40 height 22
type input "000"
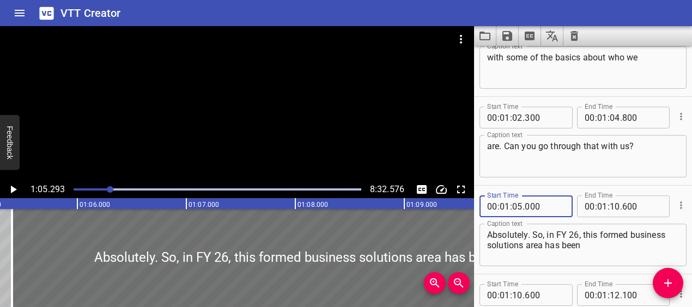
click at [108, 189] on div at bounding box center [110, 189] width 7 height 7
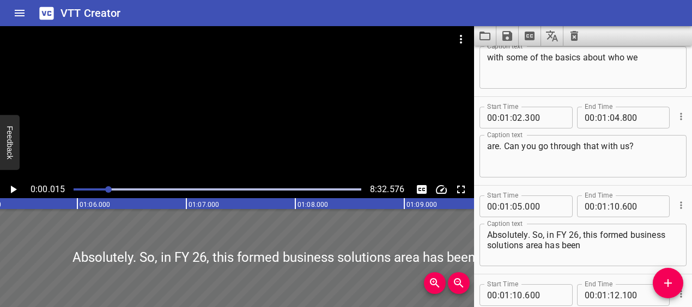
scroll to position [0, 0]
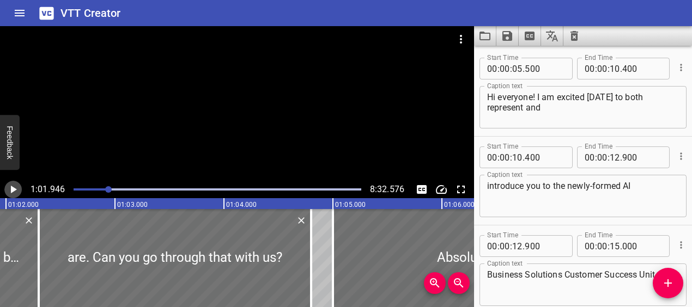
click at [14, 187] on icon "Play/Pause" at bounding box center [13, 189] width 13 height 13
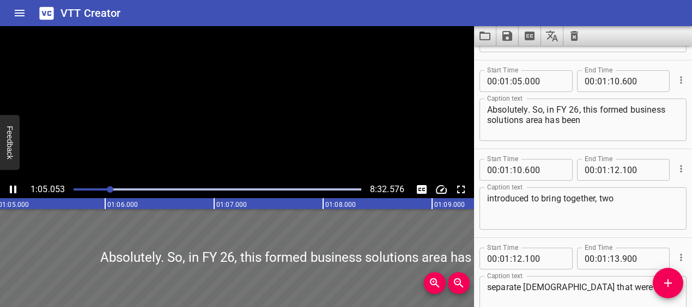
scroll to position [1866, 0]
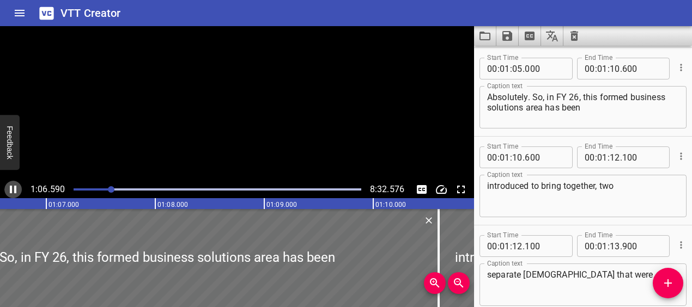
click at [14, 187] on icon "Play/Pause" at bounding box center [13, 190] width 7 height 8
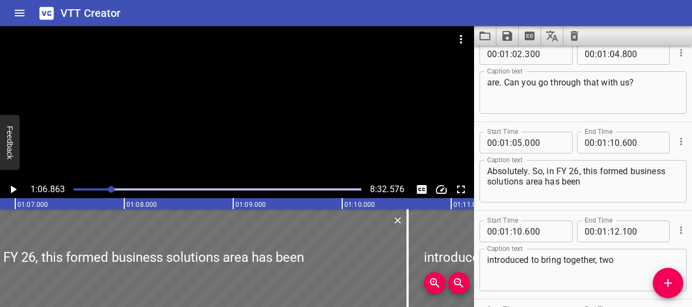
scroll to position [1780, 0]
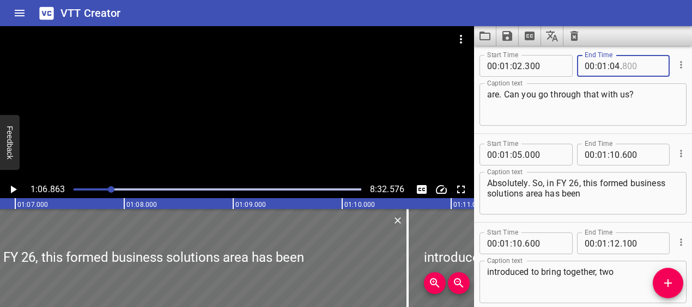
click at [627, 63] on input "number" at bounding box center [643, 66] width 40 height 22
type input "600"
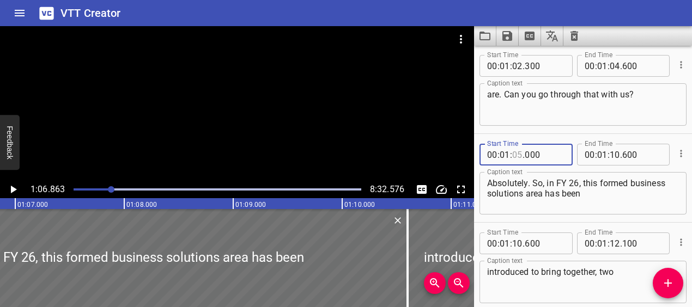
click at [521, 158] on input "number" at bounding box center [517, 155] width 10 height 22
type input "05"
click at [110, 186] on div at bounding box center [217, 189] width 301 height 15
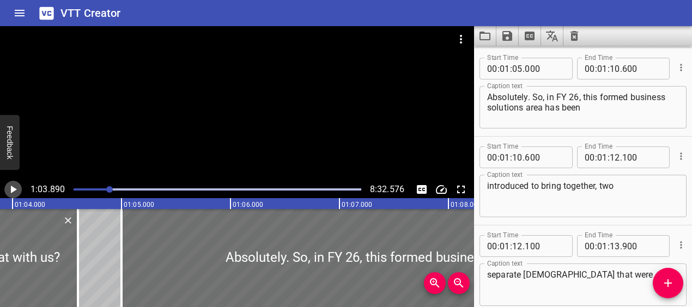
click at [14, 190] on icon "Play/Pause" at bounding box center [14, 190] width 6 height 8
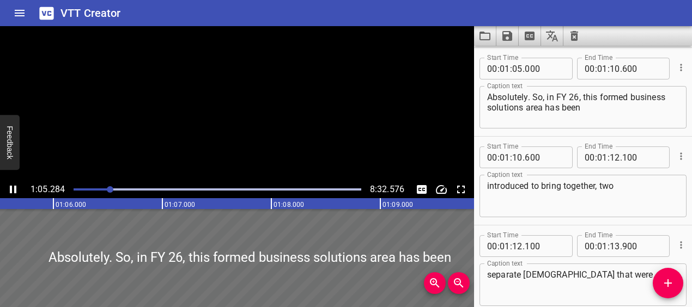
click at [14, 190] on icon "Play/Pause" at bounding box center [13, 189] width 13 height 13
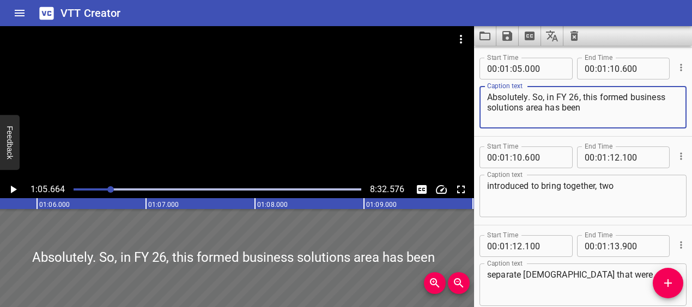
drag, startPoint x: 528, startPoint y: 109, endPoint x: 584, endPoint y: 104, distance: 56.4
click at [584, 104] on textarea "Absolutely. So, in FY 26, this formed business solutions area has been" at bounding box center [583, 107] width 192 height 31
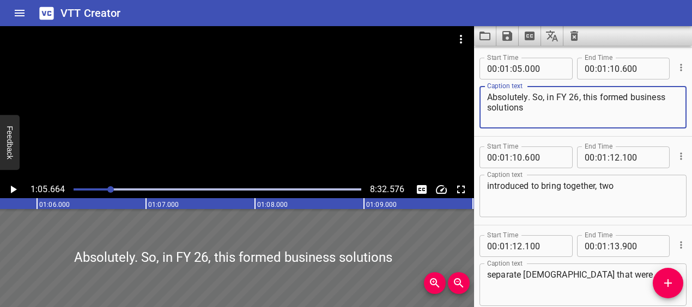
type textarea "Absolutely. So, in FY 26, this formed business solutions"
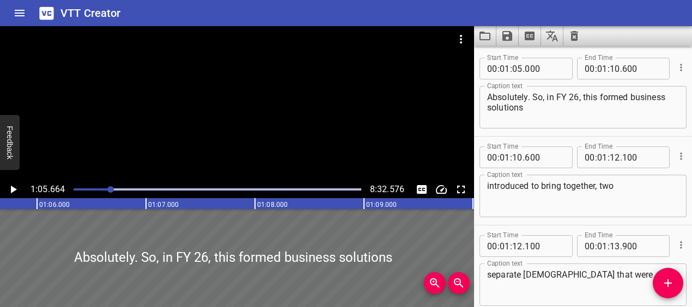
click at [484, 185] on div "introduced to bring together, two Caption text" at bounding box center [583, 196] width 207 height 43
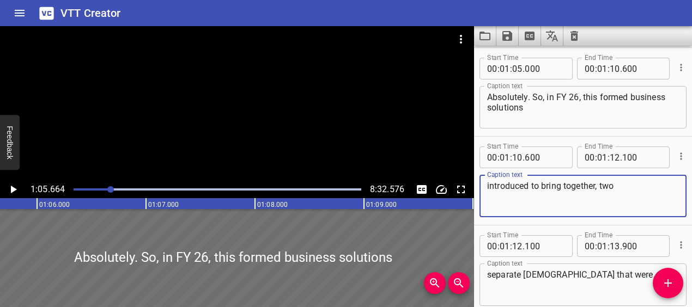
paste textarea "area has been"
type textarea "area has been introduced to bring together, two"
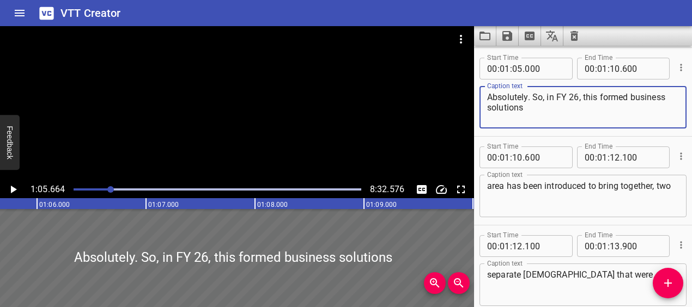
click at [546, 100] on textarea "Absolutely. So, in FY 26, this formed business solutions" at bounding box center [583, 107] width 192 height 31
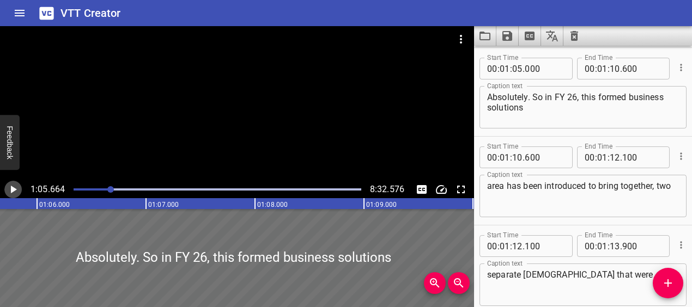
click at [15, 189] on icon "Play/Pause" at bounding box center [14, 190] width 6 height 8
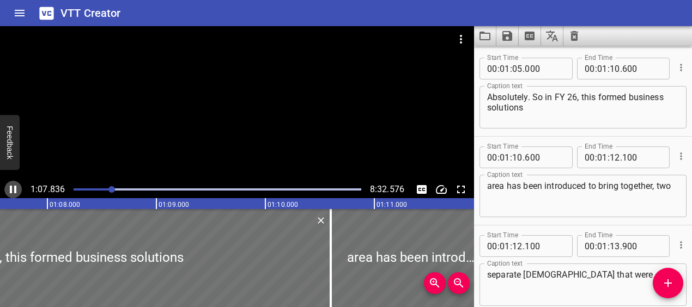
click at [15, 190] on icon "Play/Pause" at bounding box center [13, 190] width 7 height 8
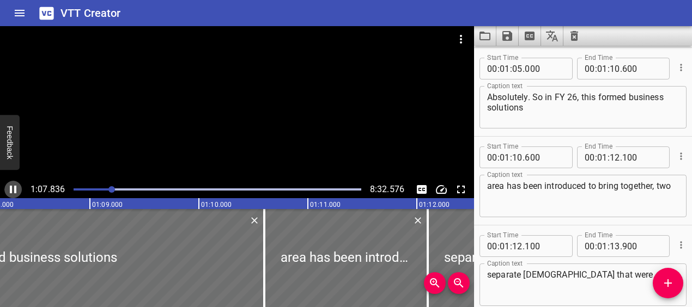
scroll to position [0, 7446]
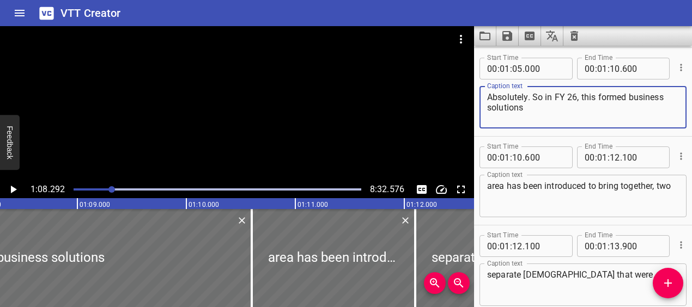
drag, startPoint x: 581, startPoint y: 99, endPoint x: 597, endPoint y: 97, distance: 16.0
click at [597, 97] on textarea "Absolutely. So in FY 26, this formed business solutions" at bounding box center [583, 107] width 192 height 31
drag, startPoint x: 487, startPoint y: 108, endPoint x: 569, endPoint y: 106, distance: 81.2
click at [569, 106] on textarea "Absolutely. So in FY 26, the newly-formed business solutions" at bounding box center [583, 107] width 192 height 31
click at [656, 99] on textarea "Absolutely. So in FY 26, the newly-formed AI" at bounding box center [583, 107] width 192 height 31
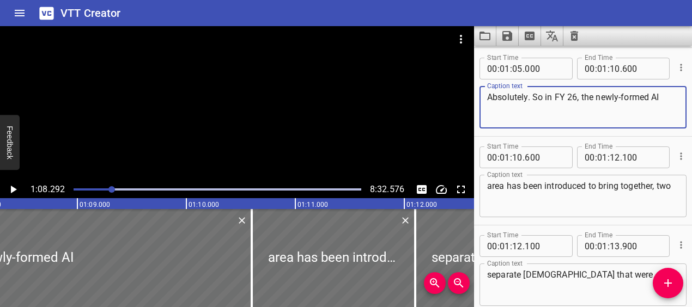
type textarea "Absolutely. So in FY 26, the newly-formed AI"
click at [486, 188] on div "area has been introduced to bring together, two Caption text" at bounding box center [583, 196] width 207 height 43
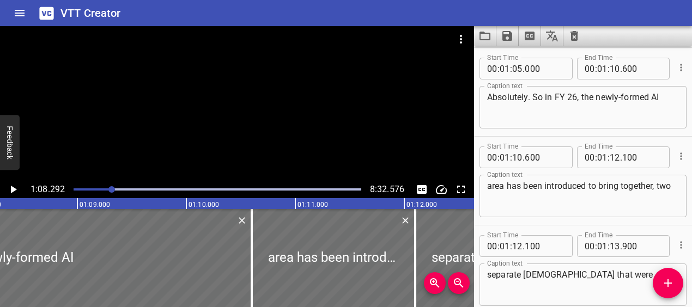
click at [487, 189] on div "area has been introduced to bring together, two Caption text" at bounding box center [583, 196] width 207 height 43
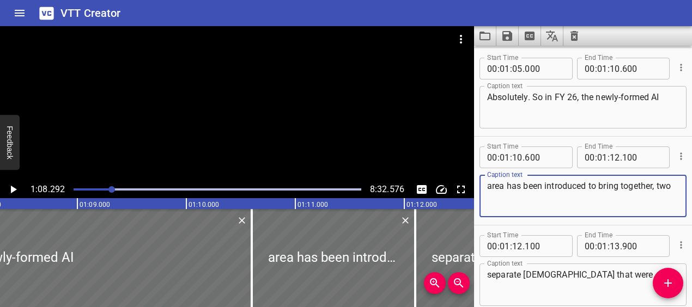
click at [488, 186] on textarea "area has been introduced to bring together, two" at bounding box center [583, 196] width 192 height 31
type textarea "Business Solutions area has been introduced to bring together, two"
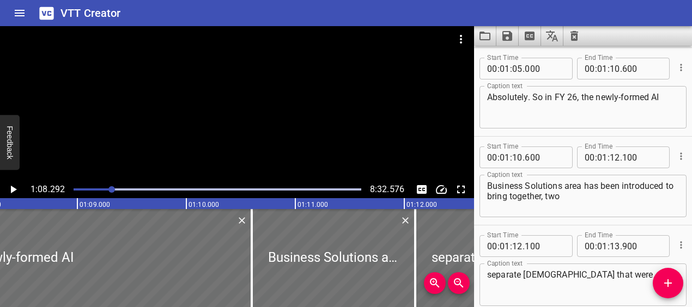
click at [107, 188] on div at bounding box center [217, 189] width 301 height 15
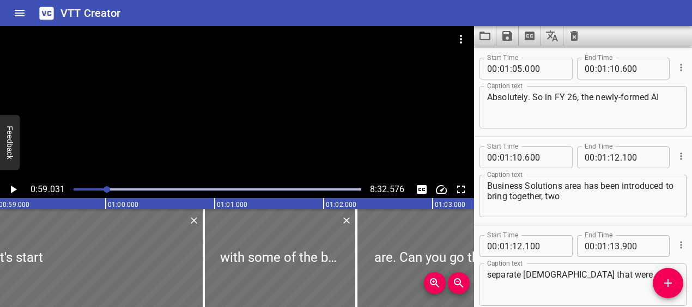
click at [13, 190] on icon "Play/Pause" at bounding box center [14, 190] width 6 height 8
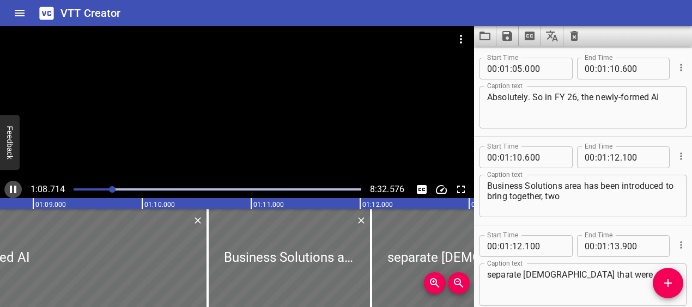
click at [11, 190] on icon "Play/Pause" at bounding box center [13, 190] width 7 height 8
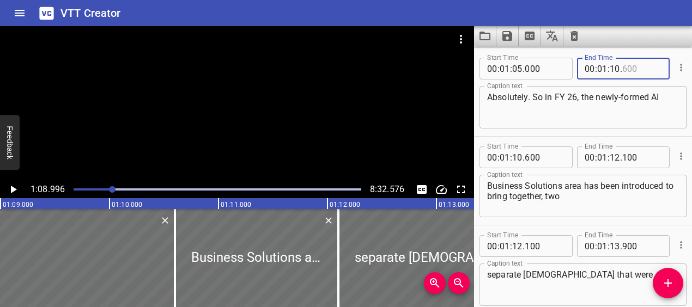
click at [625, 65] on input "number" at bounding box center [643, 69] width 40 height 22
type input "600"
click at [618, 70] on input "number" at bounding box center [615, 69] width 10 height 22
type input "08"
type input "800"
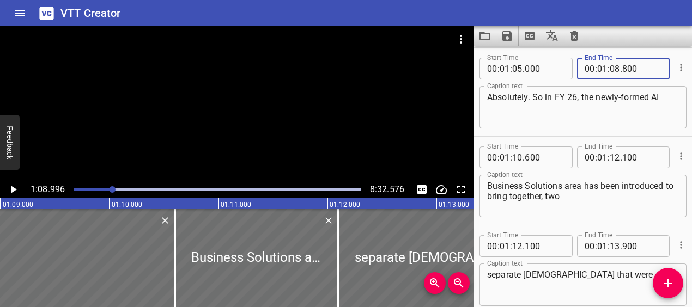
click at [110, 189] on div at bounding box center [112, 189] width 7 height 7
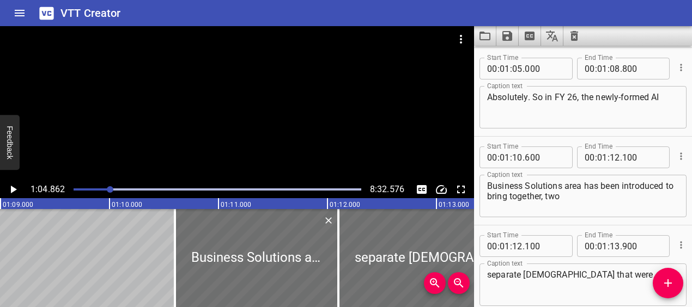
scroll to position [0, 7072]
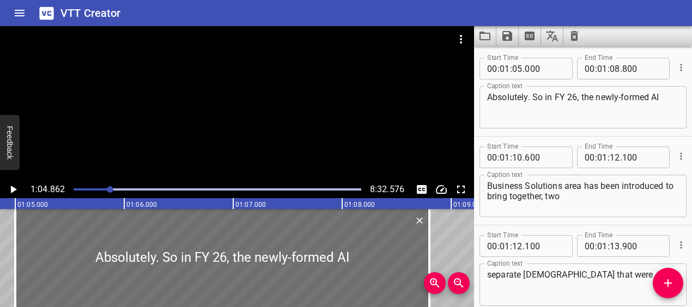
click at [11, 190] on icon "Play/Pause" at bounding box center [14, 190] width 6 height 8
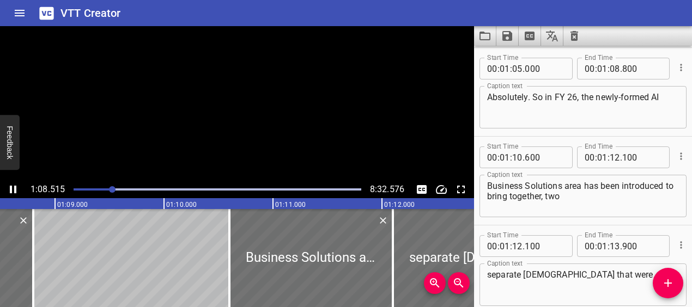
click at [12, 190] on icon "Play/Pause" at bounding box center [13, 190] width 7 height 8
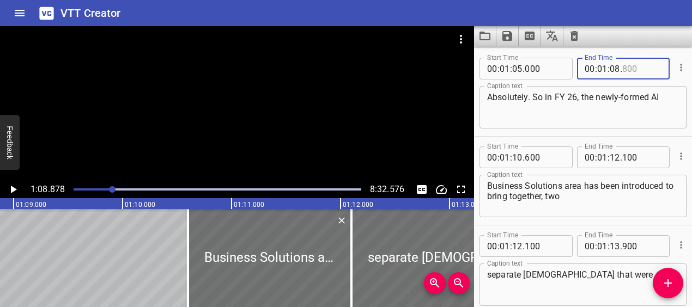
click at [629, 68] on input "number" at bounding box center [643, 69] width 40 height 22
type input "6"
type input "800"
type input "7"
type input "08"
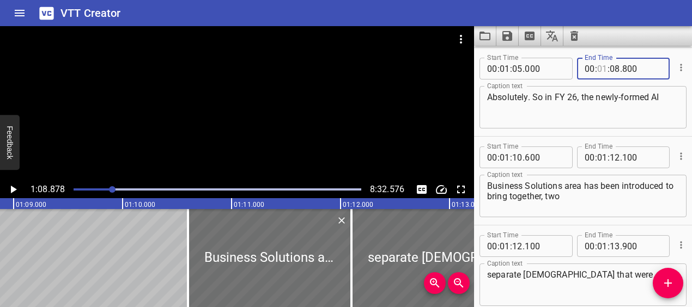
click at [602, 73] on input "number" at bounding box center [602, 69] width 10 height 22
type input "00"
type input "1"
type input "01"
click at [607, 68] on input "number" at bounding box center [602, 69] width 10 height 22
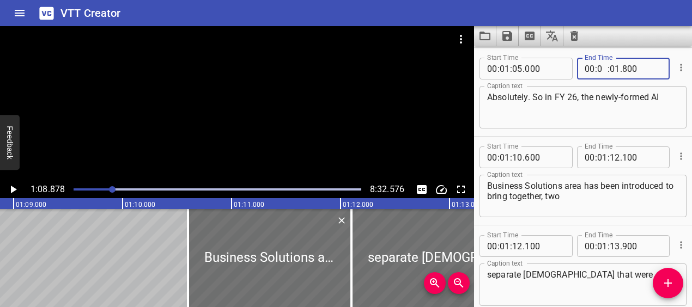
type input "02"
type input "1"
type input "01"
click at [605, 70] on input "number" at bounding box center [602, 69] width 10 height 22
type input "01"
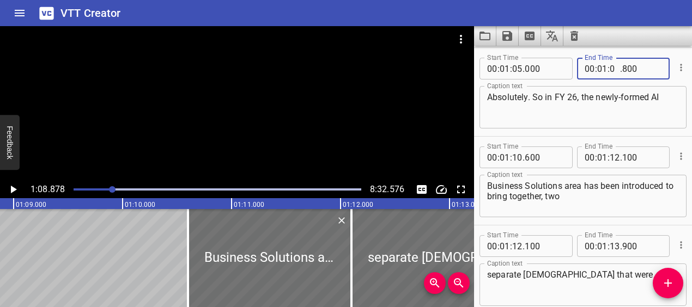
type input "08"
type input "000"
click at [108, 187] on div at bounding box center [217, 189] width 301 height 15
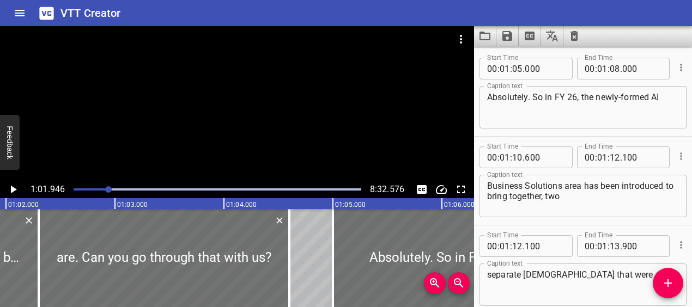
click at [16, 193] on icon "Play/Pause" at bounding box center [13, 189] width 13 height 13
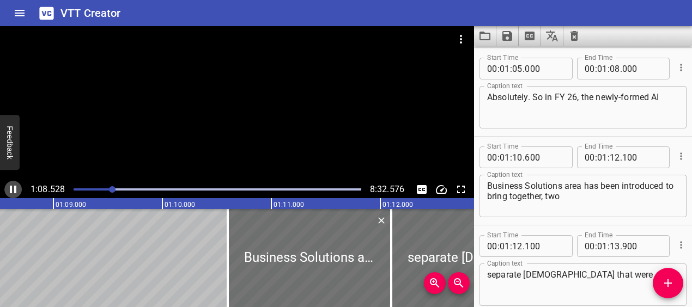
click at [18, 191] on icon "Play/Pause" at bounding box center [13, 189] width 13 height 13
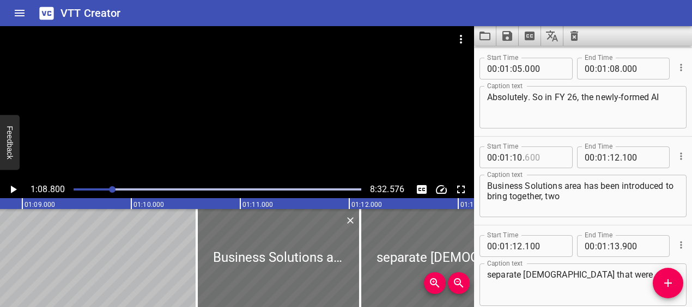
click at [528, 156] on input "number" at bounding box center [545, 158] width 40 height 22
type input "08200"
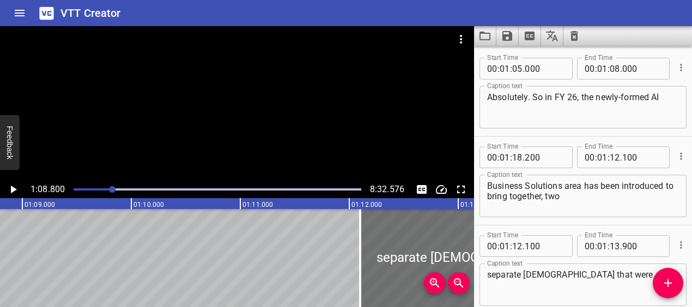
click at [112, 188] on div at bounding box center [112, 189] width 7 height 7
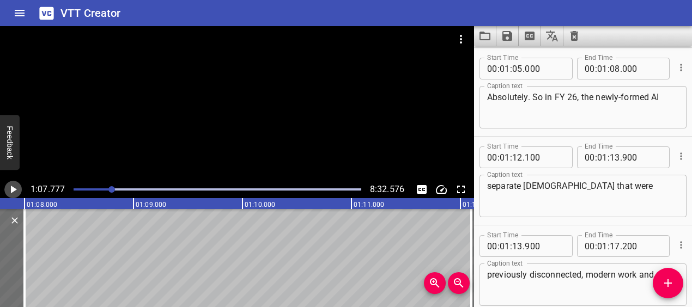
click at [14, 192] on icon "Play/Pause" at bounding box center [13, 189] width 13 height 13
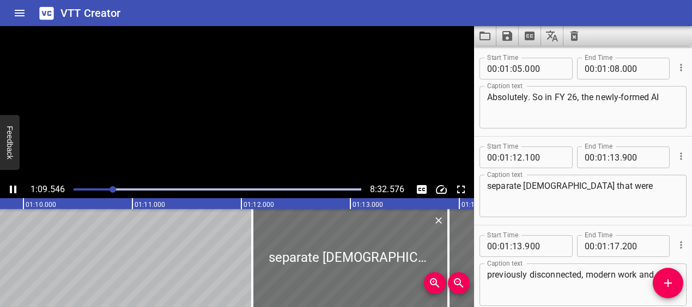
click at [14, 192] on icon "Play/Pause" at bounding box center [13, 190] width 7 height 8
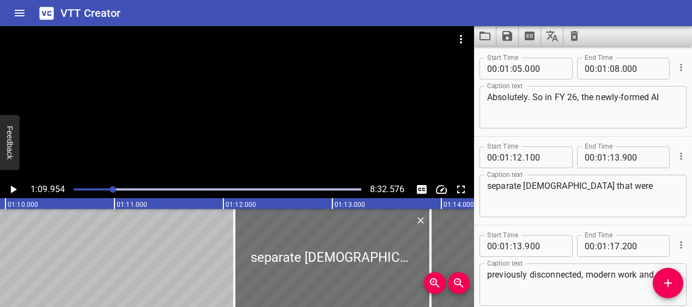
click at [109, 188] on div at bounding box center [217, 189] width 301 height 15
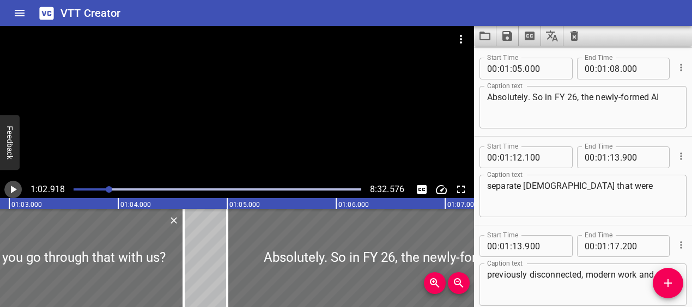
click at [11, 194] on icon "Play/Pause" at bounding box center [13, 189] width 13 height 13
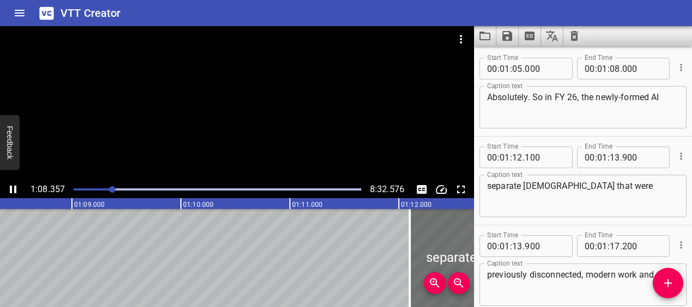
click at [11, 194] on icon "Play/Pause" at bounding box center [13, 190] width 7 height 8
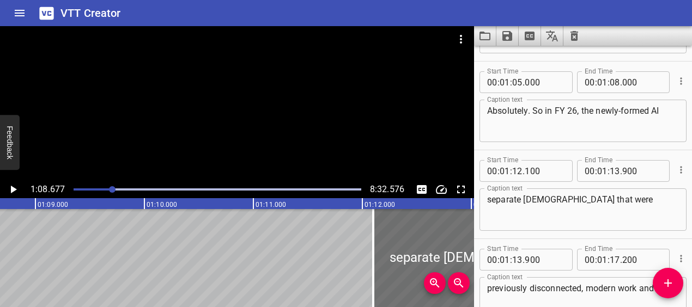
scroll to position [1852, 0]
click at [521, 172] on input "number" at bounding box center [517, 172] width 10 height 22
type input "08"
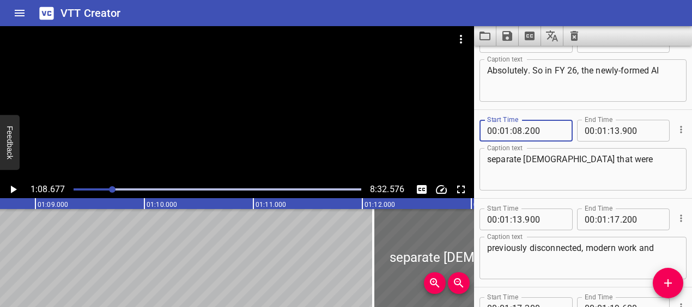
scroll to position [1900, 0]
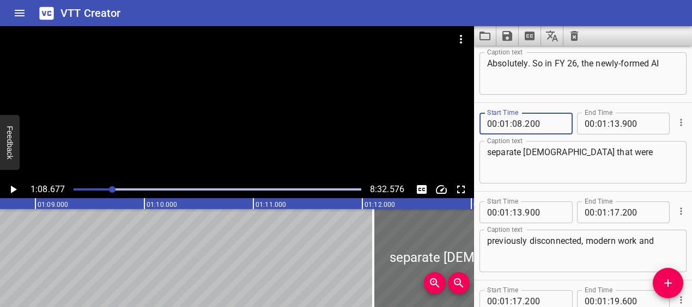
type input "200"
click at [493, 153] on textarea "separate [DEMOGRAPHIC_DATA] that were" at bounding box center [583, 162] width 192 height 31
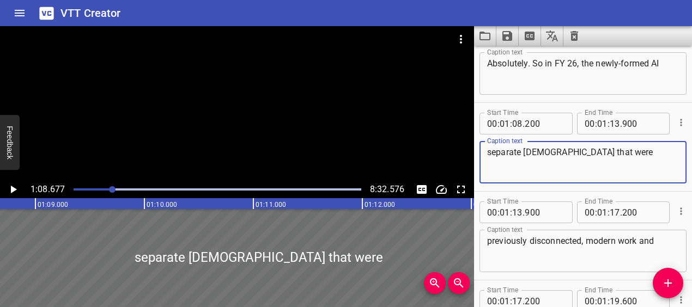
click at [488, 153] on textarea "separate [DEMOGRAPHIC_DATA] that were" at bounding box center [583, 162] width 192 height 31
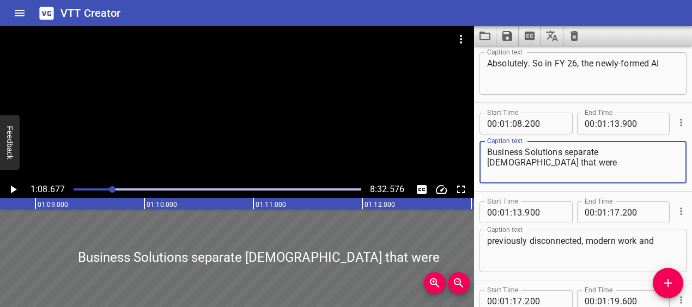
click at [109, 188] on div at bounding box center [112, 189] width 7 height 7
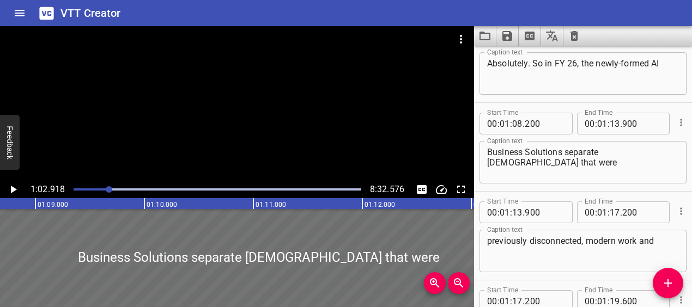
scroll to position [1955, 0]
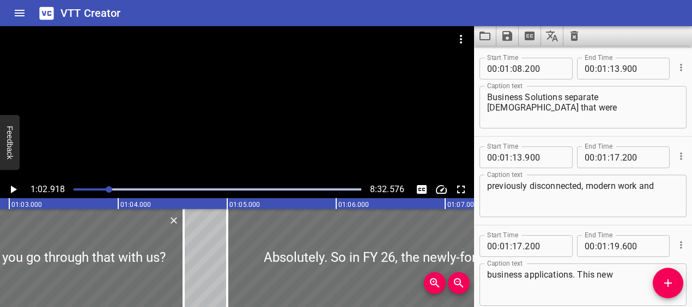
click at [13, 188] on icon "Play/Pause" at bounding box center [14, 190] width 6 height 8
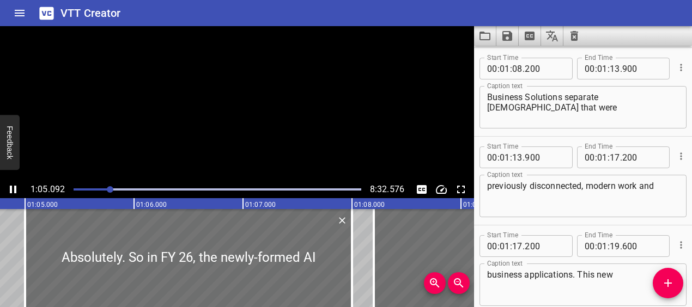
scroll to position [1866, 0]
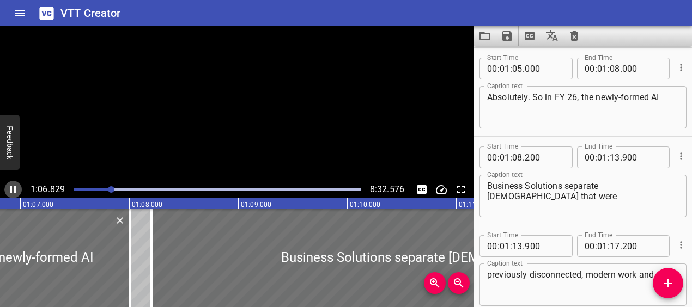
click at [13, 188] on icon "Play/Pause" at bounding box center [13, 189] width 13 height 13
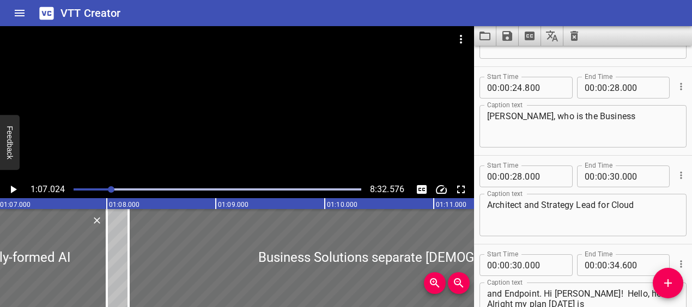
scroll to position [602, 0]
click at [13, 190] on icon "Play/Pause" at bounding box center [14, 190] width 6 height 8
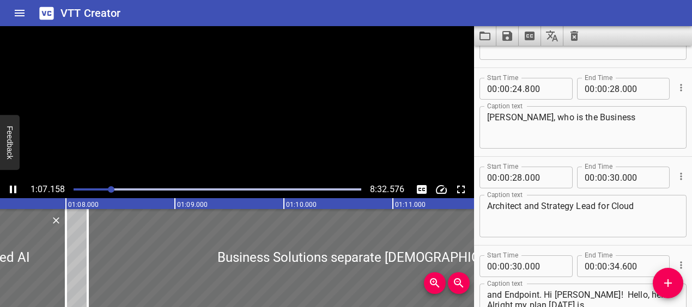
click at [13, 190] on icon "Play/Pause" at bounding box center [13, 189] width 13 height 13
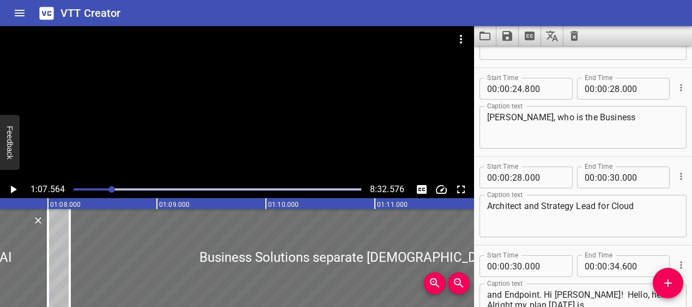
scroll to position [0, 0]
click at [10, 191] on icon "Play/Pause" at bounding box center [13, 189] width 13 height 13
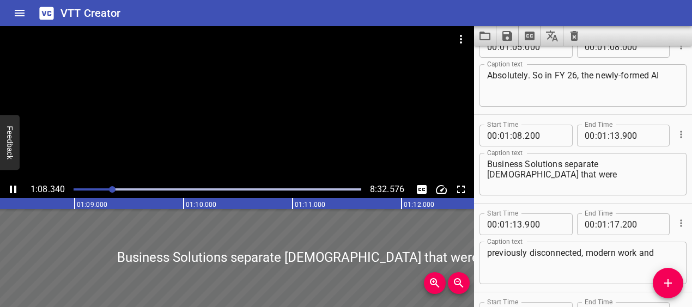
scroll to position [1955, 0]
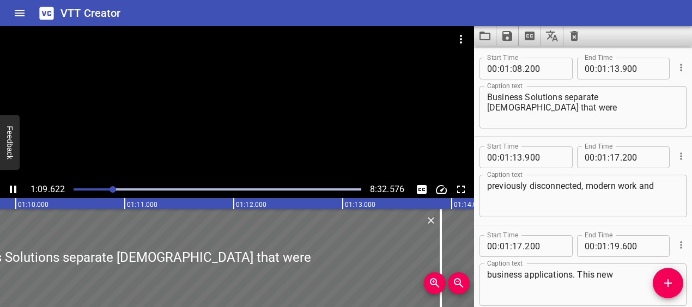
click at [10, 190] on icon "Play/Pause" at bounding box center [13, 190] width 7 height 8
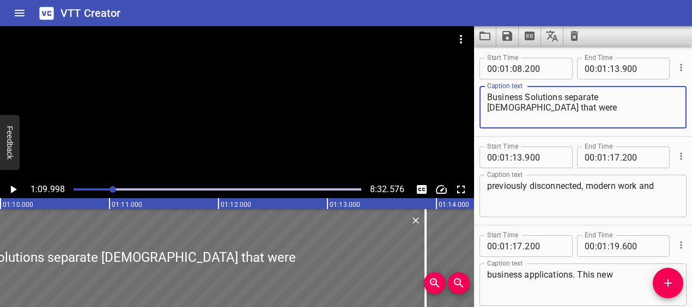
click at [565, 97] on textarea "Business Solutions separate missionaries that were" at bounding box center [583, 107] width 192 height 31
click at [15, 186] on icon "Play/Pause" at bounding box center [13, 189] width 13 height 13
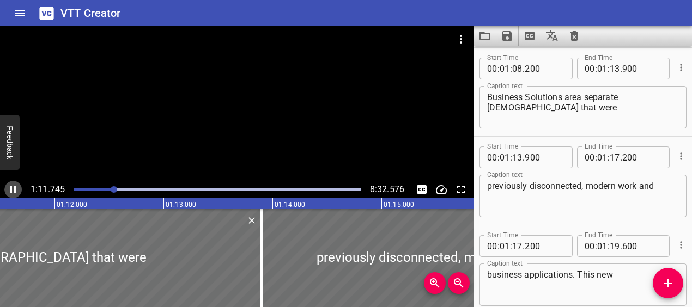
click at [15, 186] on icon "Play/Pause" at bounding box center [13, 190] width 7 height 8
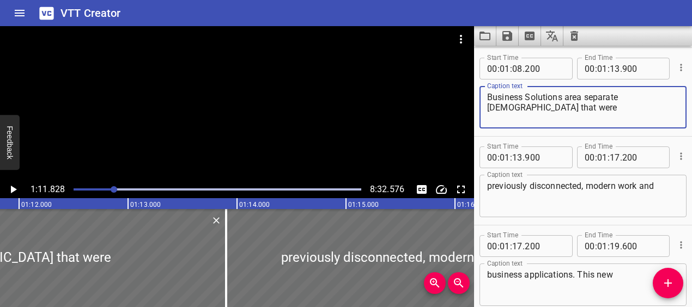
click at [586, 101] on textarea "Business Solutions area separate missionaries that were" at bounding box center [583, 107] width 192 height 31
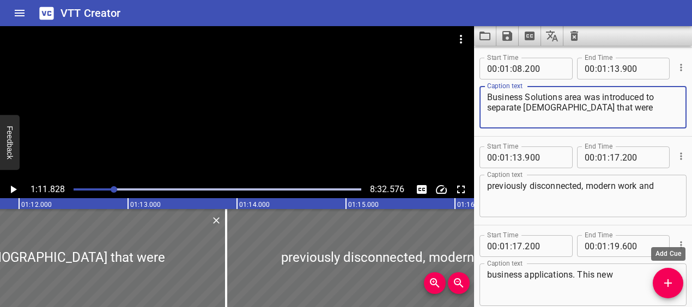
type textarea "Business Solutions area was introduced to separate missionaries that were"
click at [666, 282] on icon "Add Cue" at bounding box center [668, 283] width 13 height 13
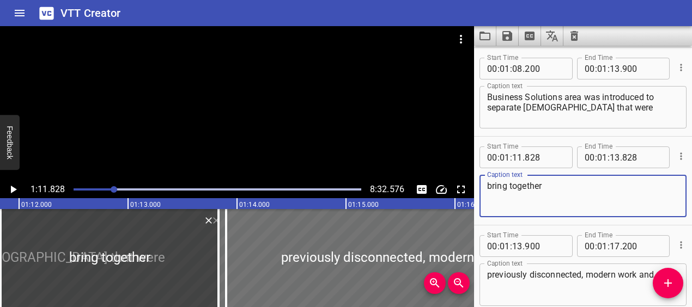
click at [14, 191] on icon "Play/Pause" at bounding box center [14, 190] width 6 height 8
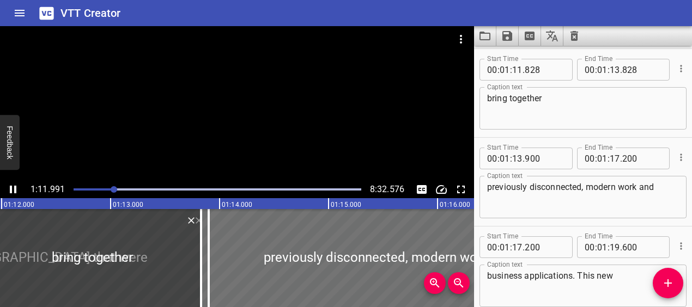
scroll to position [2044, 0]
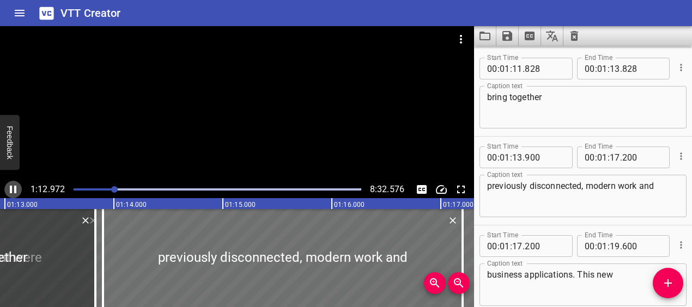
click at [13, 190] on icon "Play/Pause" at bounding box center [13, 189] width 13 height 13
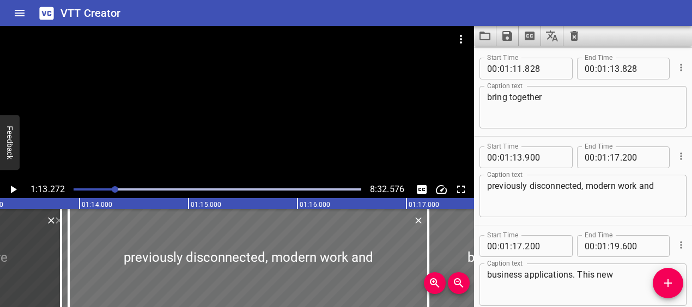
click at [557, 97] on textarea "bring together" at bounding box center [583, 107] width 192 height 31
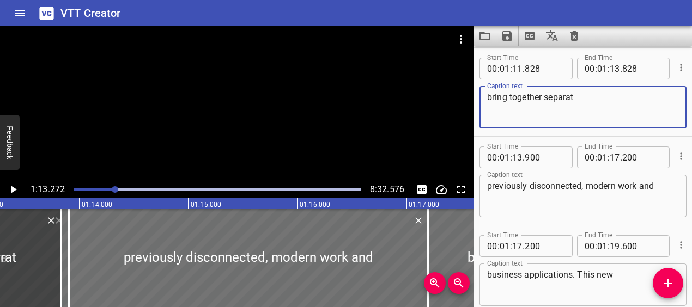
type textarea "bring together separate"
